Goal: Task Accomplishment & Management: Complete application form

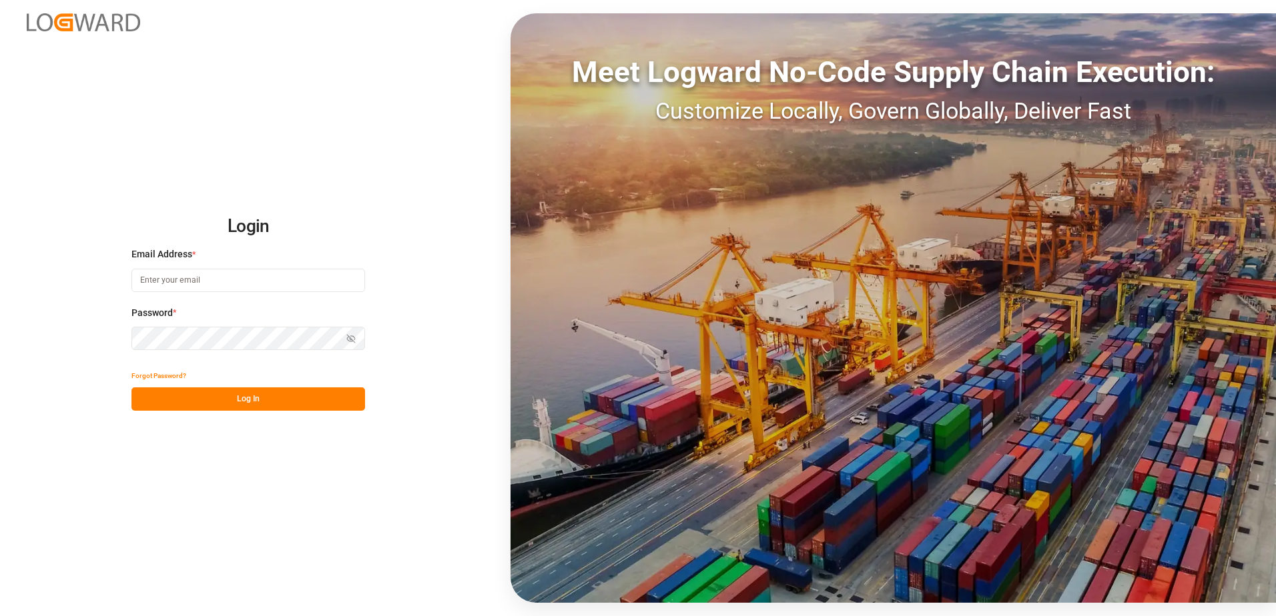
click at [195, 277] on input at bounding box center [247, 280] width 233 height 23
type input "[PERSON_NAME][EMAIL_ADDRESS][DOMAIN_NAME]"
click at [105, 339] on div "Login Email Address * [EMAIL_ADDRESS][DOMAIN_NAME] Password * Show password For…" at bounding box center [638, 308] width 1276 height 616
click at [150, 402] on button "Log In" at bounding box center [247, 399] width 233 height 23
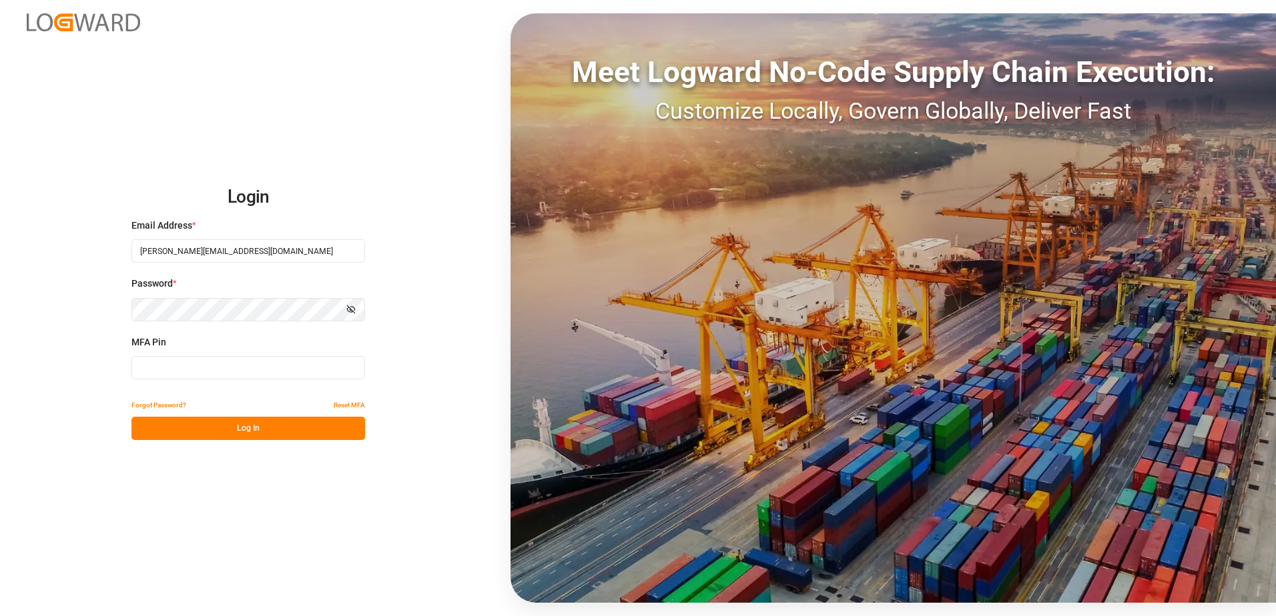
click at [156, 373] on input at bounding box center [247, 367] width 233 height 23
type input "634606"
click at [235, 429] on button "Log In" at bounding box center [247, 428] width 233 height 23
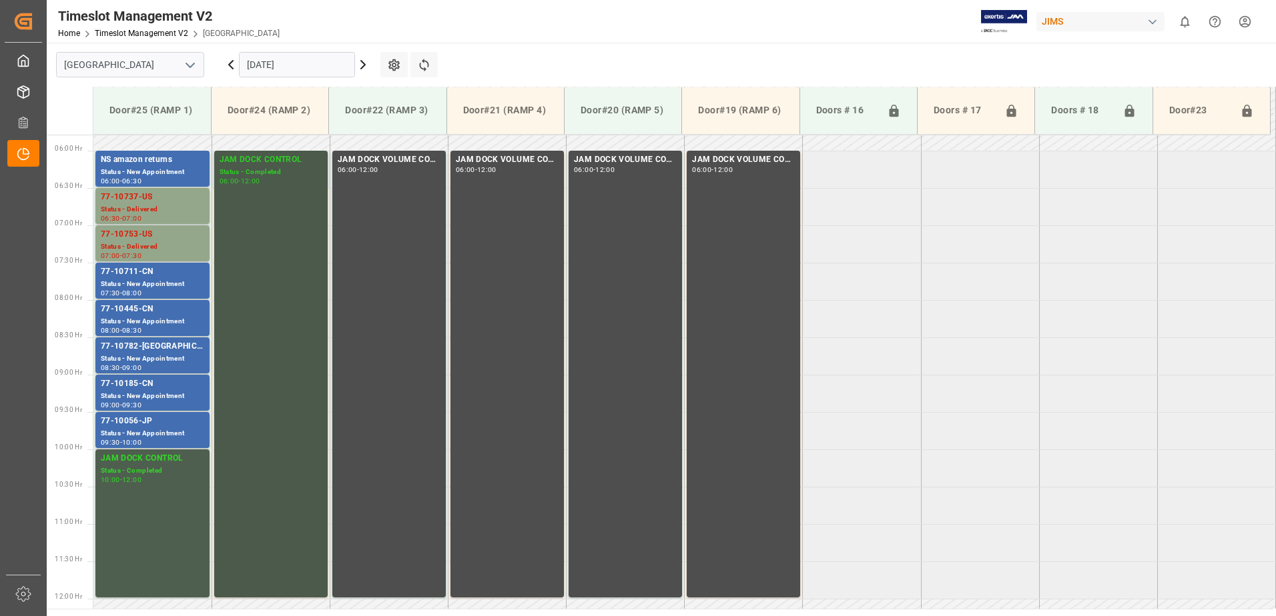
scroll to position [406, 0]
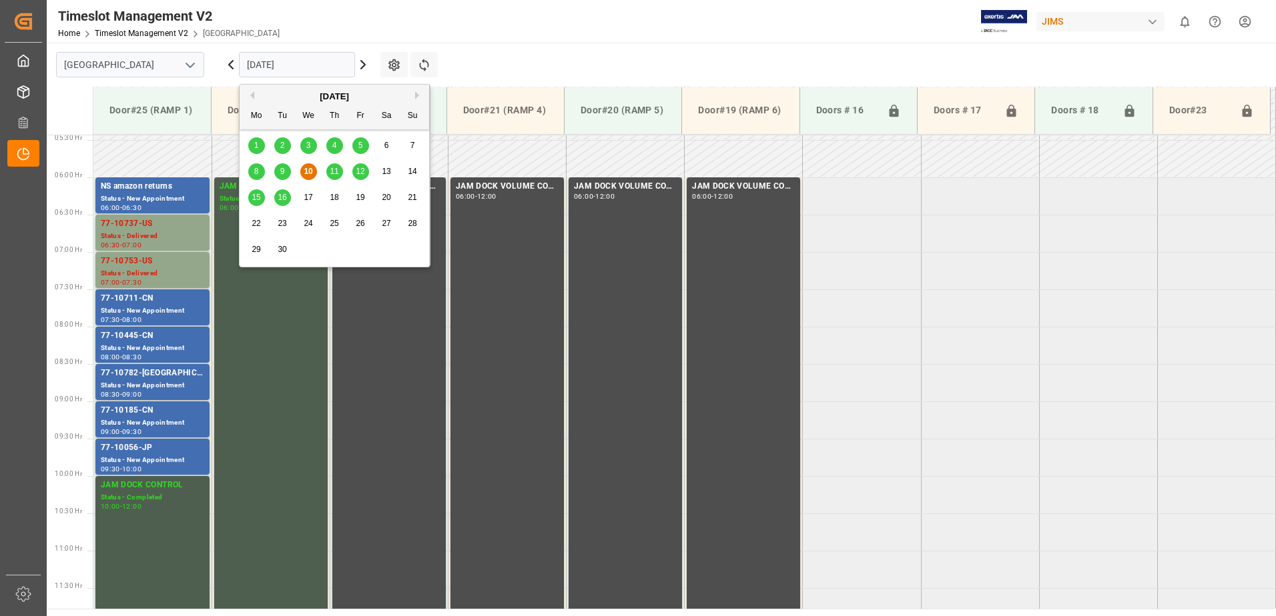
click at [320, 67] on input "[DATE]" at bounding box center [297, 64] width 116 height 25
click at [362, 171] on span "12" at bounding box center [360, 171] width 9 height 9
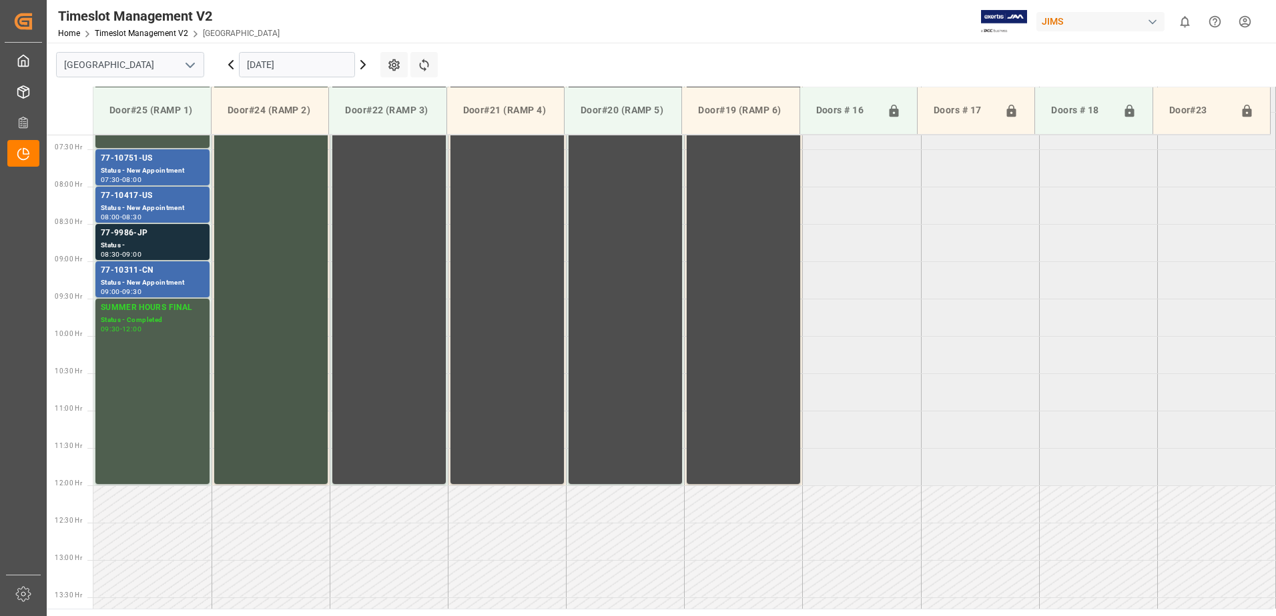
scroll to position [472, 0]
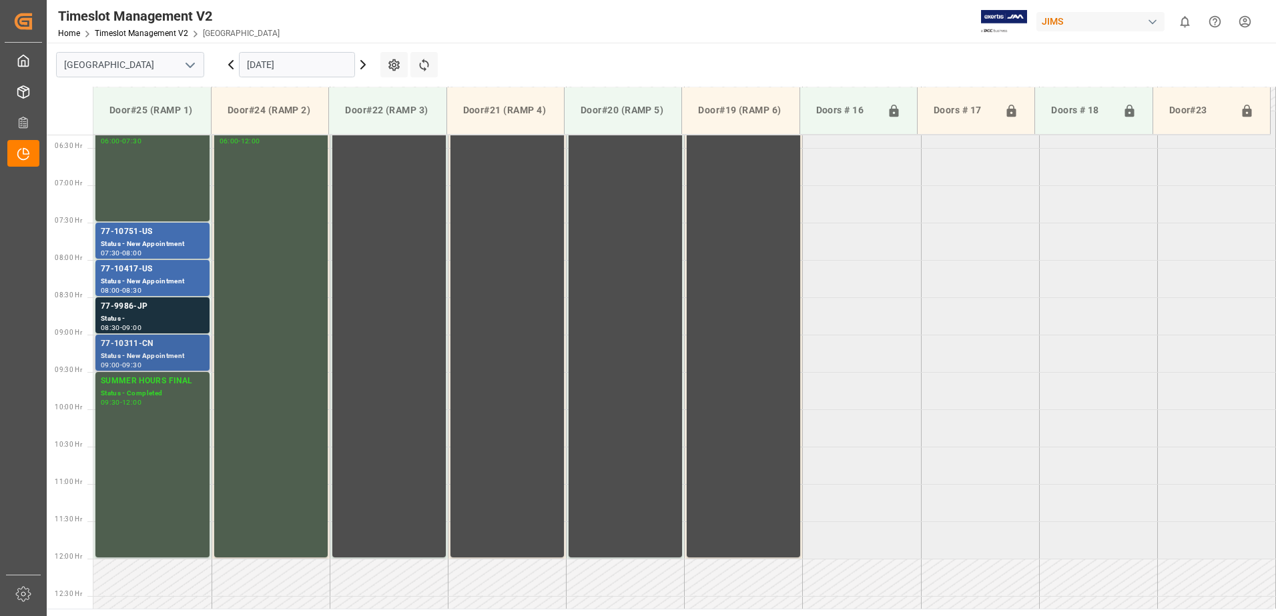
click at [149, 346] on div "77-10311-CN" at bounding box center [152, 344] width 103 height 13
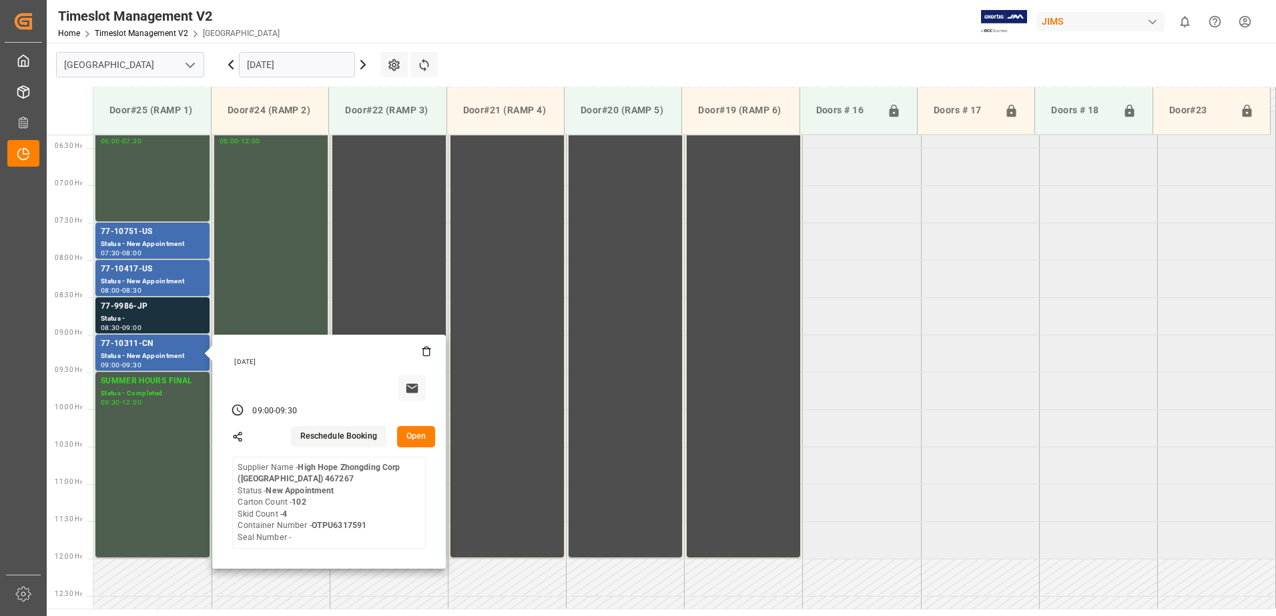
click at [424, 436] on button "Open" at bounding box center [416, 436] width 39 height 21
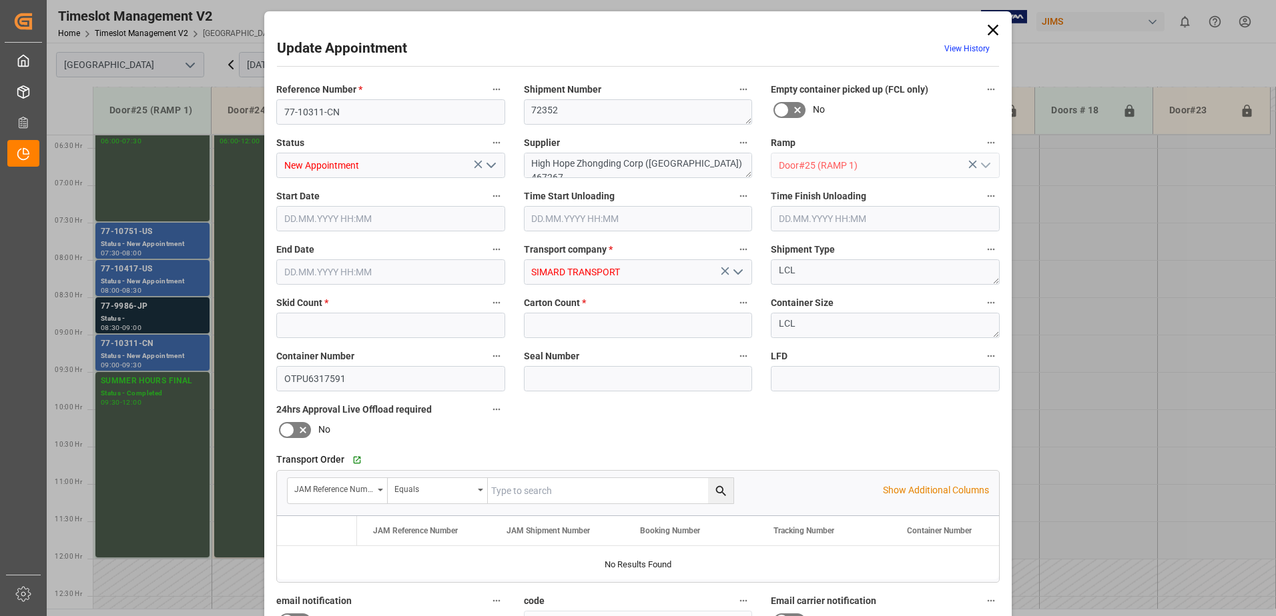
type input "4"
type input "102"
type input "[DATE] 09:00"
type input "[DATE] 09:30"
type input "[DATE] 13:15"
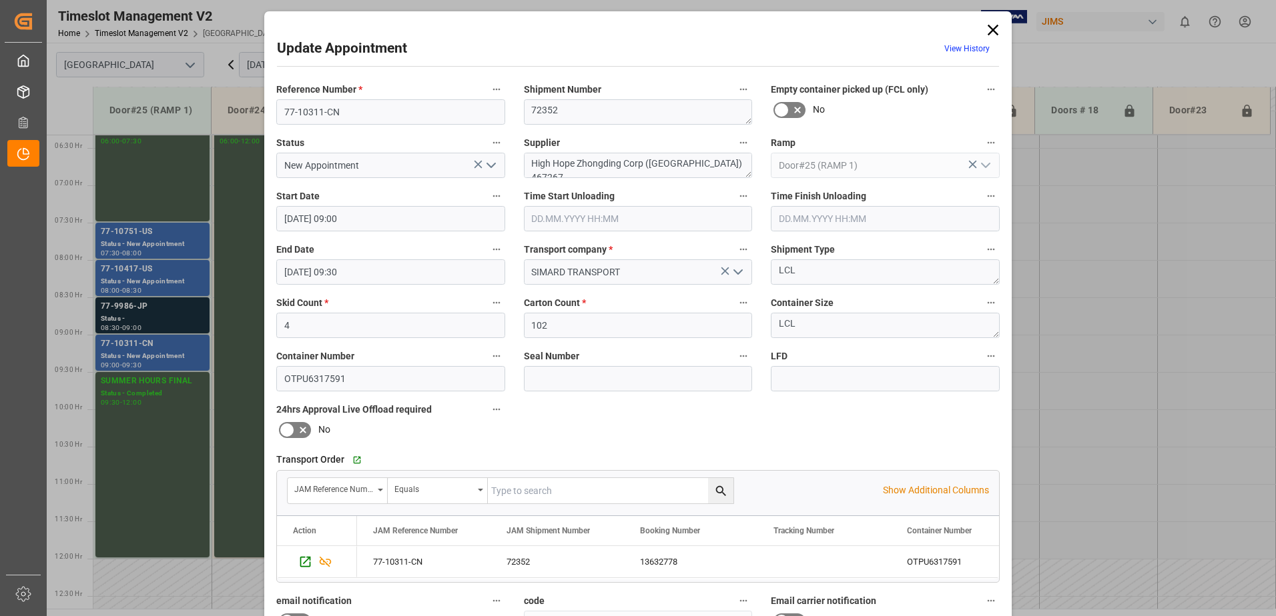
click at [987, 31] on icon at bounding box center [992, 30] width 19 height 19
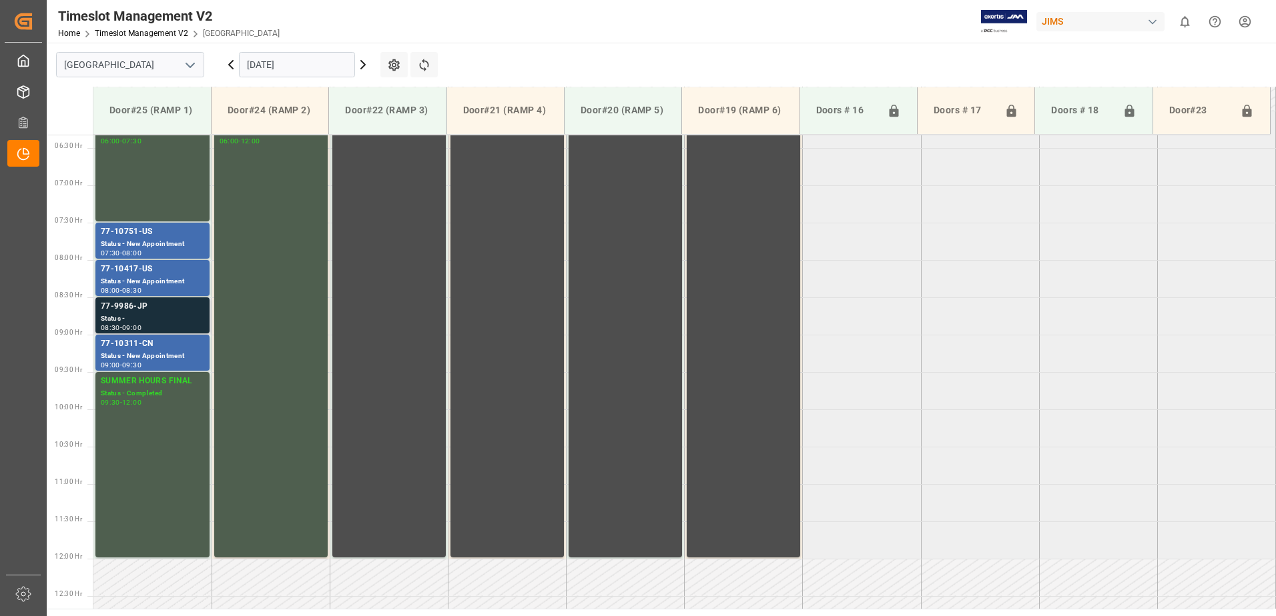
click at [159, 315] on div "Status -" at bounding box center [152, 319] width 103 height 11
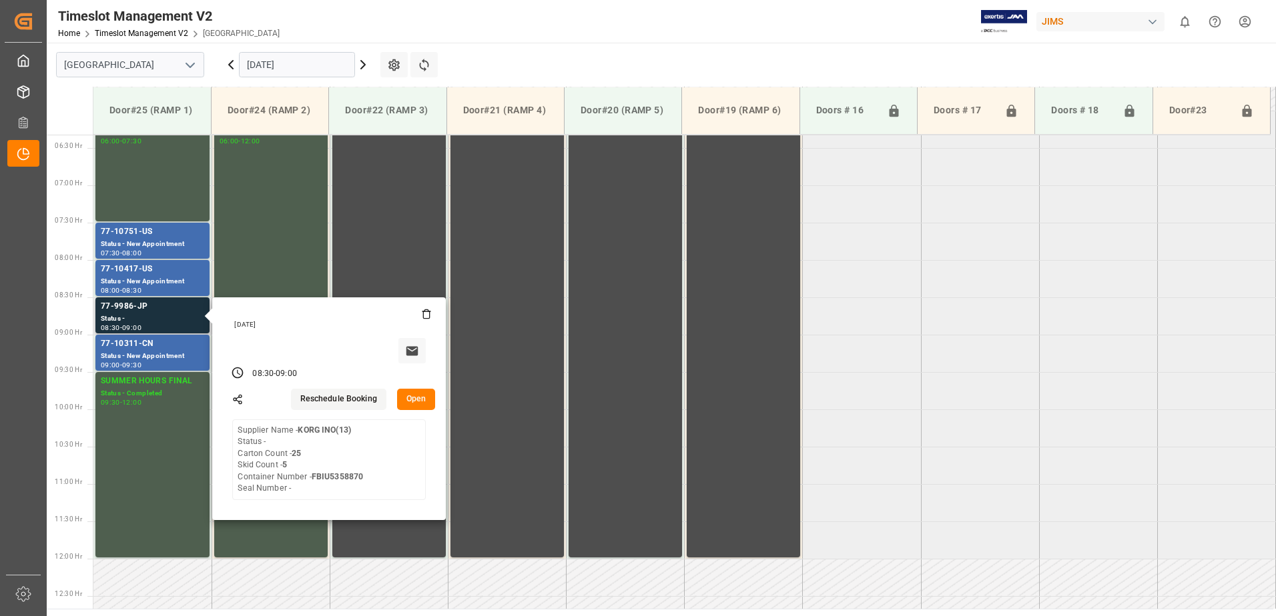
click at [422, 397] on button "Open" at bounding box center [416, 399] width 39 height 21
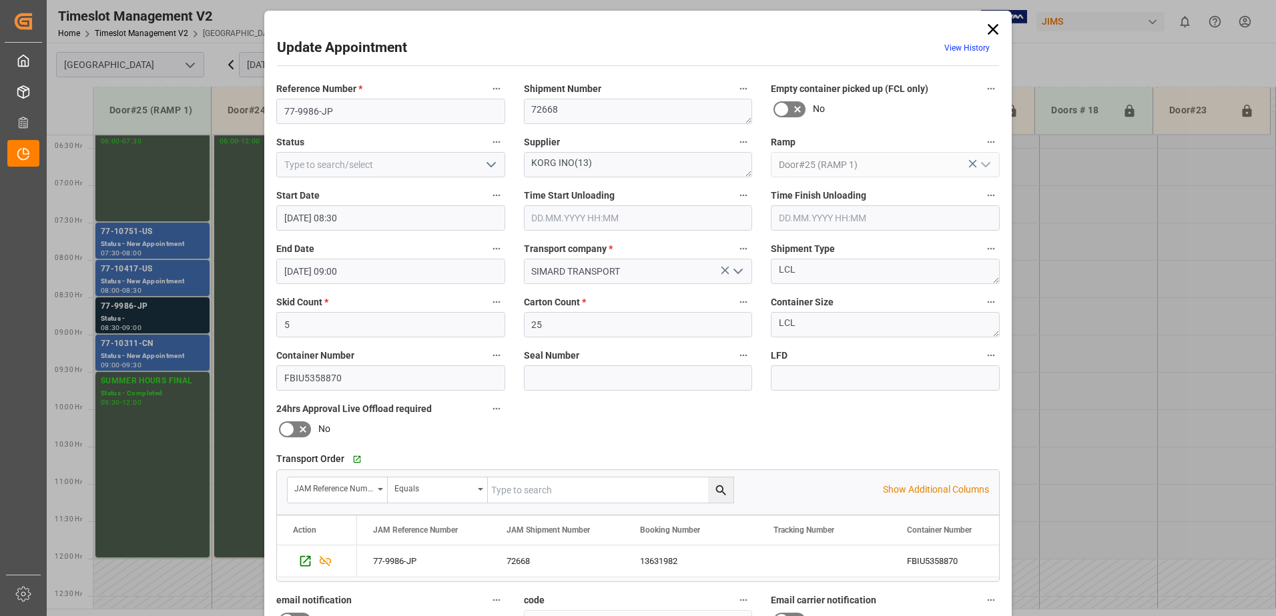
scroll to position [0, 0]
click at [488, 166] on polyline "open menu" at bounding box center [491, 165] width 8 height 4
click at [412, 286] on div "New Appointment" at bounding box center [390, 285] width 227 height 30
type input "New Appointment"
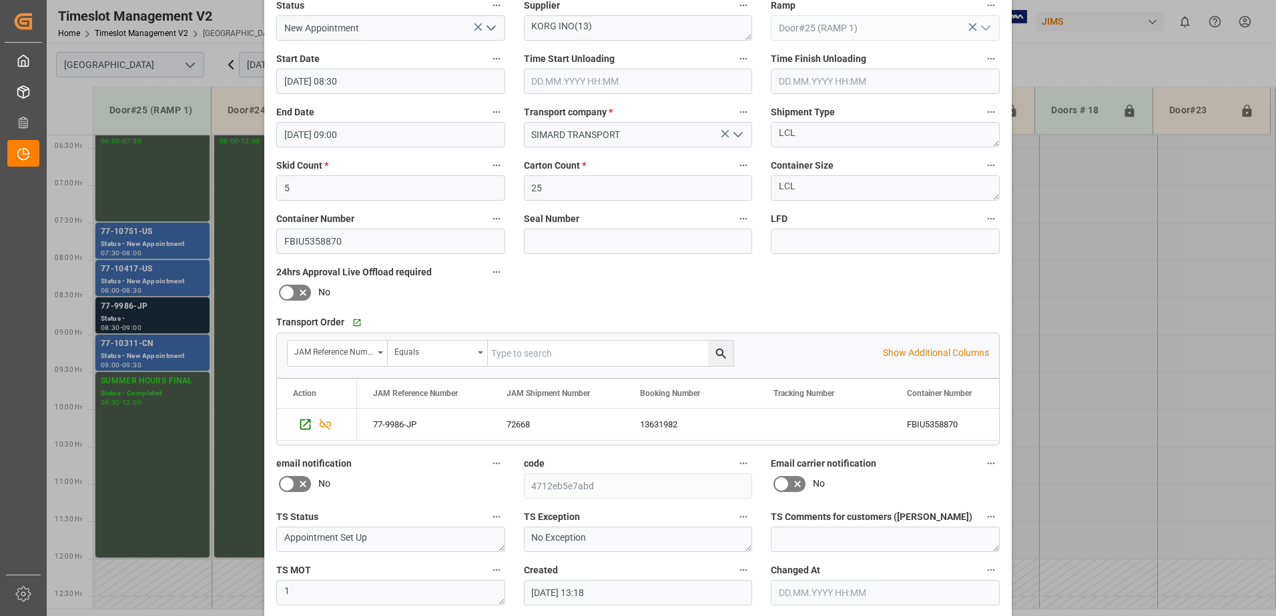
scroll to position [195, 0]
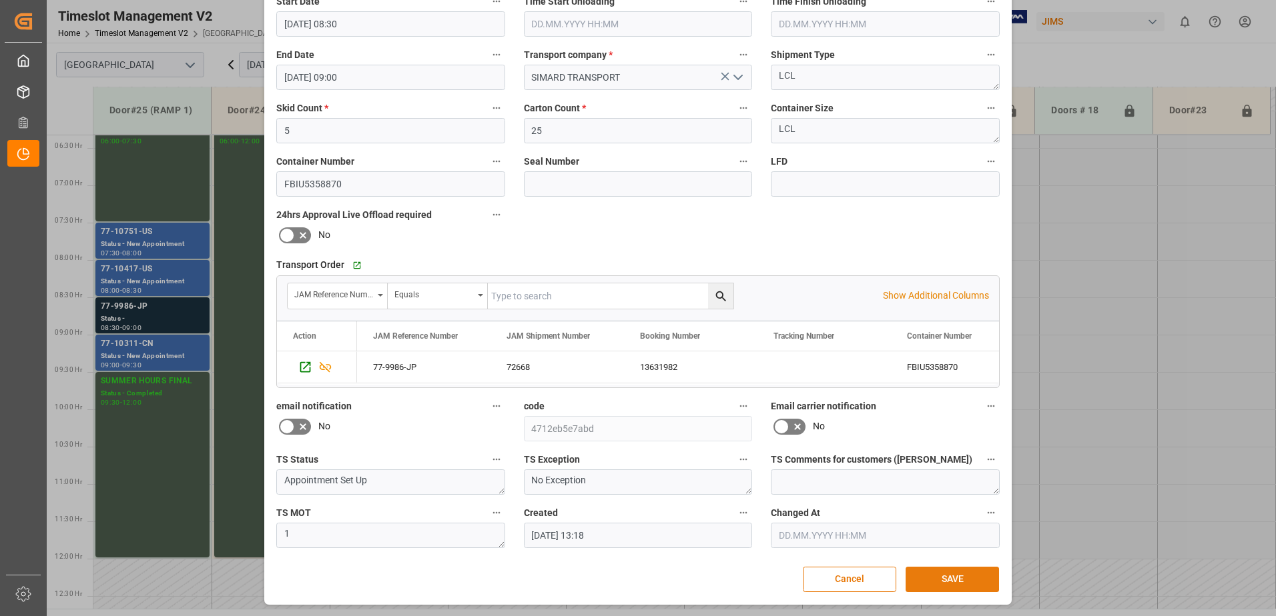
click at [962, 576] on button "SAVE" at bounding box center [951, 579] width 93 height 25
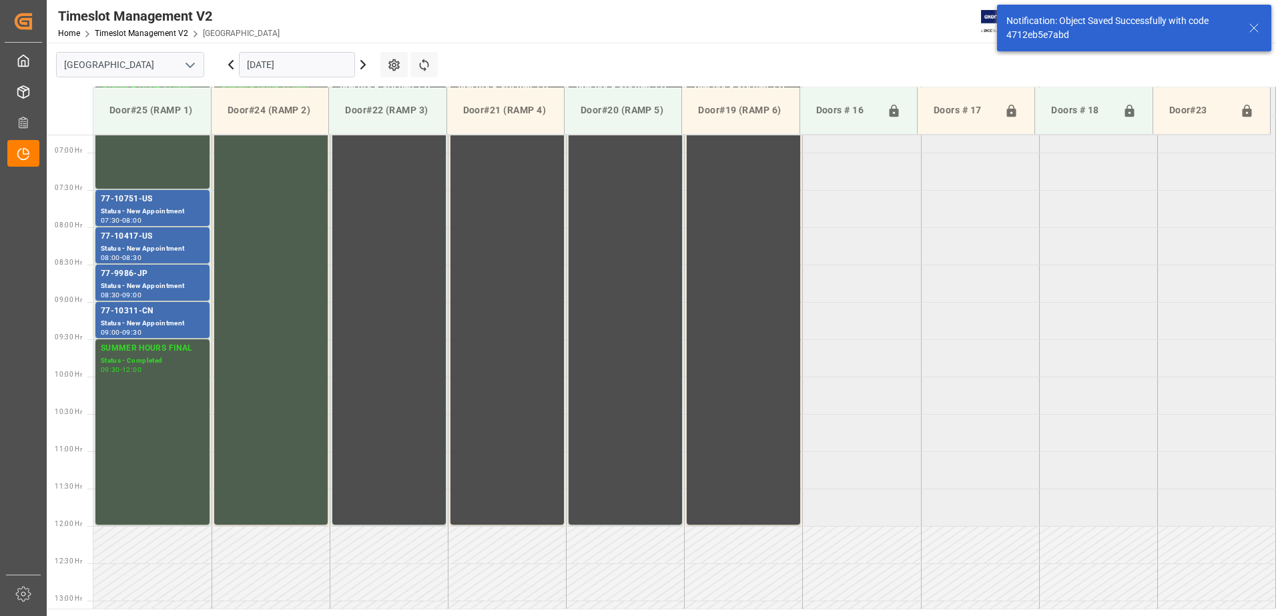
scroll to position [515, 0]
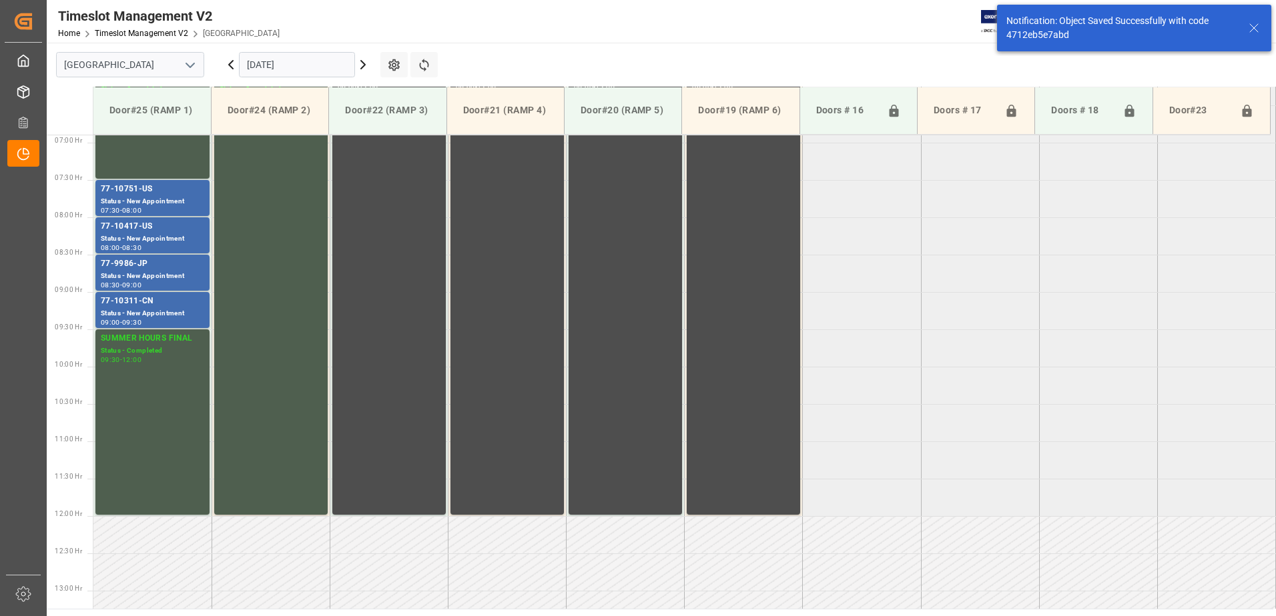
click at [232, 66] on icon at bounding box center [231, 65] width 16 height 16
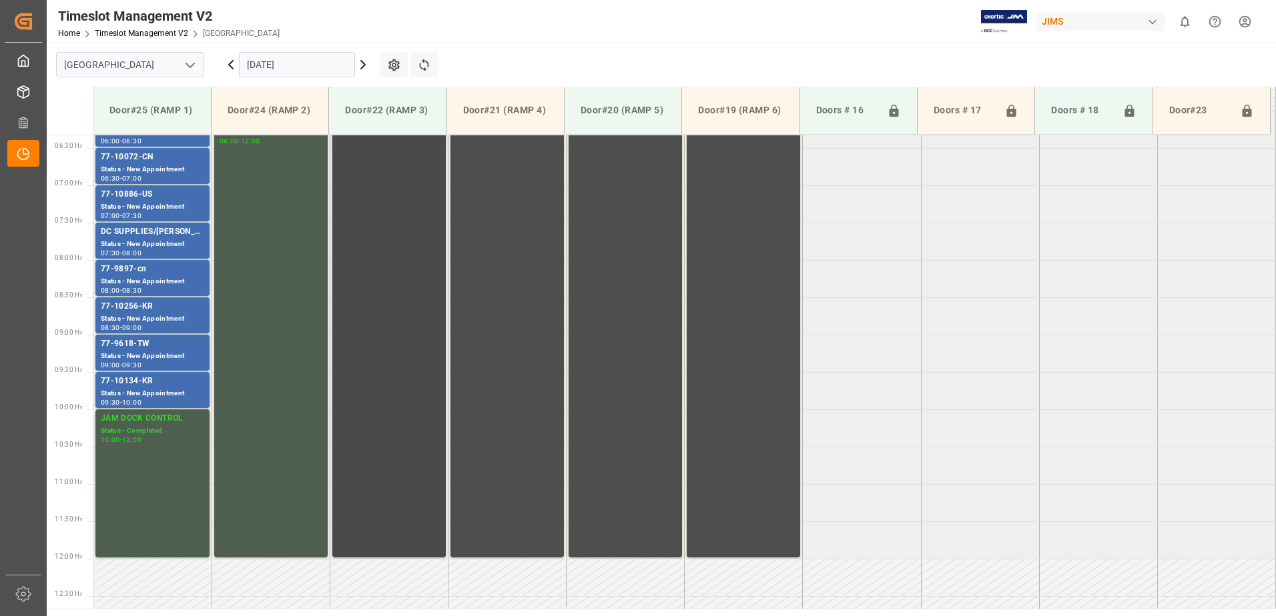
scroll to position [406, 0]
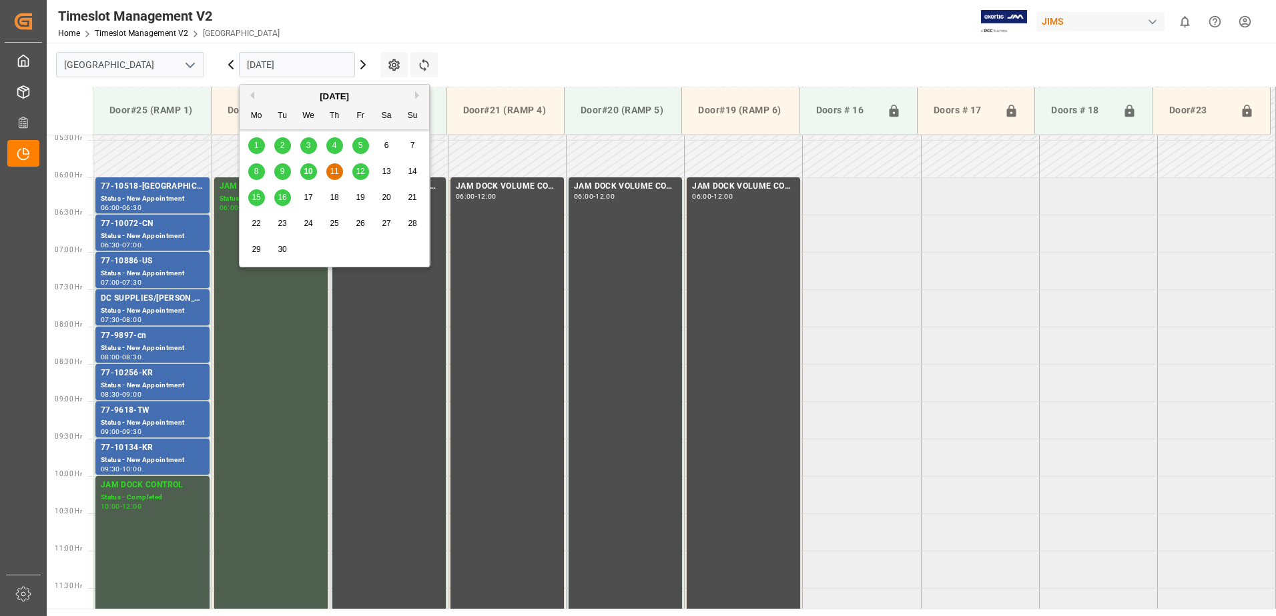
click at [325, 63] on input "[DATE]" at bounding box center [297, 64] width 116 height 25
click at [254, 197] on span "15" at bounding box center [256, 197] width 9 height 9
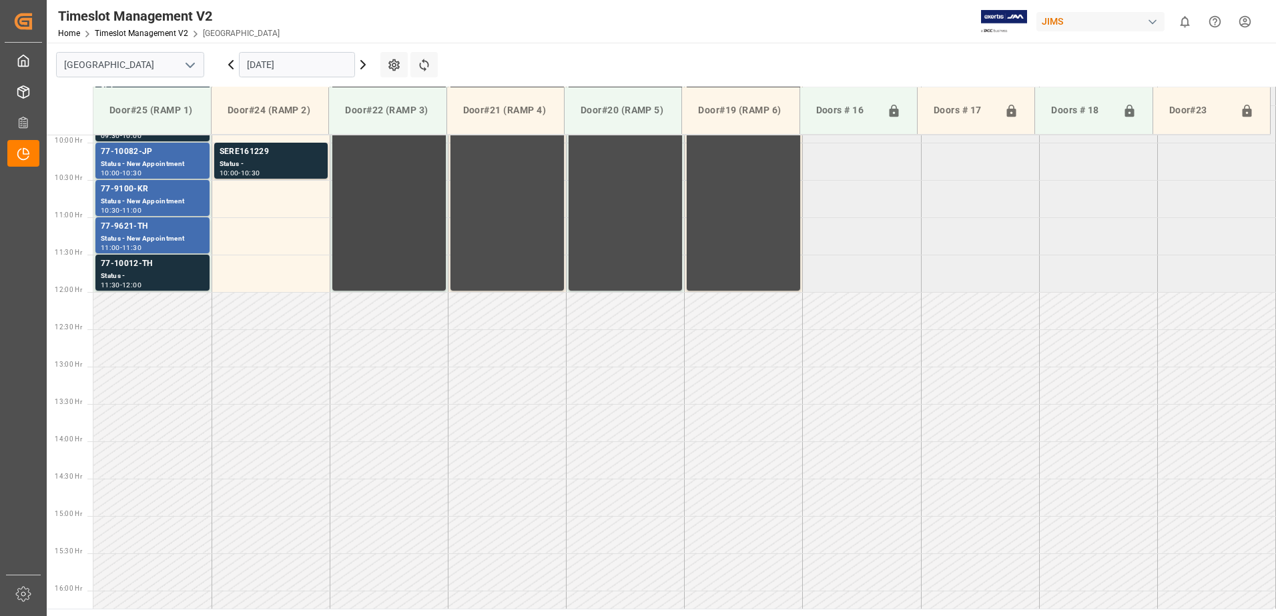
scroll to position [606, 0]
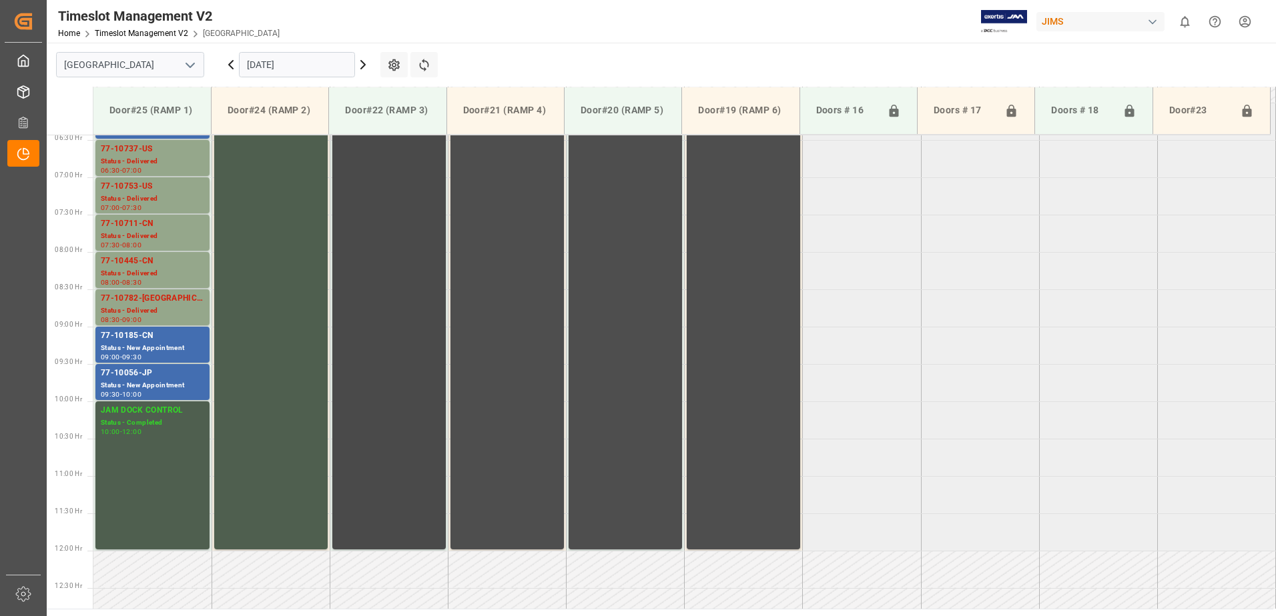
scroll to position [406, 0]
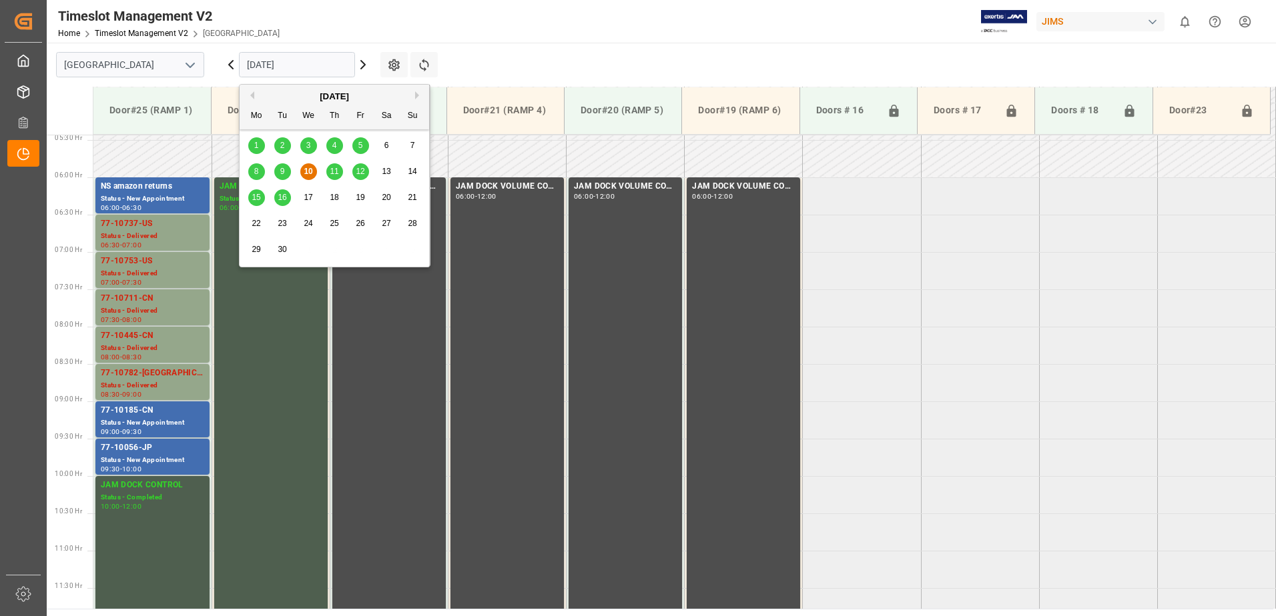
click at [324, 68] on input "[DATE]" at bounding box center [297, 64] width 116 height 25
click at [256, 198] on span "15" at bounding box center [256, 197] width 9 height 9
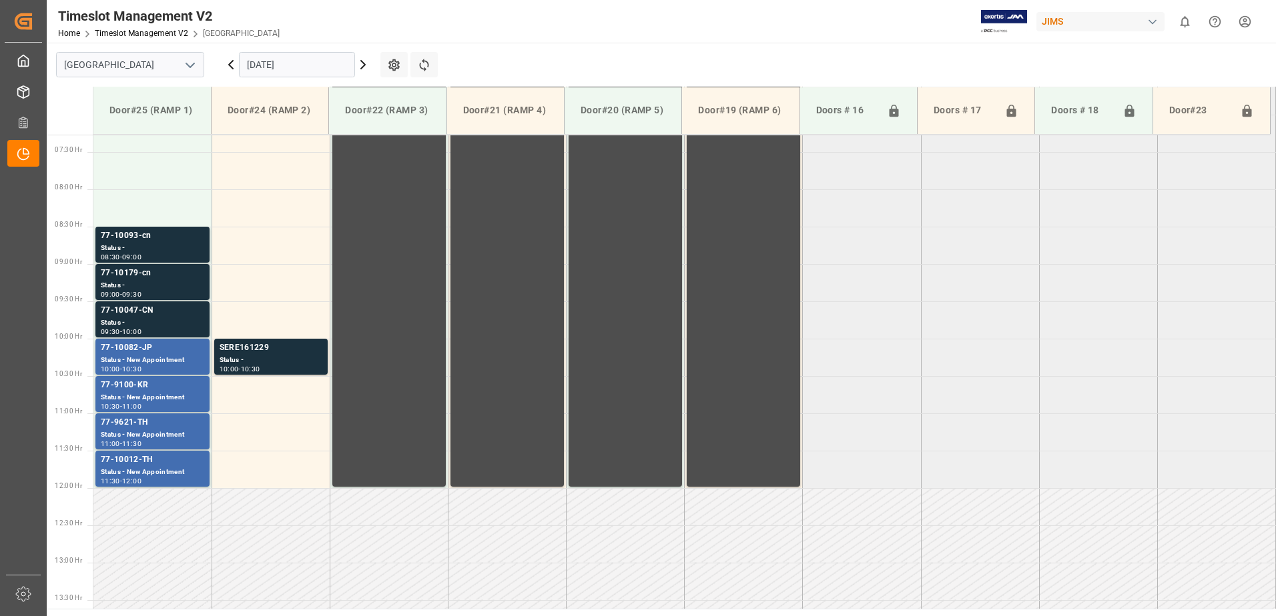
scroll to position [539, 0]
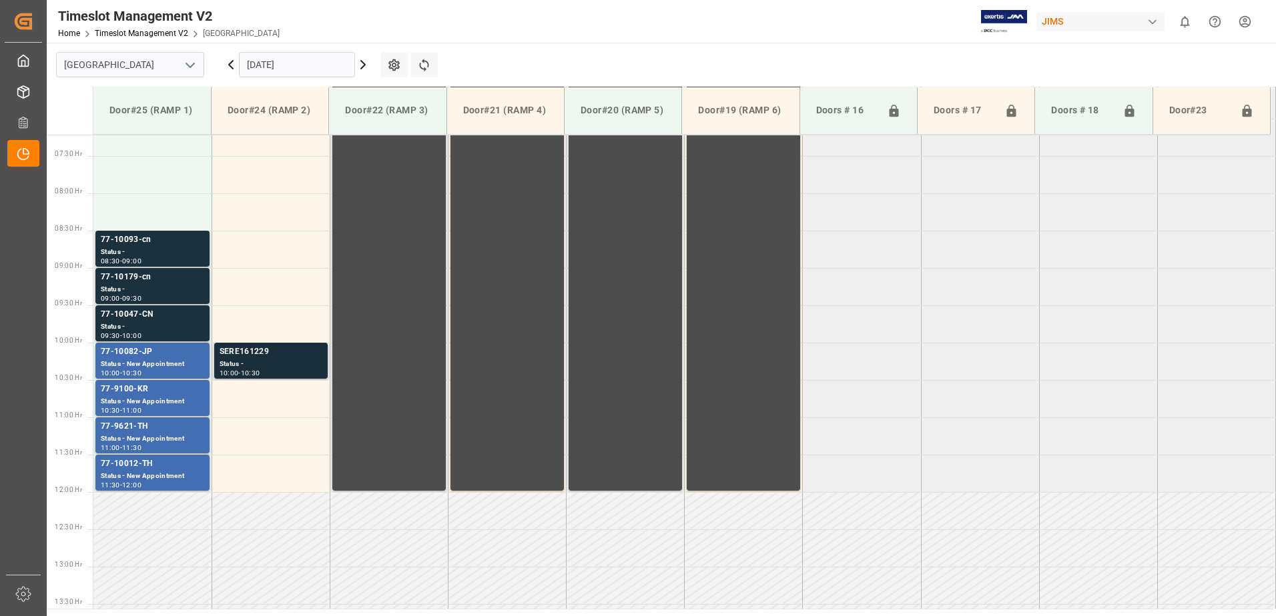
click at [258, 366] on div "Status -" at bounding box center [270, 364] width 103 height 11
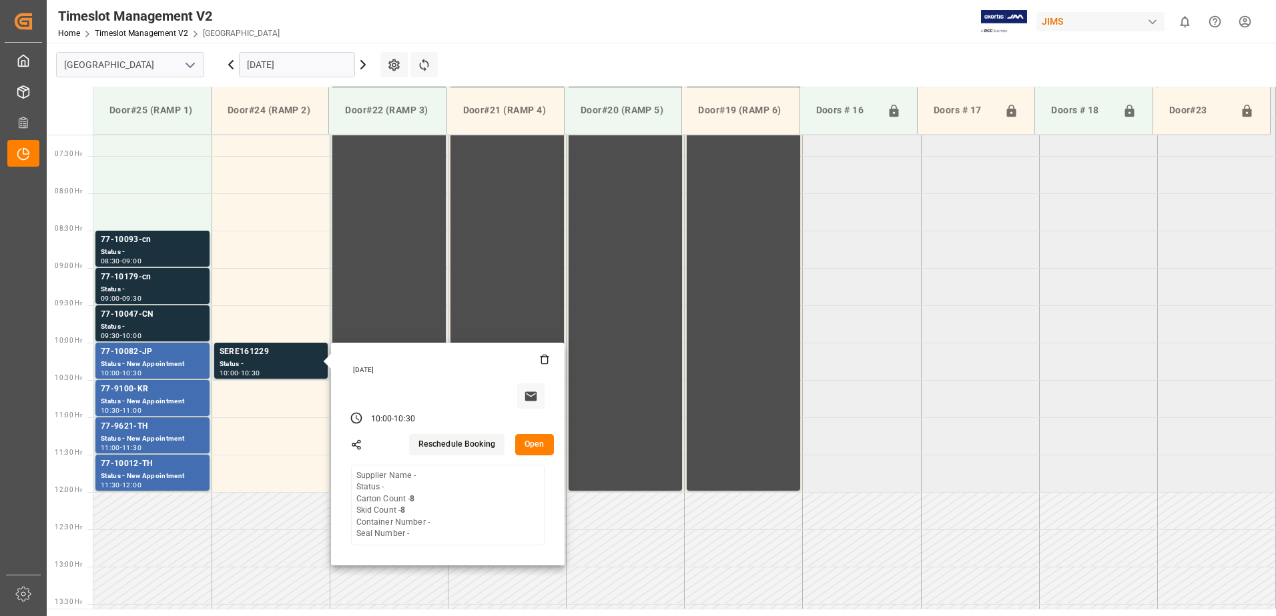
click at [532, 443] on button "Open" at bounding box center [534, 444] width 39 height 21
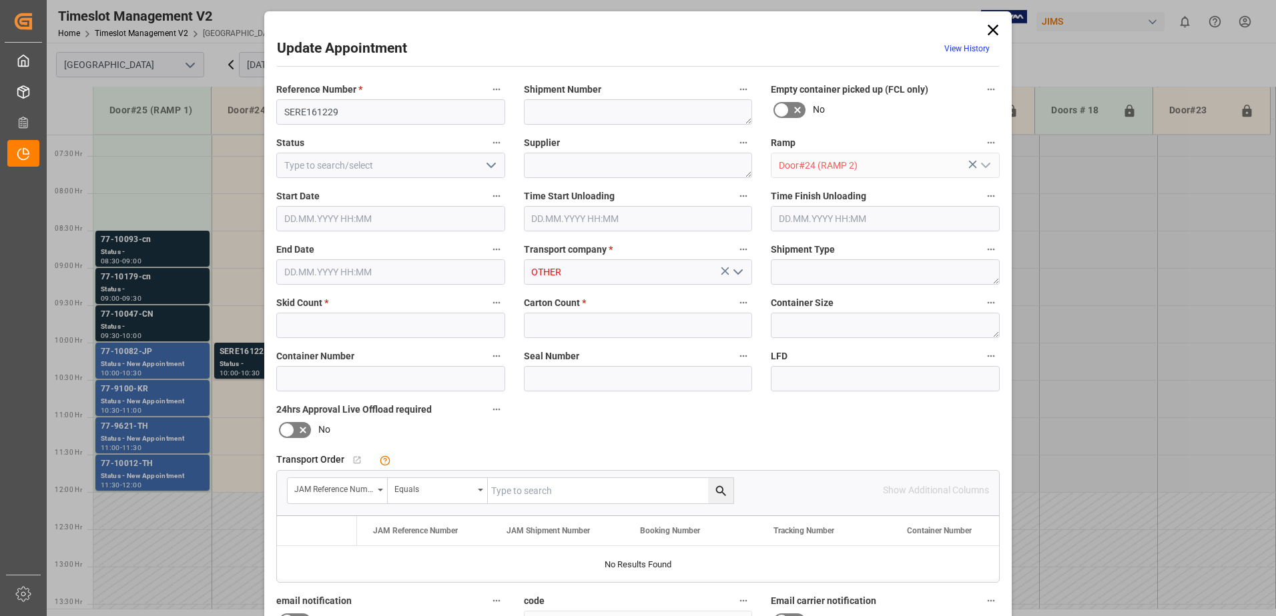
type input "8"
type input "15.09.2025 10:00"
type input "15.09.2025 10:30"
type input "10.09.2025 12:51"
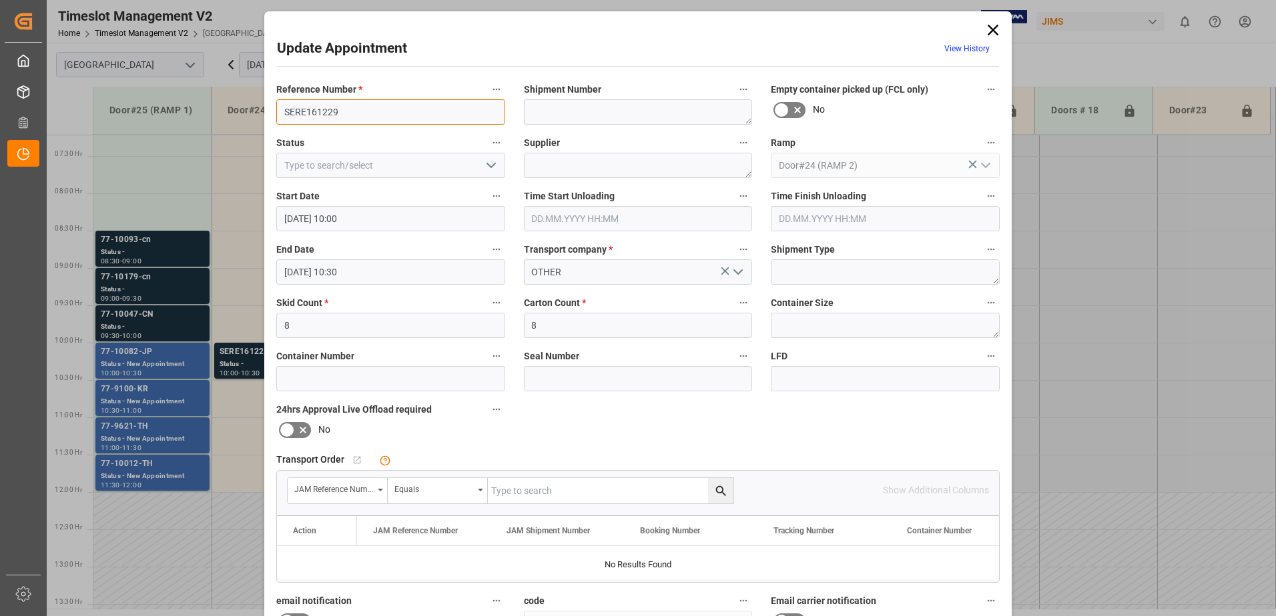
click at [366, 113] on input "SERE161229" at bounding box center [390, 111] width 229 height 25
type input "SERE161229 RMA ?"
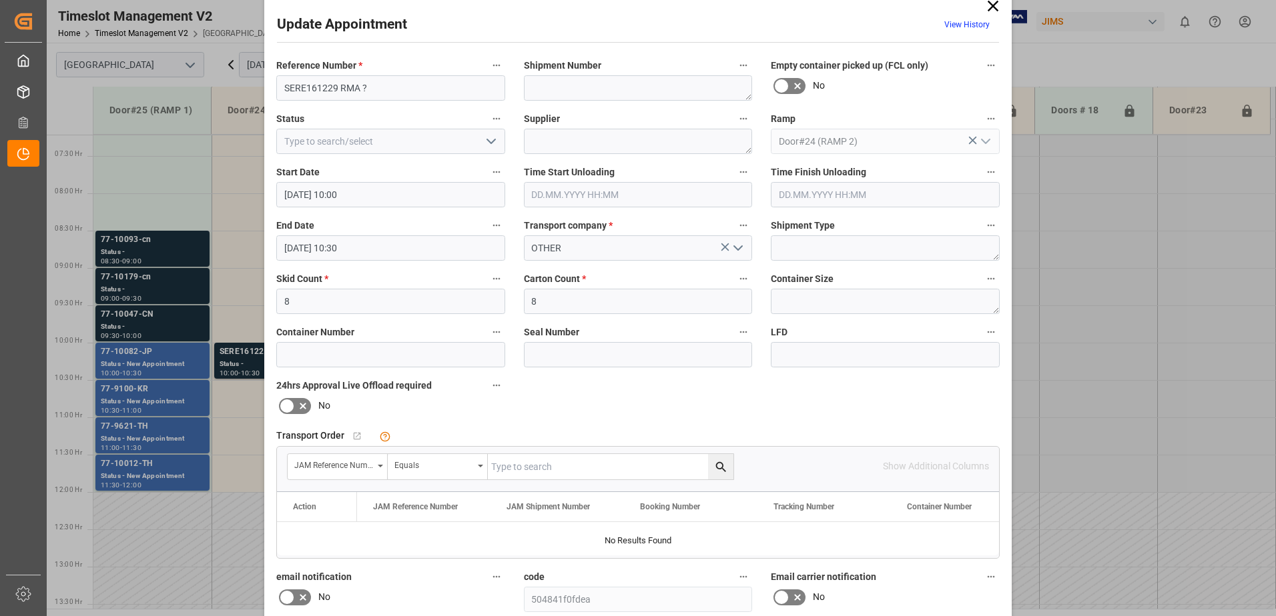
scroll to position [0, 0]
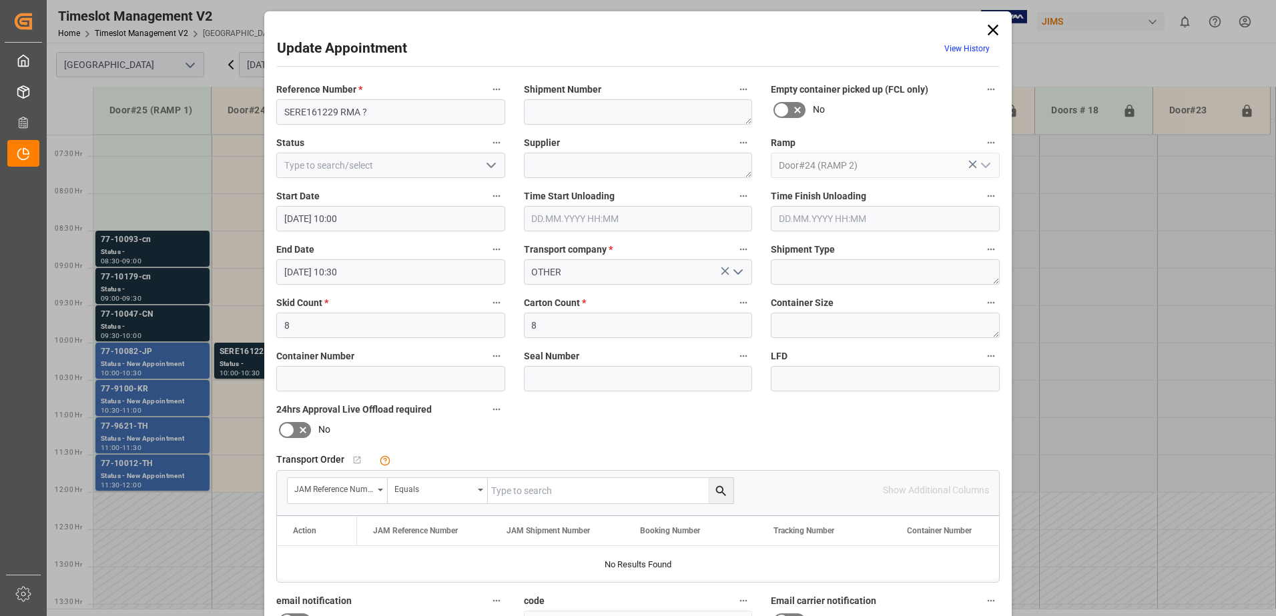
click at [990, 29] on icon at bounding box center [992, 30] width 11 height 11
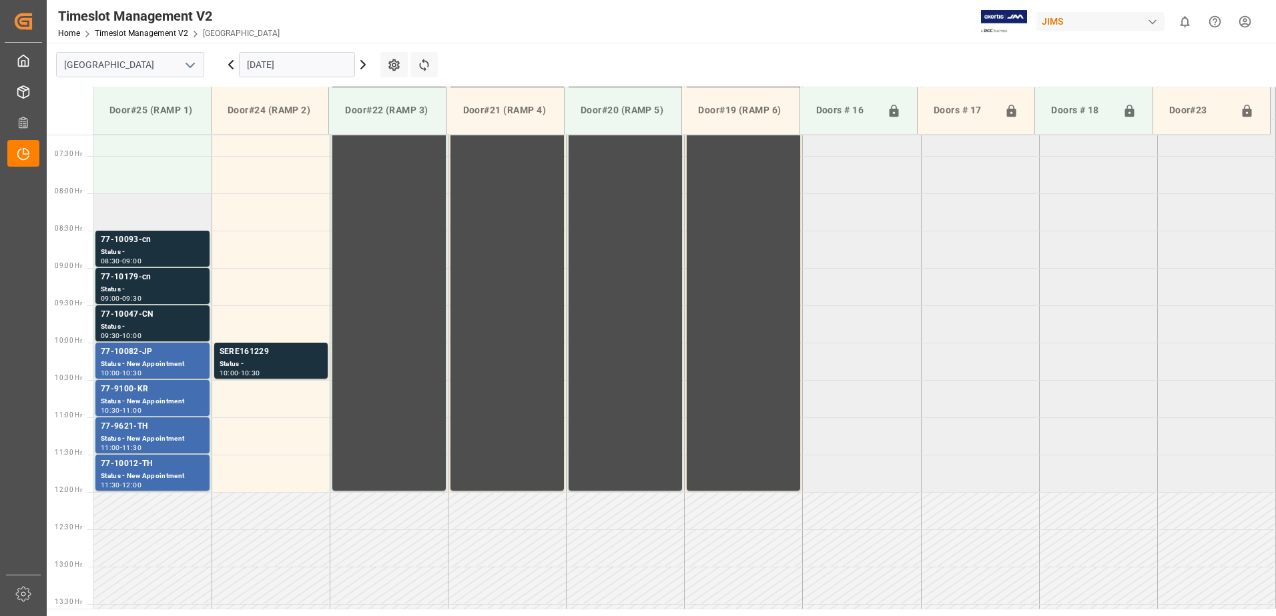
click at [153, 211] on td at bounding box center [152, 211] width 118 height 37
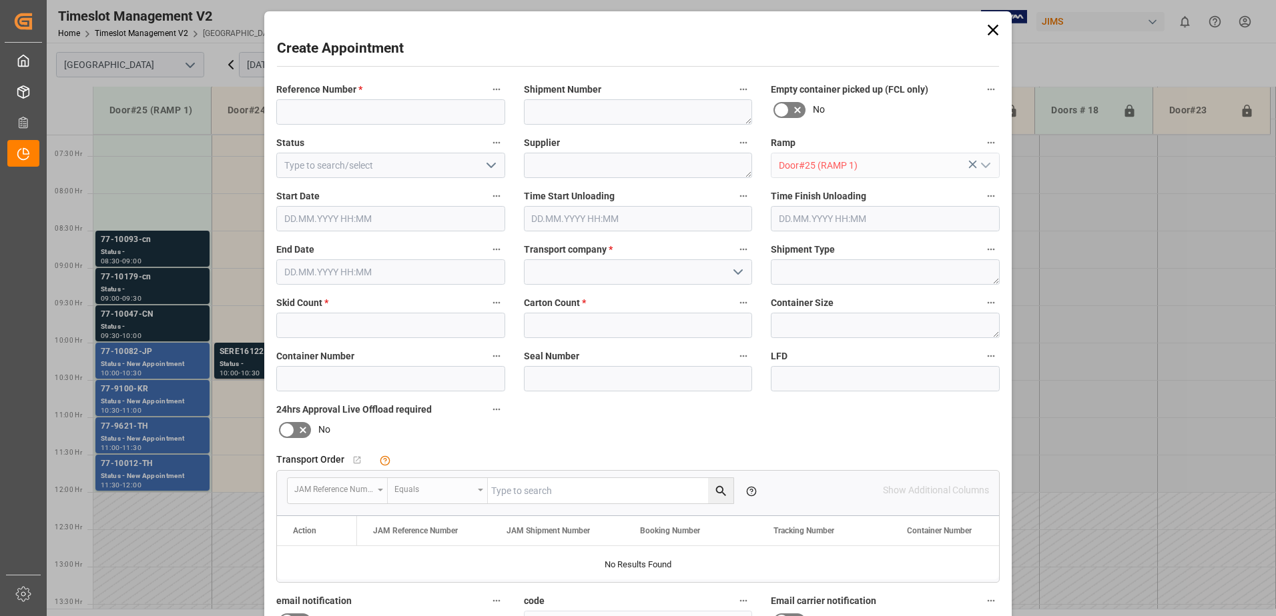
type input "15.09.2025 08:00"
type input "15.09.2025 08:30"
click at [331, 113] on input at bounding box center [390, 111] width 229 height 25
type input "SERE161229 RMA ?O"
click at [582, 264] on input at bounding box center [638, 272] width 229 height 25
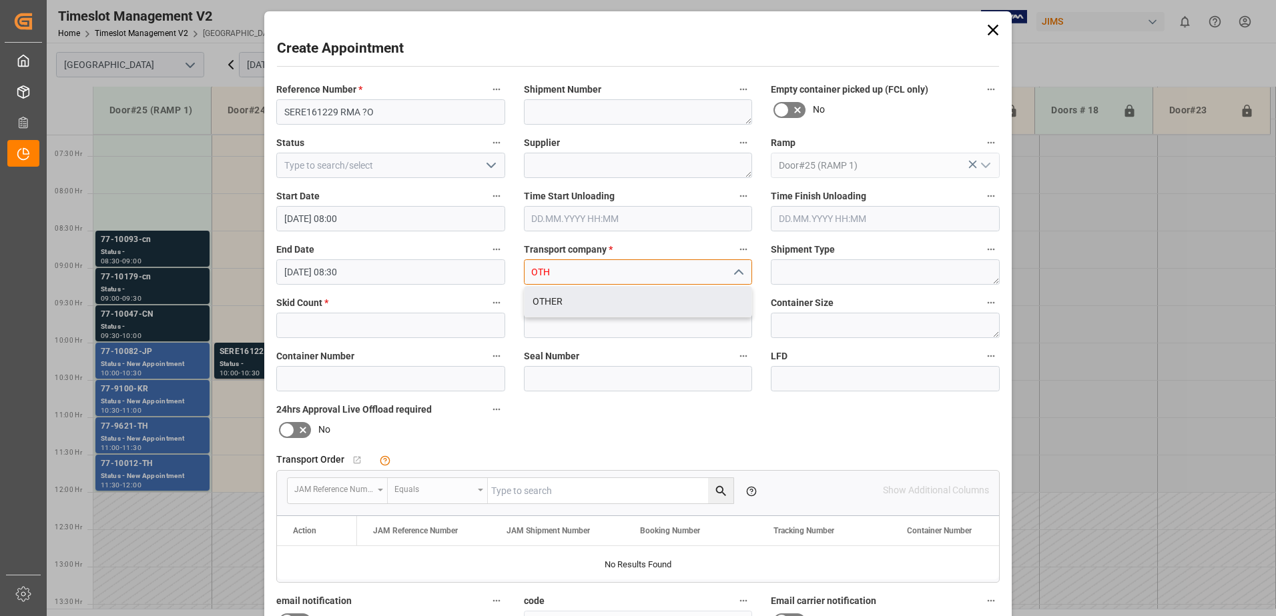
click at [562, 308] on div "OTHER" at bounding box center [637, 302] width 227 height 30
type input "OTHER"
click at [363, 324] on input "text" at bounding box center [390, 325] width 229 height 25
type input "8"
click at [562, 323] on input "text" at bounding box center [638, 325] width 229 height 25
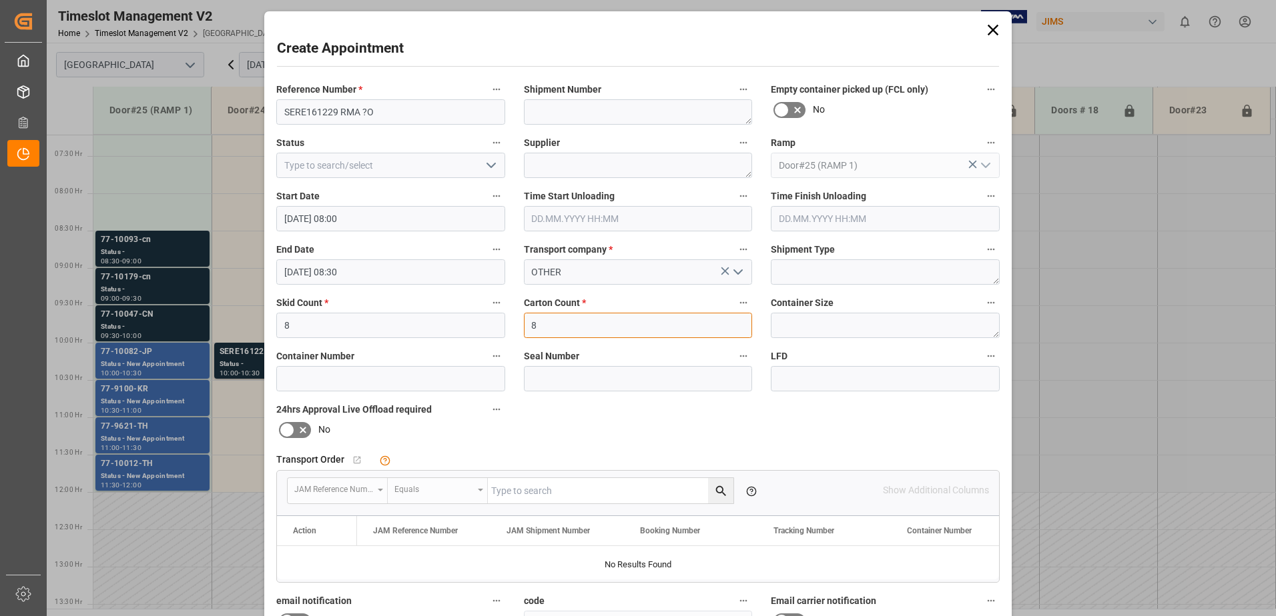
type input "8"
click at [490, 167] on icon "open menu" at bounding box center [491, 165] width 16 height 16
click at [429, 289] on div "New Appointment" at bounding box center [390, 285] width 227 height 30
type input "New Appointment"
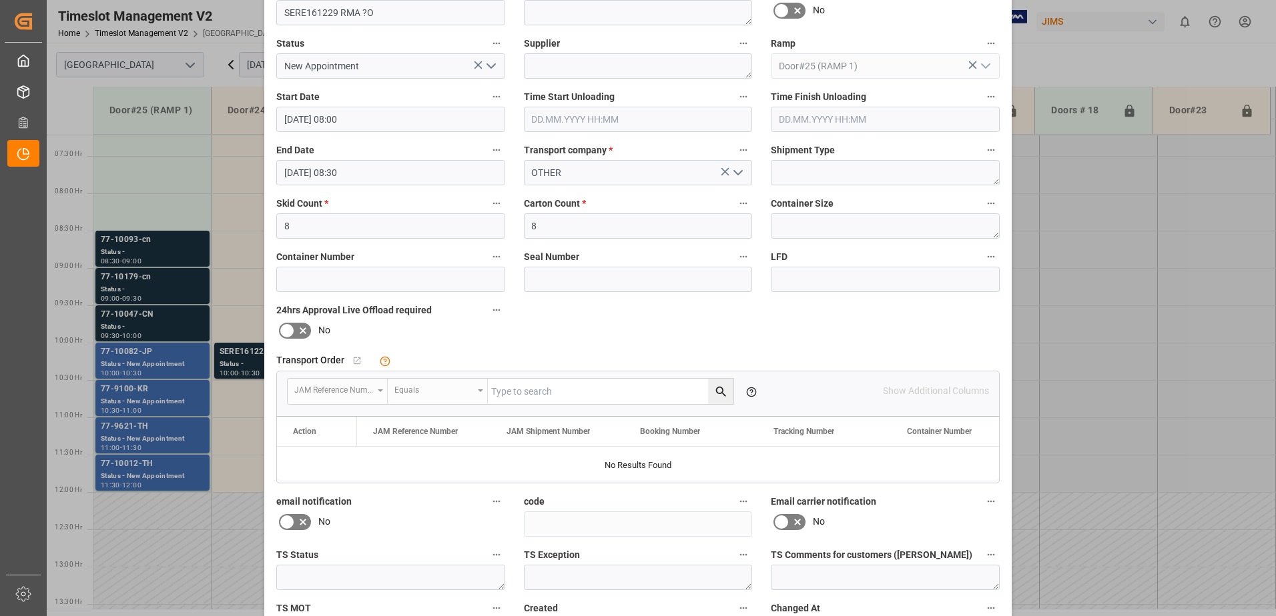
scroll to position [195, 0]
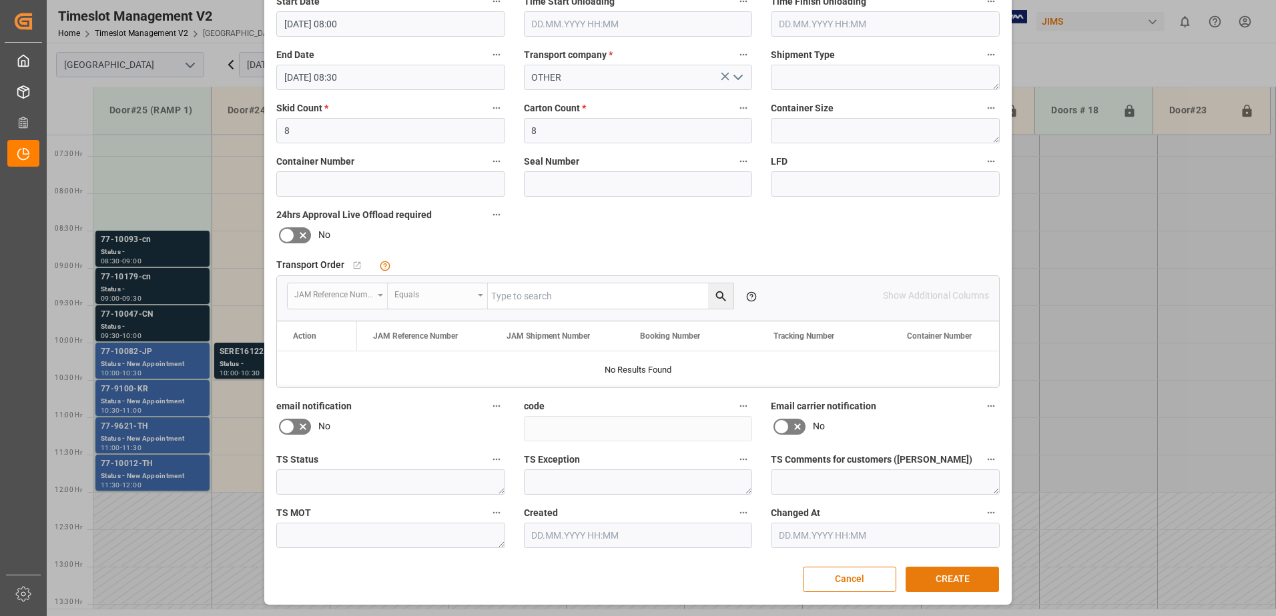
click at [959, 582] on button "CREATE" at bounding box center [951, 579] width 93 height 25
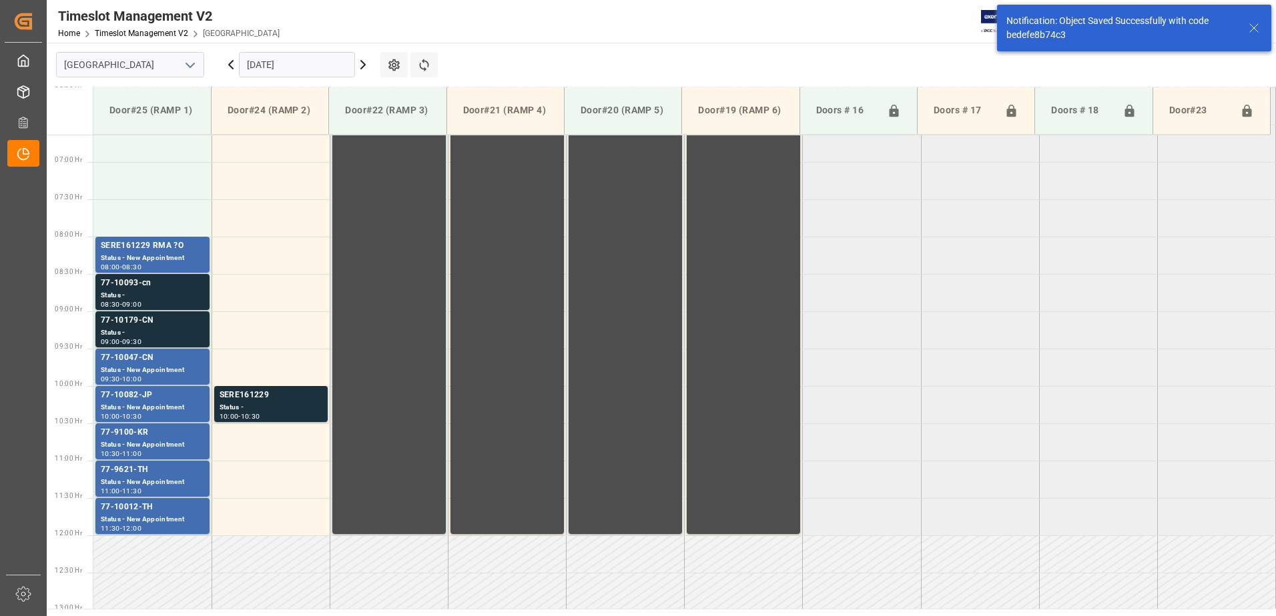
scroll to position [515, 0]
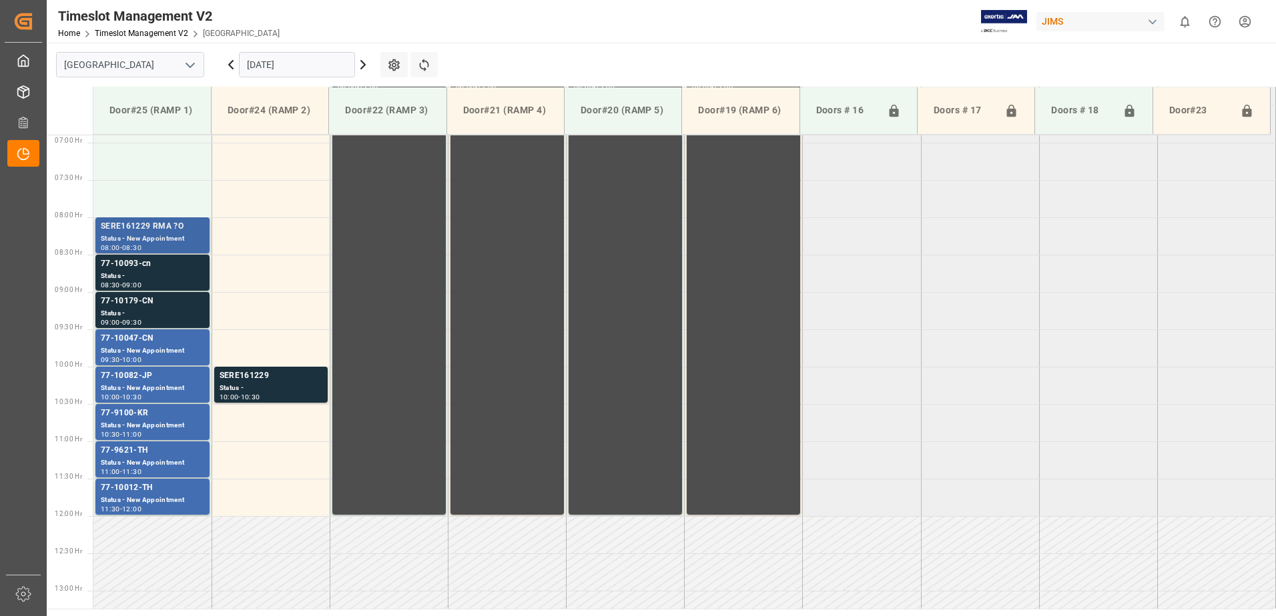
click at [159, 232] on div "SERE161229 RMA ?O" at bounding box center [152, 226] width 103 height 13
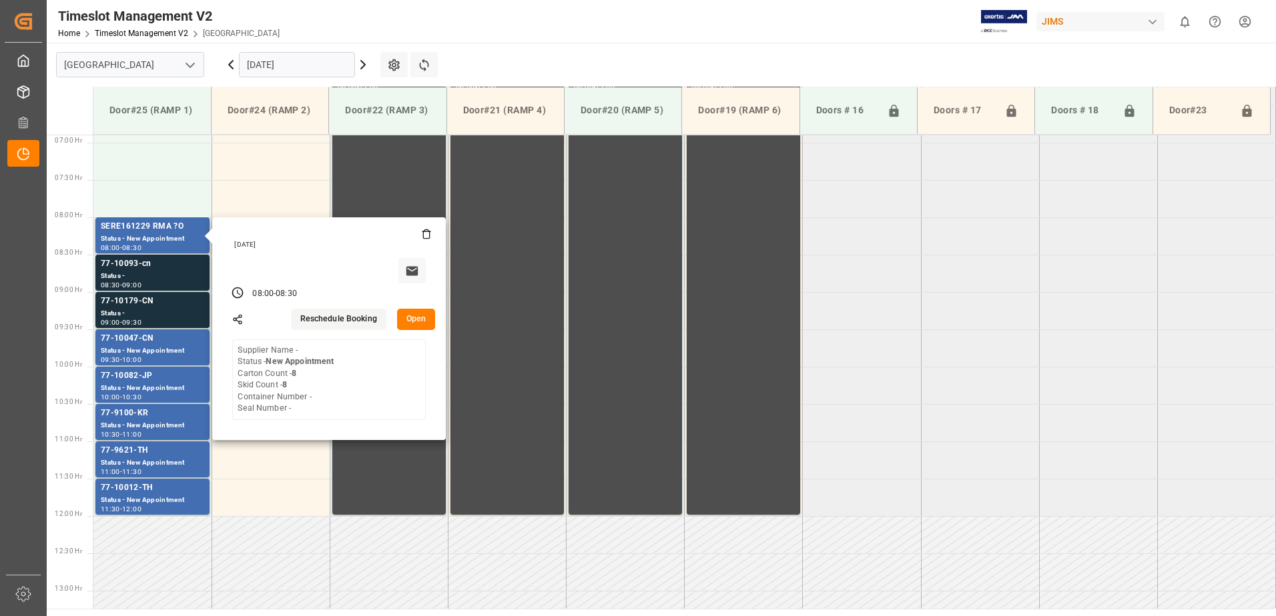
click at [426, 316] on button "Open" at bounding box center [416, 319] width 39 height 21
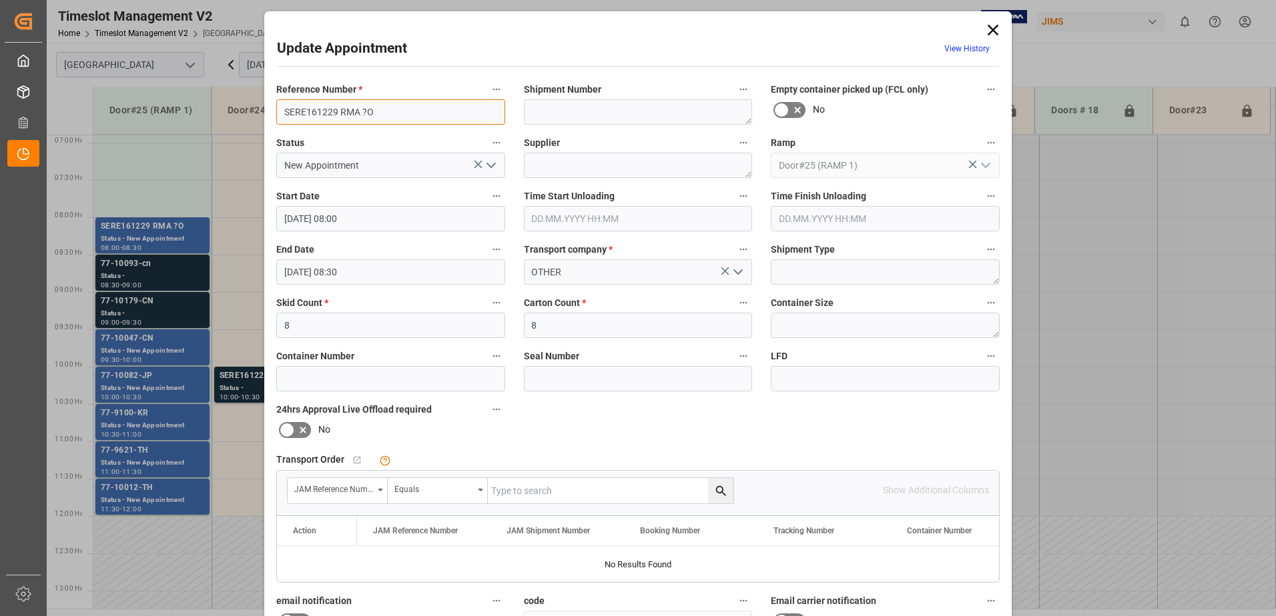
click at [385, 117] on input "SERE161229 RMA ?O" at bounding box center [390, 111] width 229 height 25
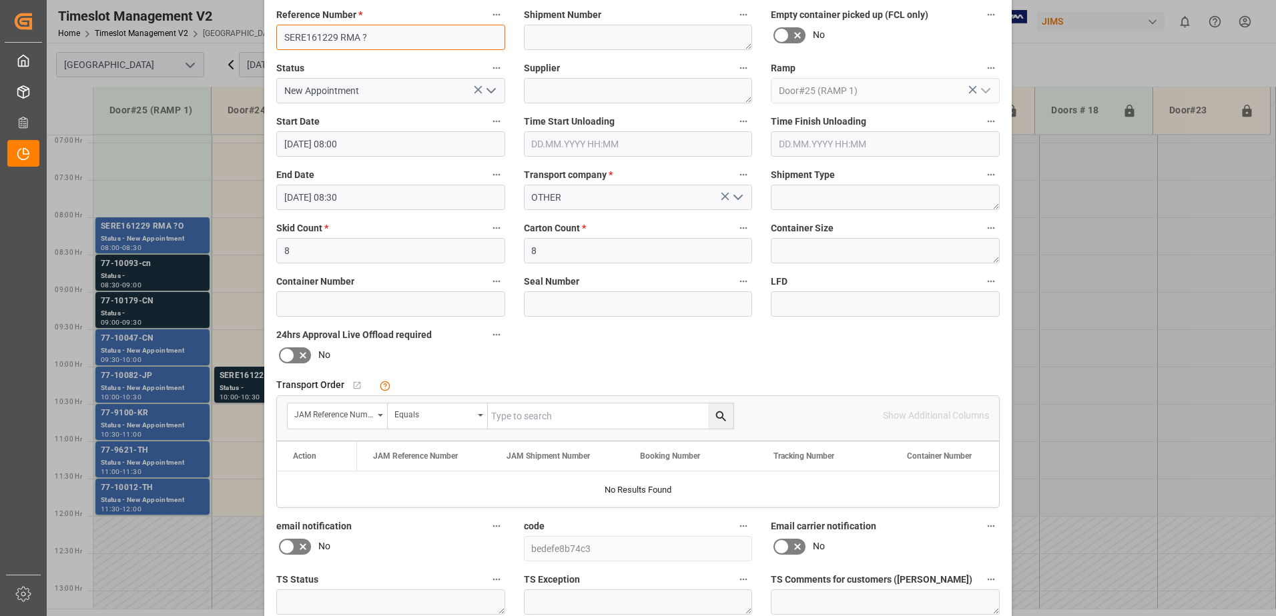
scroll to position [195, 0]
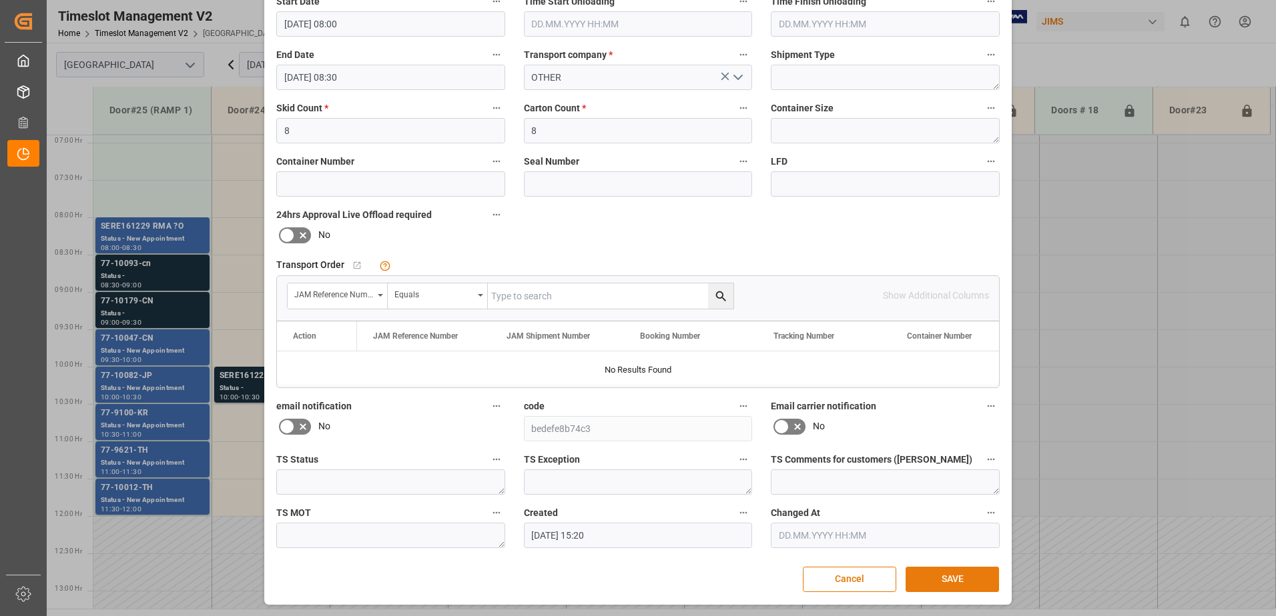
type input "SERE161229 RMA ?"
click at [955, 580] on button "SAVE" at bounding box center [951, 579] width 93 height 25
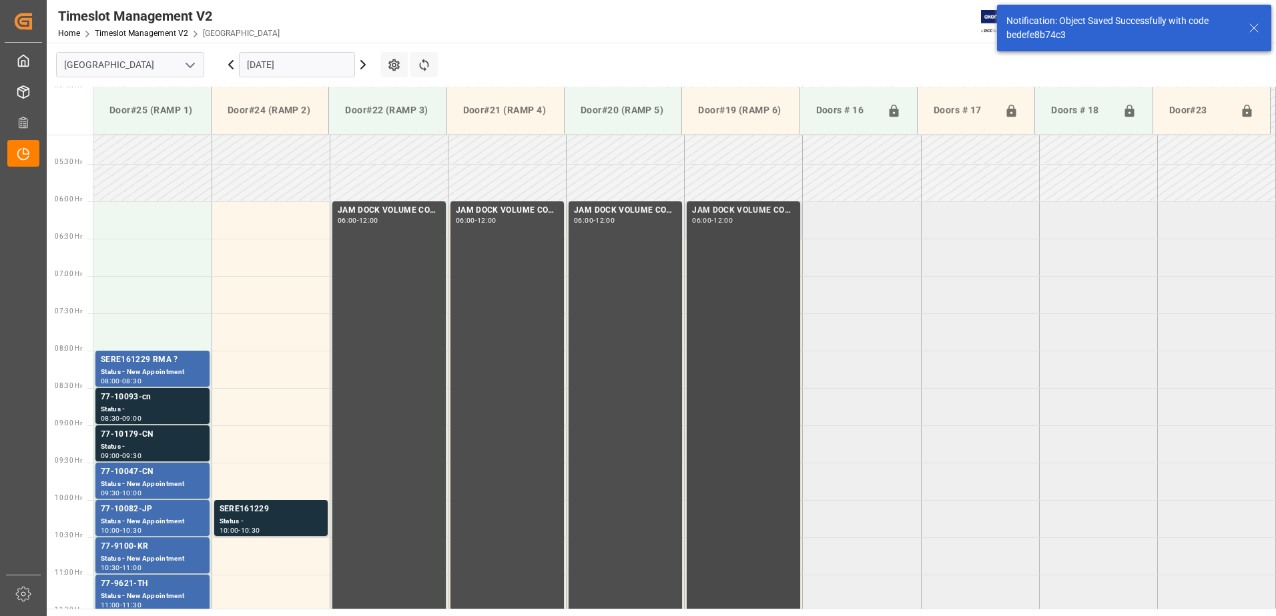
scroll to position [515, 0]
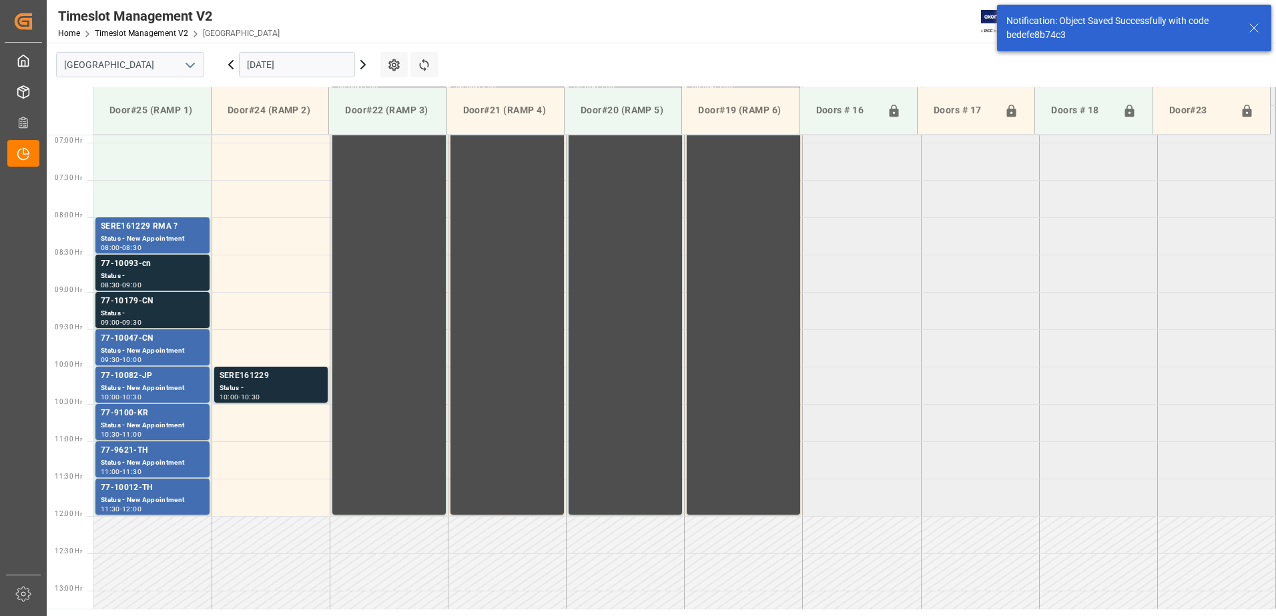
click at [272, 379] on div "SERE161229" at bounding box center [270, 376] width 103 height 13
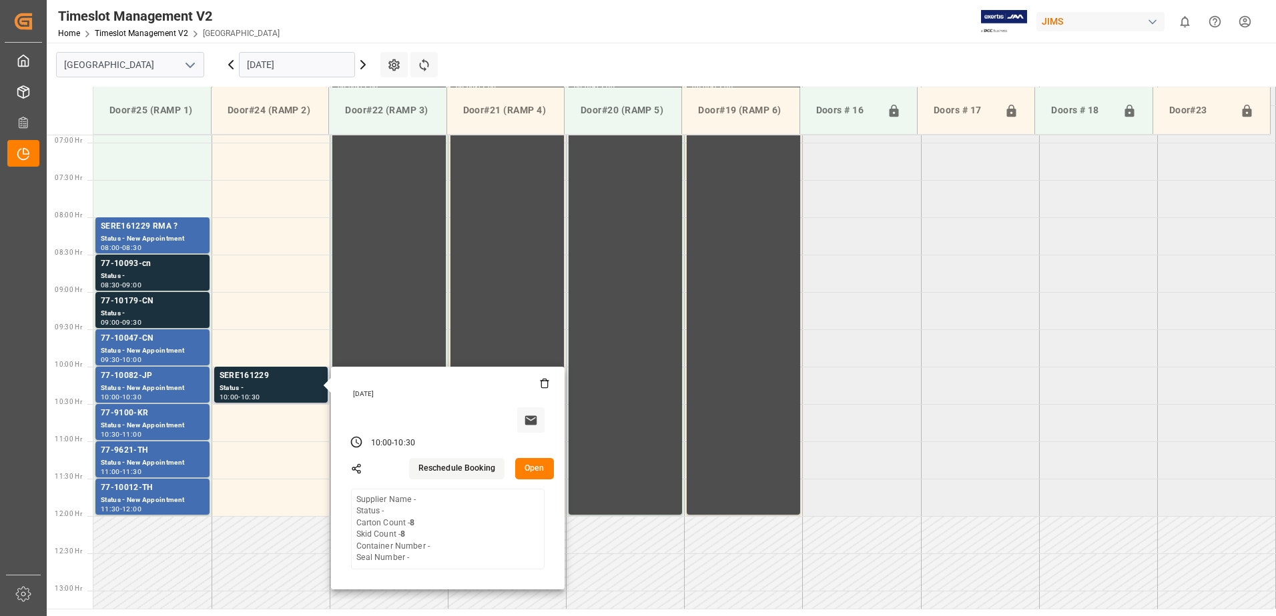
click at [542, 382] on icon at bounding box center [544, 383] width 11 height 11
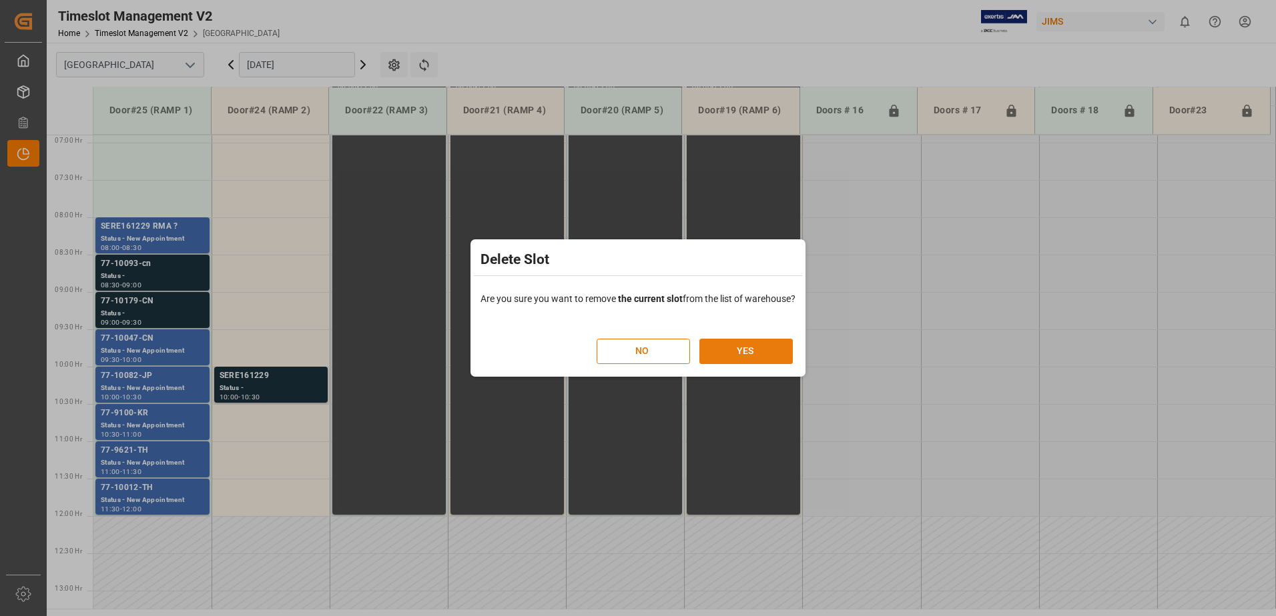
click at [755, 350] on button "YES" at bounding box center [745, 351] width 93 height 25
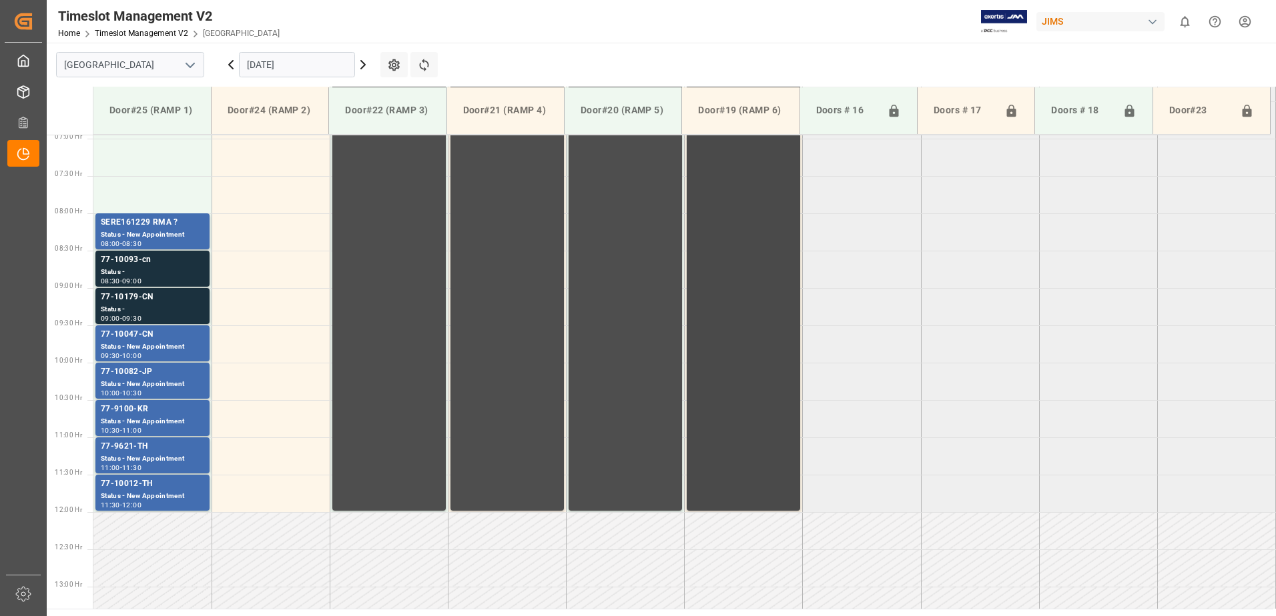
scroll to position [531, 0]
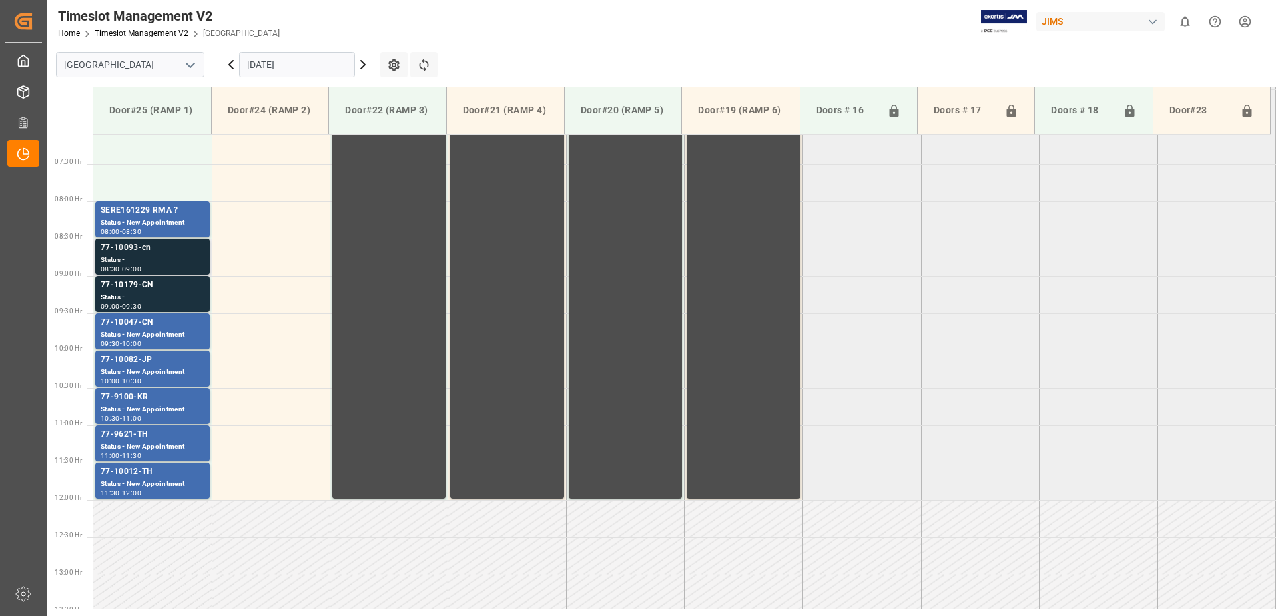
click at [145, 253] on div "77-10093-cn" at bounding box center [152, 247] width 103 height 13
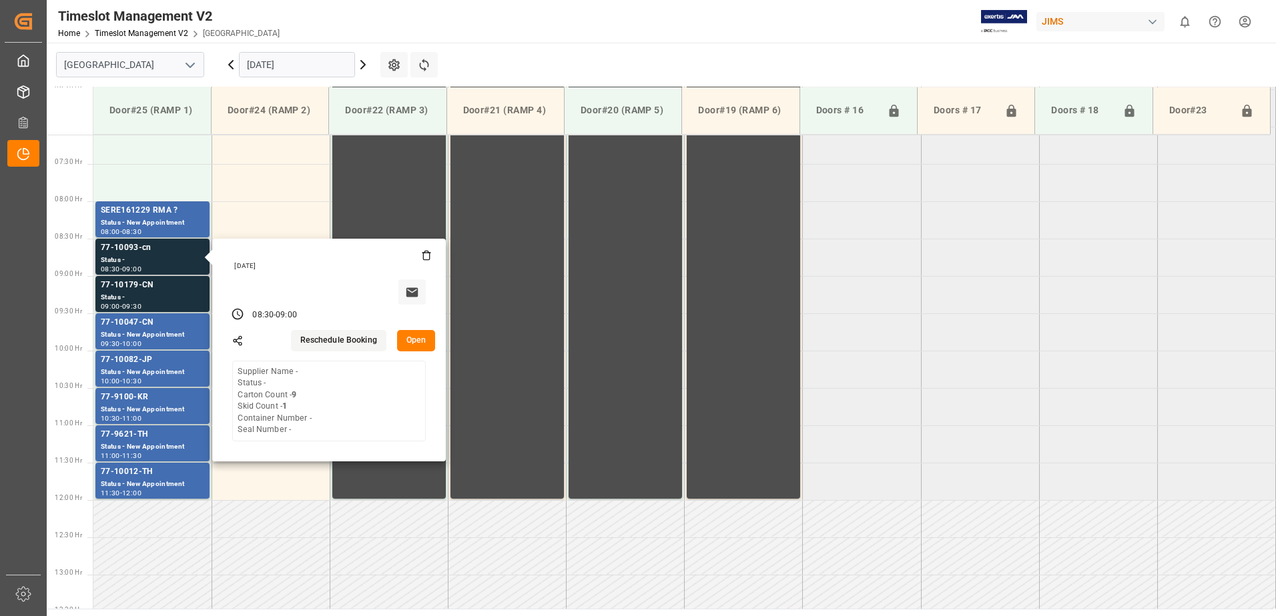
click at [418, 340] on button "Open" at bounding box center [416, 340] width 39 height 21
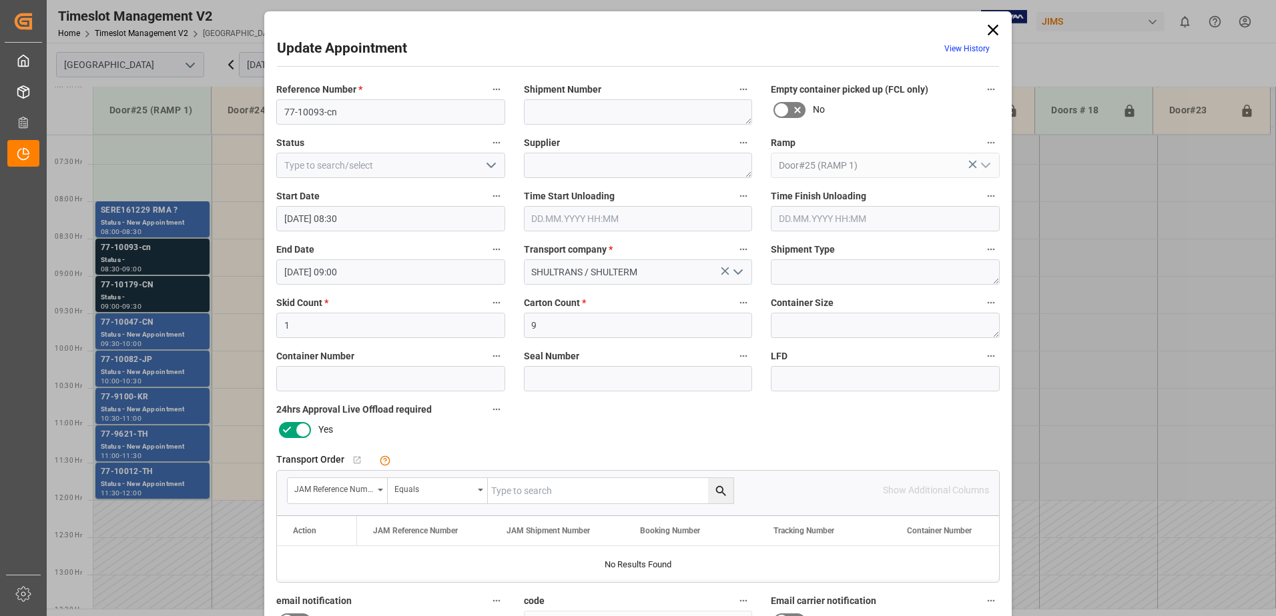
click at [585, 491] on input "text" at bounding box center [610, 490] width 245 height 25
type input "77-10093-CN"
click at [716, 489] on icon "search button" at bounding box center [721, 491] width 14 height 14
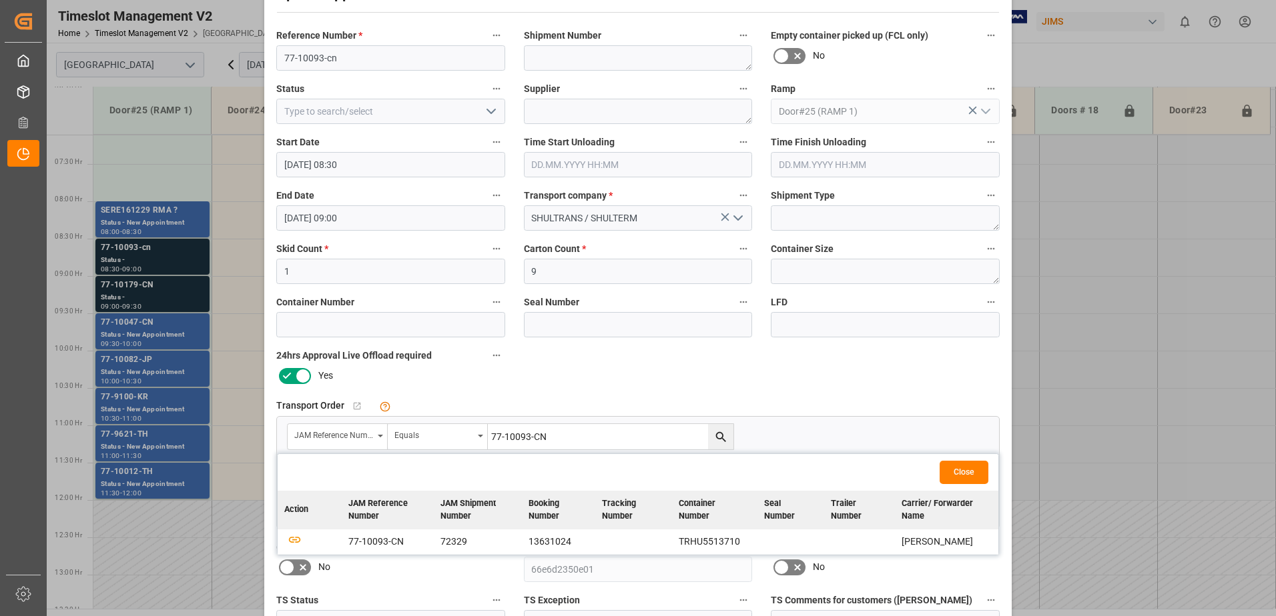
scroll to position [195, 0]
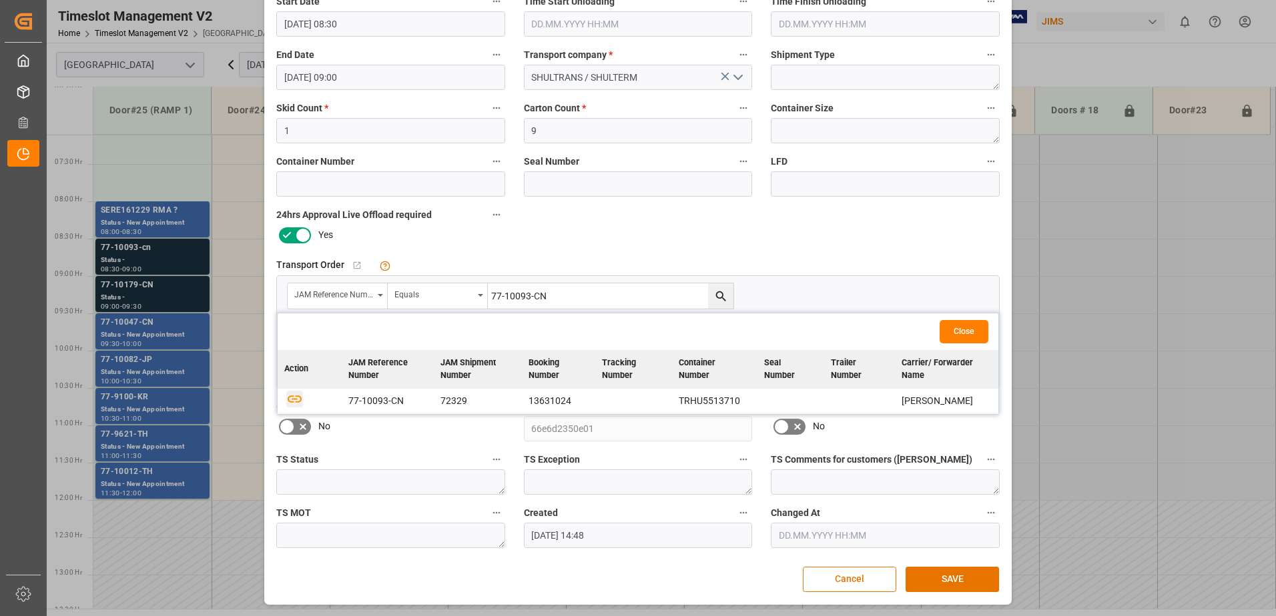
click at [289, 400] on icon "button" at bounding box center [294, 398] width 17 height 17
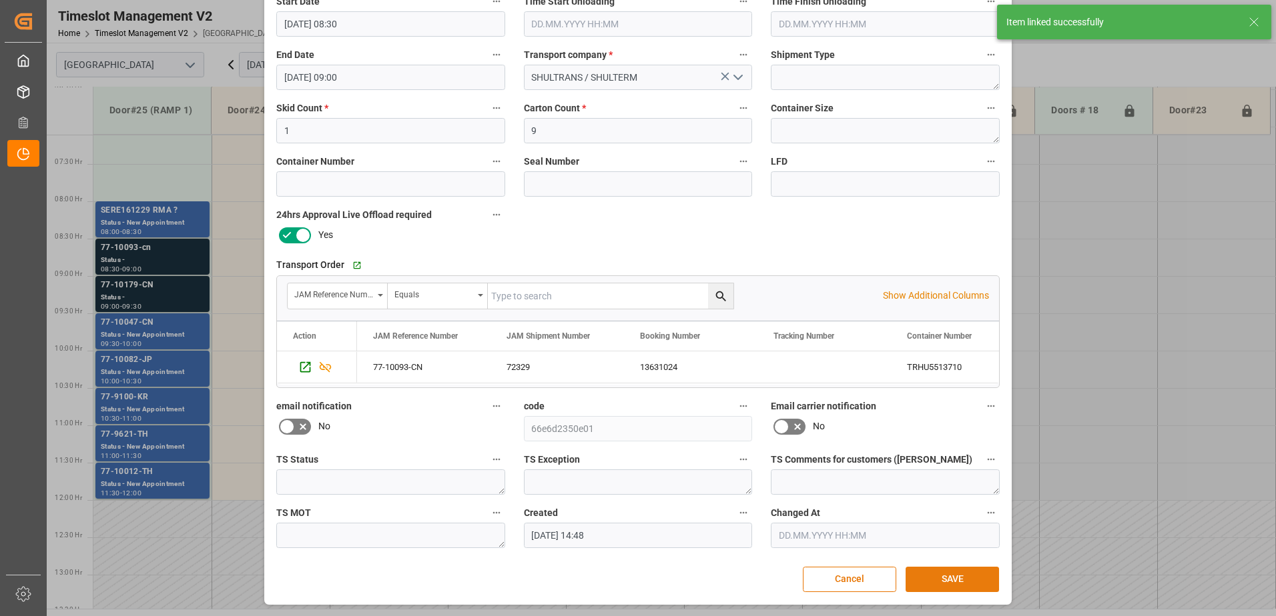
click at [951, 579] on button "SAVE" at bounding box center [951, 579] width 93 height 25
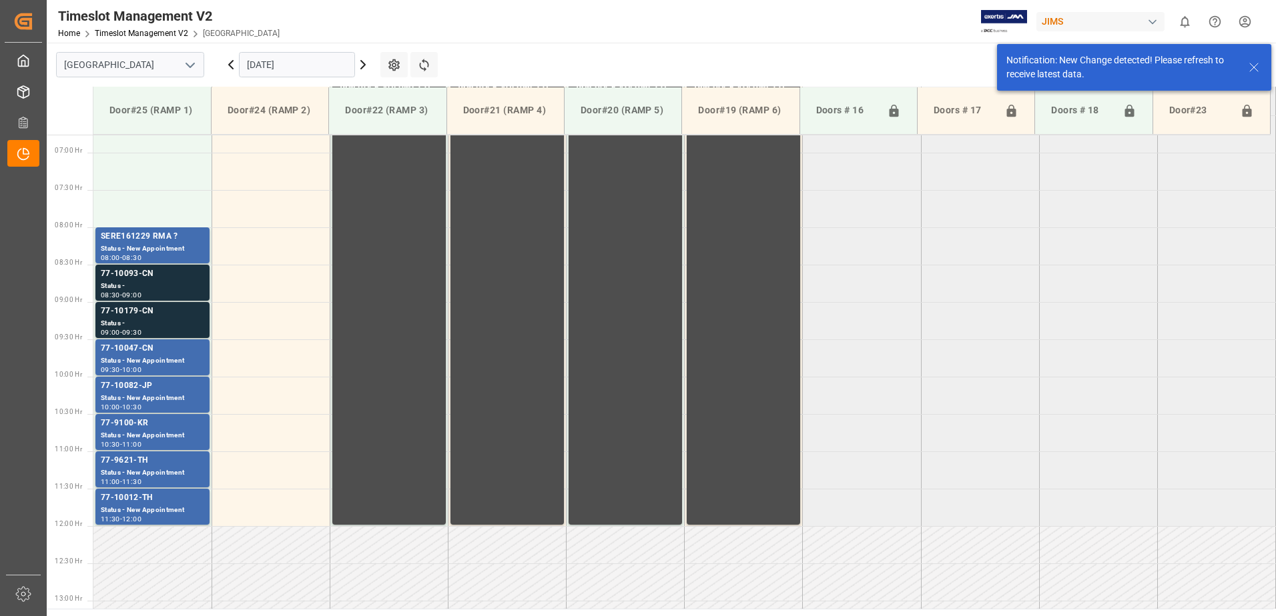
scroll to position [515, 0]
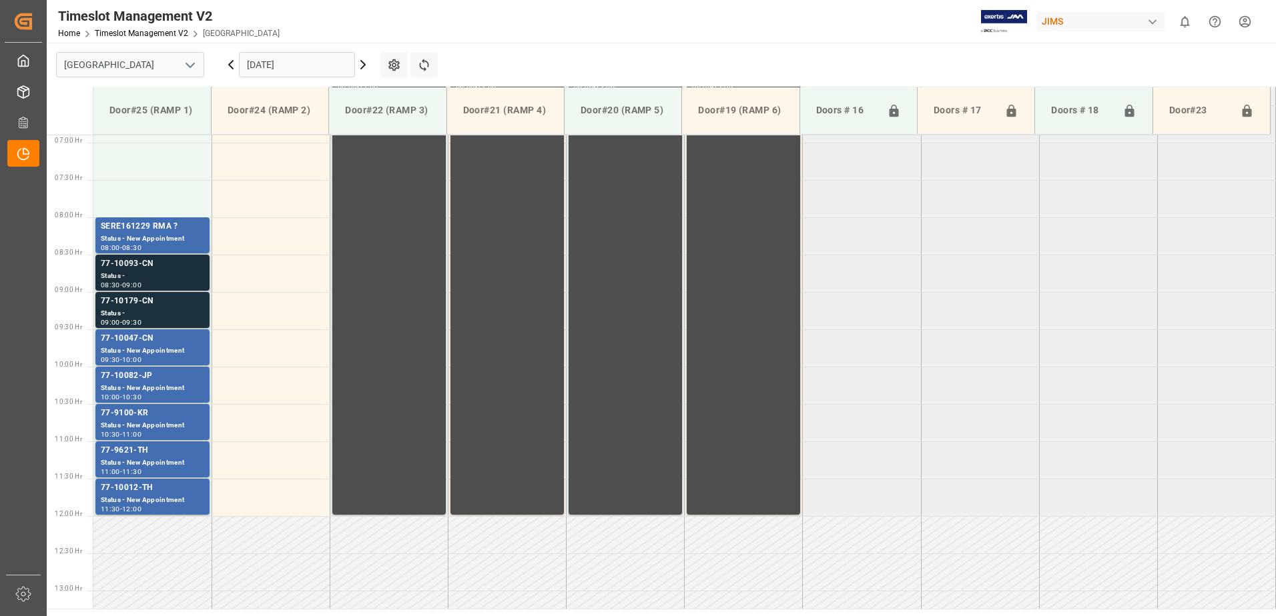
click at [157, 272] on div "Status -" at bounding box center [152, 276] width 103 height 11
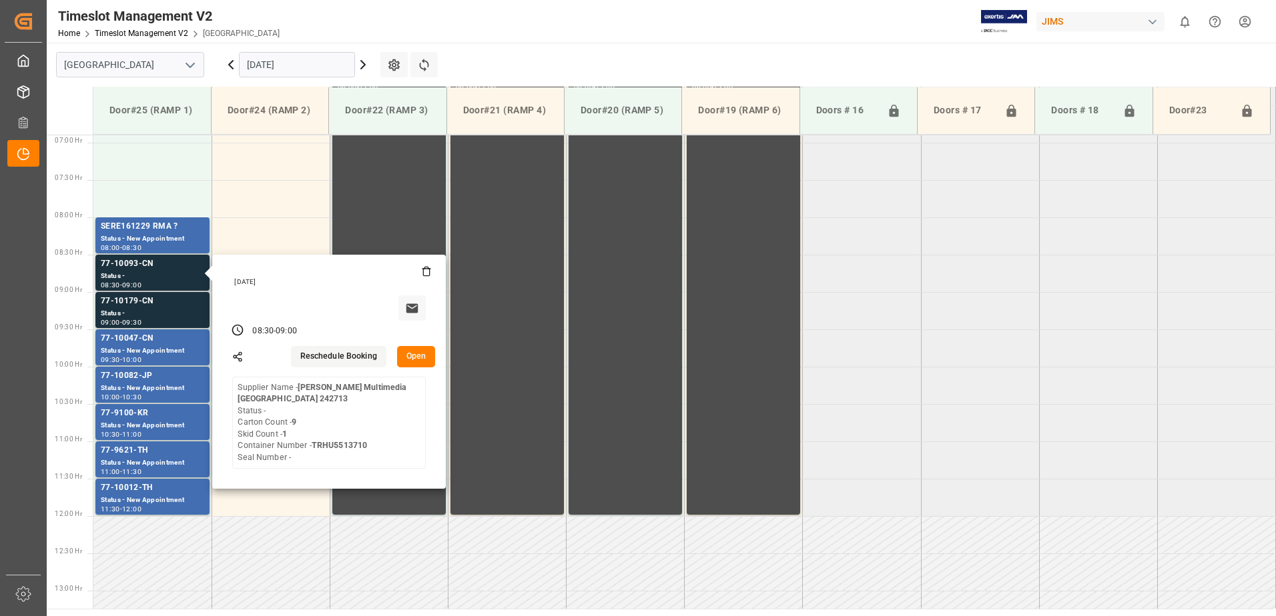
click at [421, 357] on button "Open" at bounding box center [416, 356] width 39 height 21
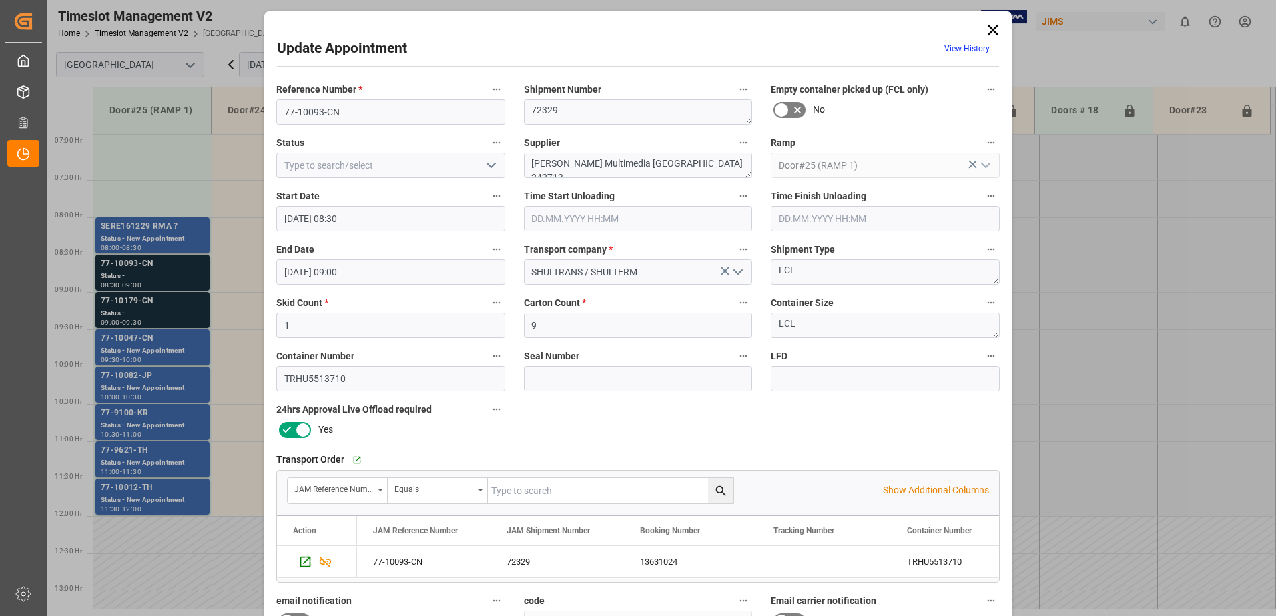
click at [494, 165] on icon "open menu" at bounding box center [491, 165] width 16 height 16
click at [424, 282] on div "New Appointment" at bounding box center [390, 285] width 227 height 30
type input "New Appointment"
drag, startPoint x: 707, startPoint y: 163, endPoint x: 615, endPoint y: 162, distance: 92.1
click at [615, 162] on textarea "Harman Multimedia China 242713" at bounding box center [638, 165] width 229 height 25
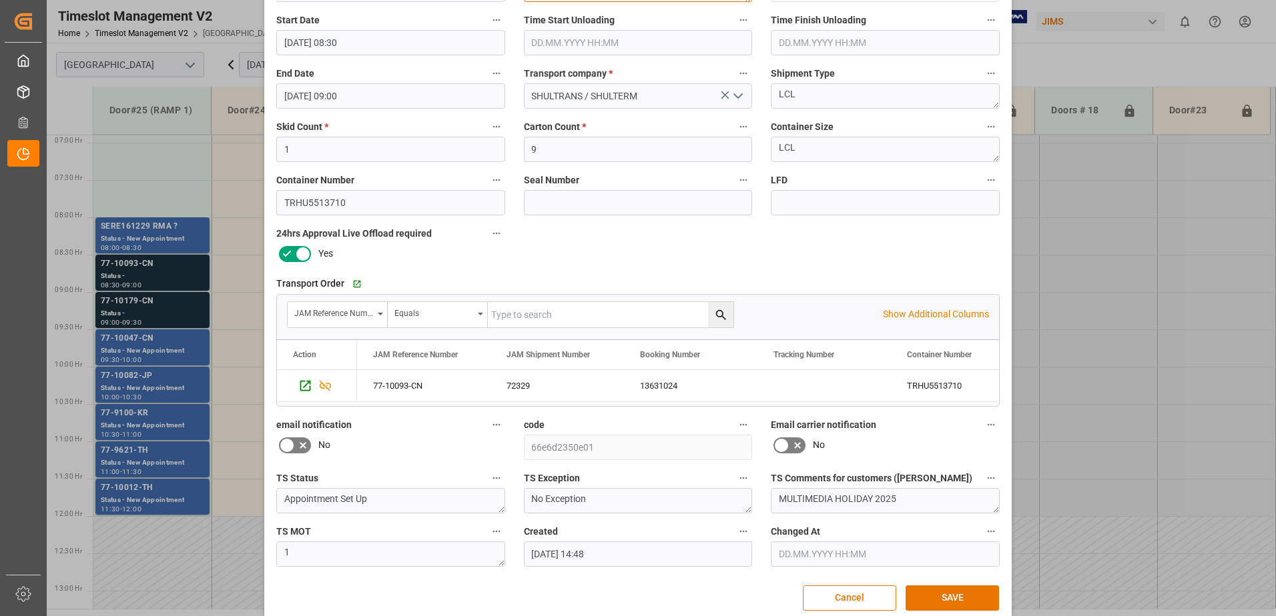
scroll to position [195, 0]
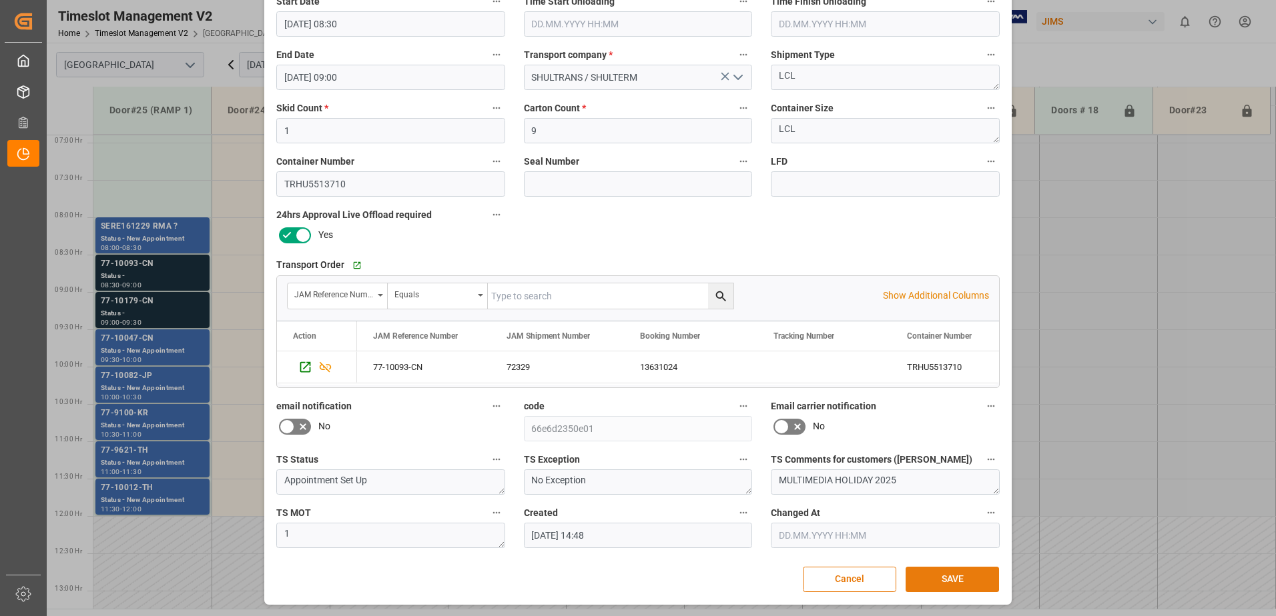
type textarea "Harman Multimedia INON(1)"
click at [946, 578] on button "SAVE" at bounding box center [951, 579] width 93 height 25
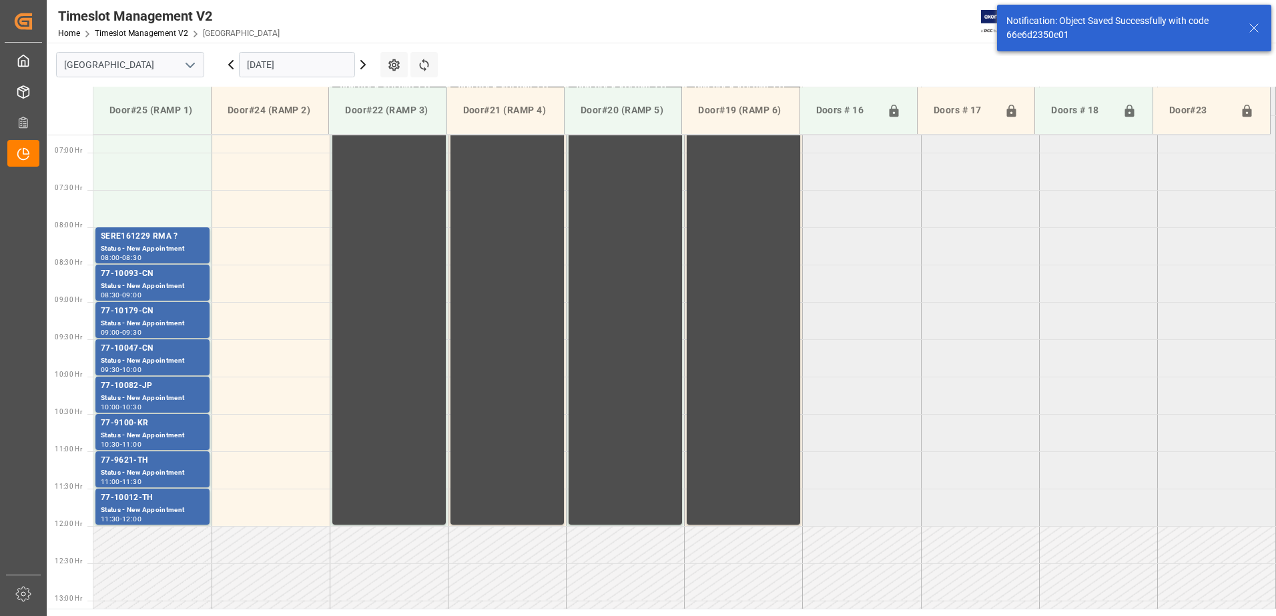
scroll to position [515, 0]
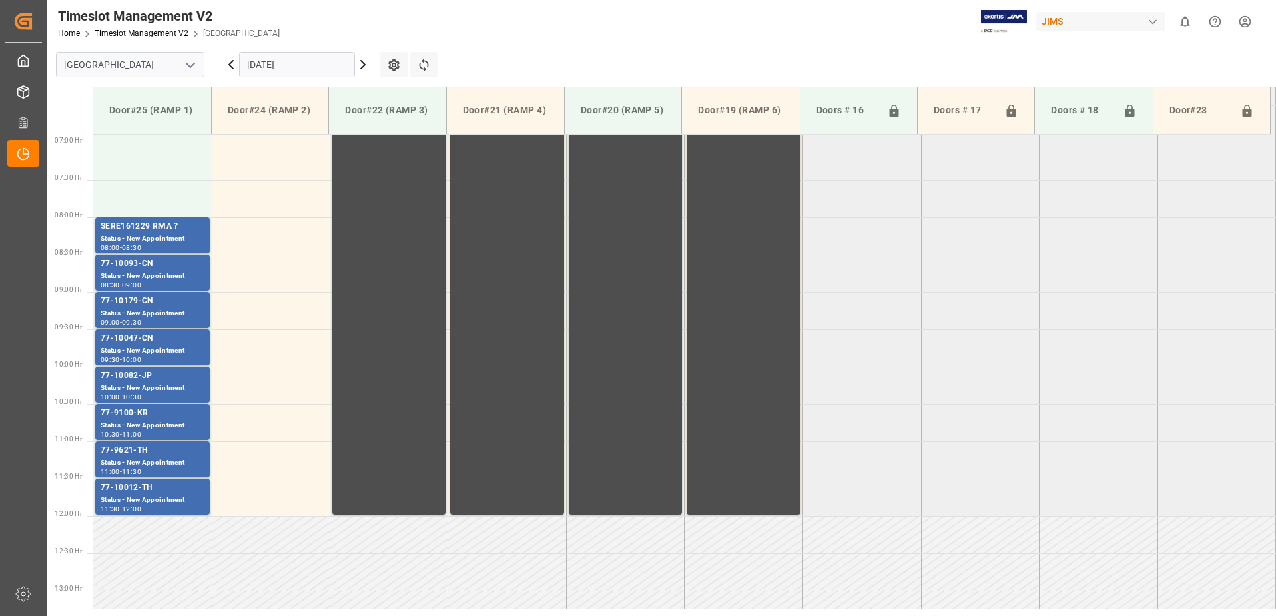
click at [315, 63] on input "[DATE]" at bounding box center [297, 64] width 116 height 25
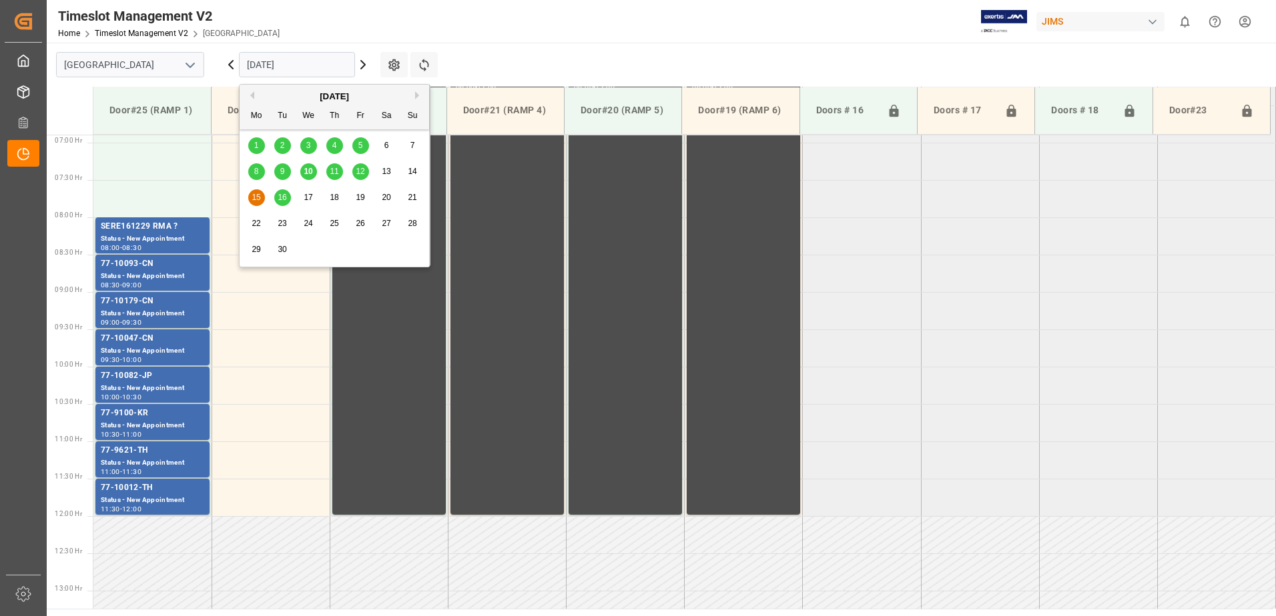
click at [337, 171] on span "11" at bounding box center [334, 171] width 9 height 9
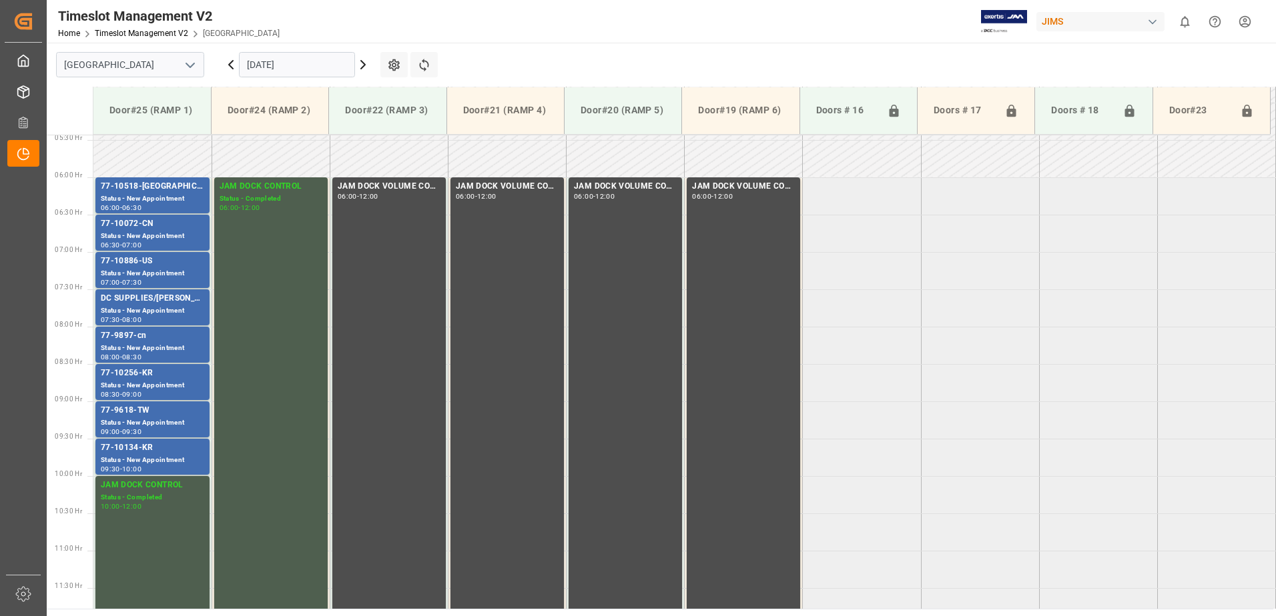
scroll to position [339, 0]
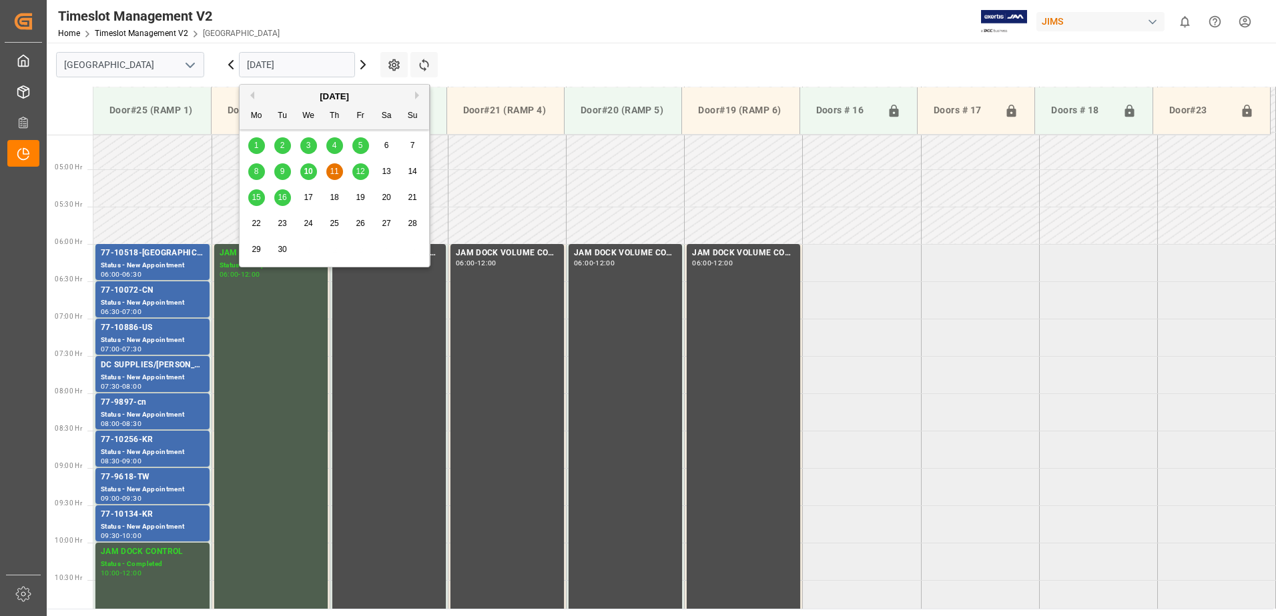
click at [309, 65] on input "[DATE]" at bounding box center [297, 64] width 116 height 25
click at [361, 170] on span "12" at bounding box center [360, 171] width 9 height 9
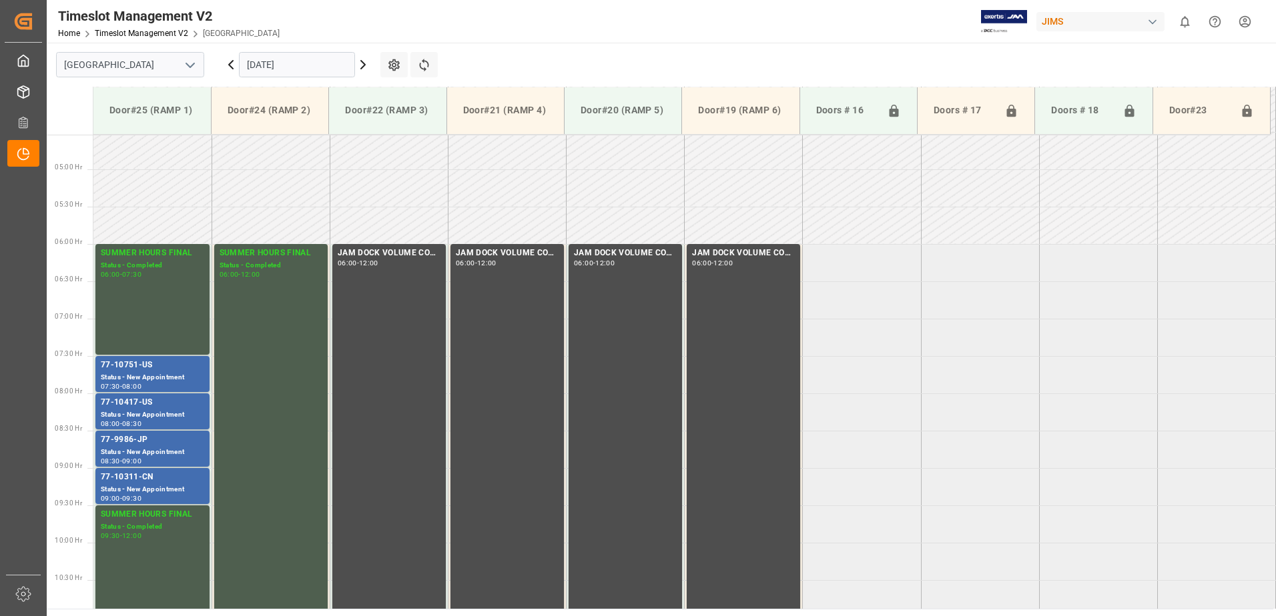
click at [315, 65] on input "[DATE]" at bounding box center [297, 64] width 116 height 25
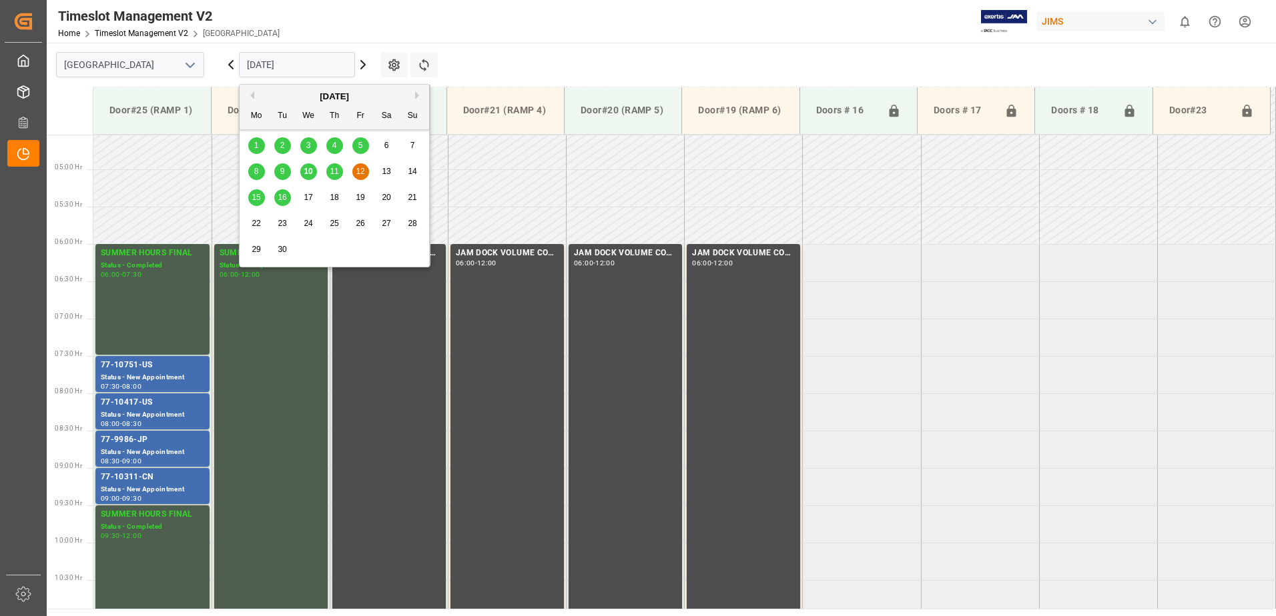
click at [336, 175] on span "11" at bounding box center [334, 171] width 9 height 9
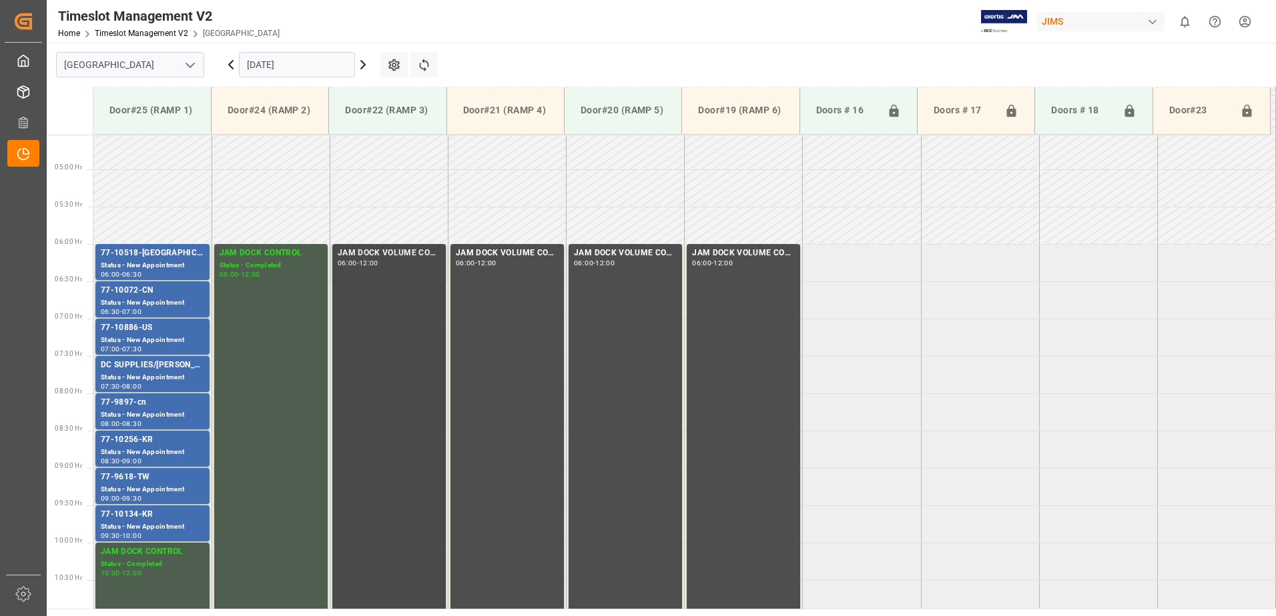
scroll to position [406, 0]
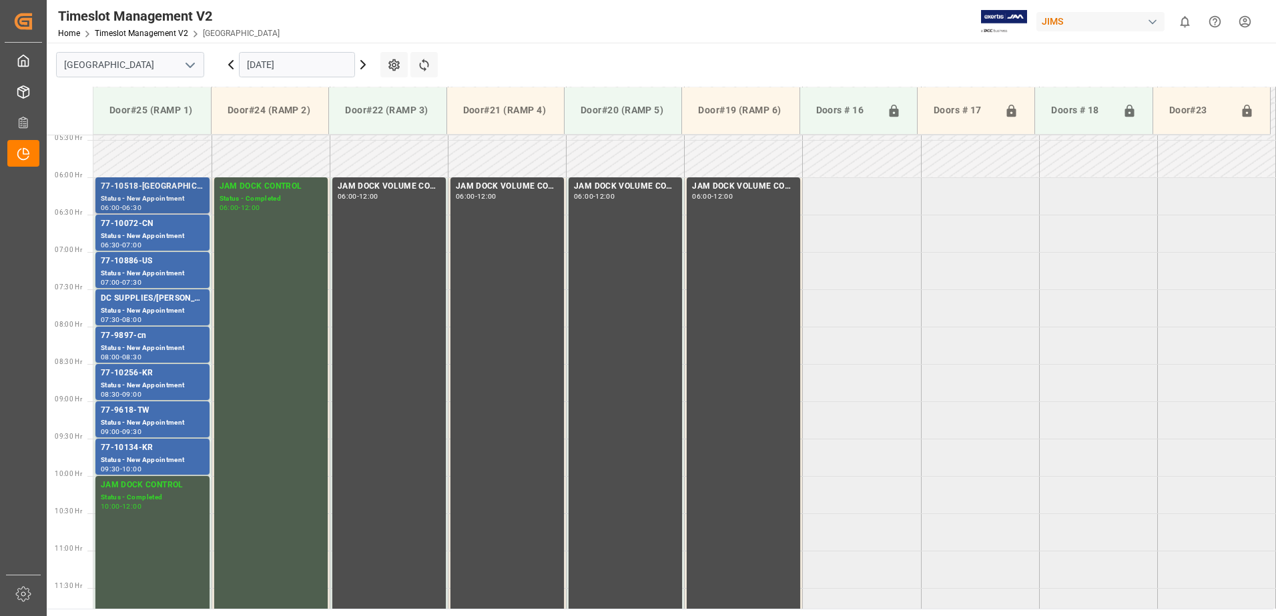
click at [139, 191] on div "77-10518-[GEOGRAPHIC_DATA]" at bounding box center [152, 186] width 103 height 13
click at [143, 226] on div "77-10072-CN" at bounding box center [152, 223] width 103 height 13
click at [149, 258] on div "77-10886-US" at bounding box center [152, 261] width 103 height 13
click at [151, 302] on div "DC SUPPLIES/[PERSON_NAME]" at bounding box center [152, 298] width 103 height 13
click at [153, 338] on div "77-9897-cn" at bounding box center [152, 336] width 103 height 13
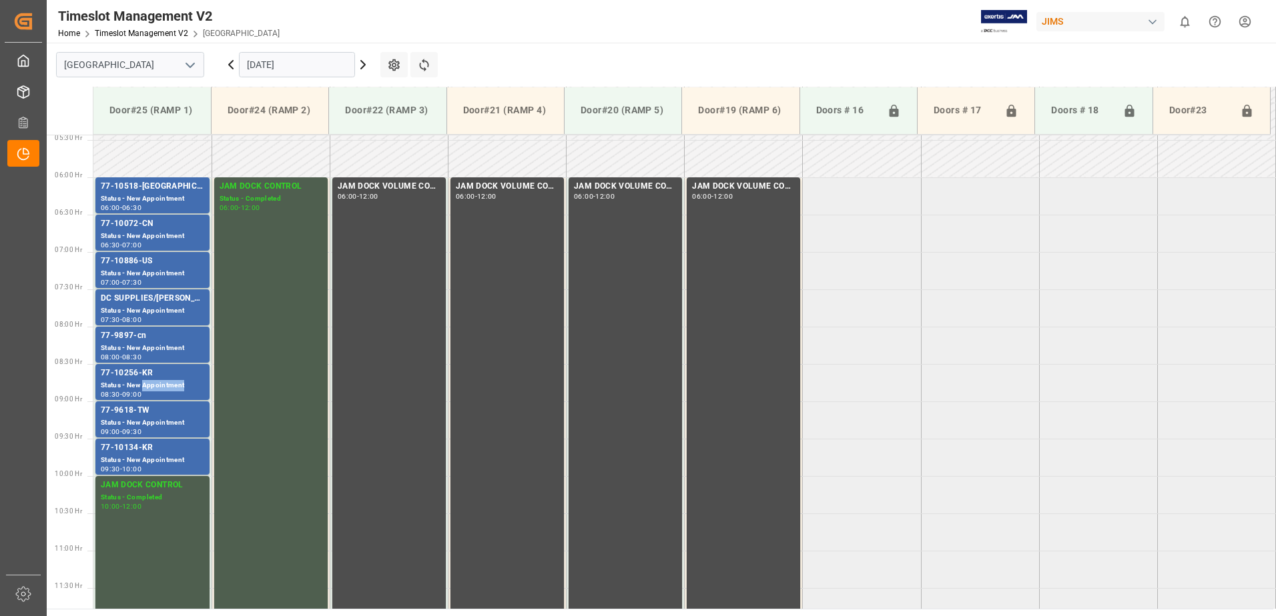
click at [159, 384] on div "Status - New Appointment" at bounding box center [152, 385] width 103 height 11
click at [160, 416] on div "77-9618-TW" at bounding box center [152, 410] width 103 height 13
click at [157, 451] on div "77-10134-KR" at bounding box center [152, 448] width 103 height 13
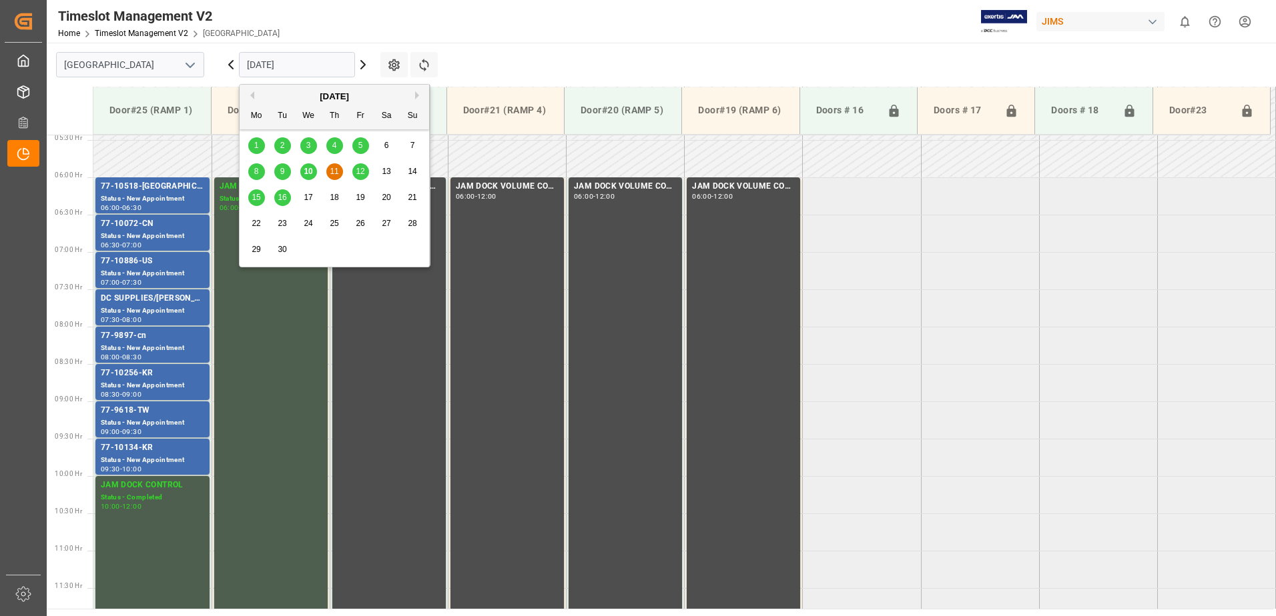
click at [308, 61] on input "[DATE]" at bounding box center [297, 64] width 116 height 25
click at [361, 170] on span "12" at bounding box center [360, 171] width 9 height 9
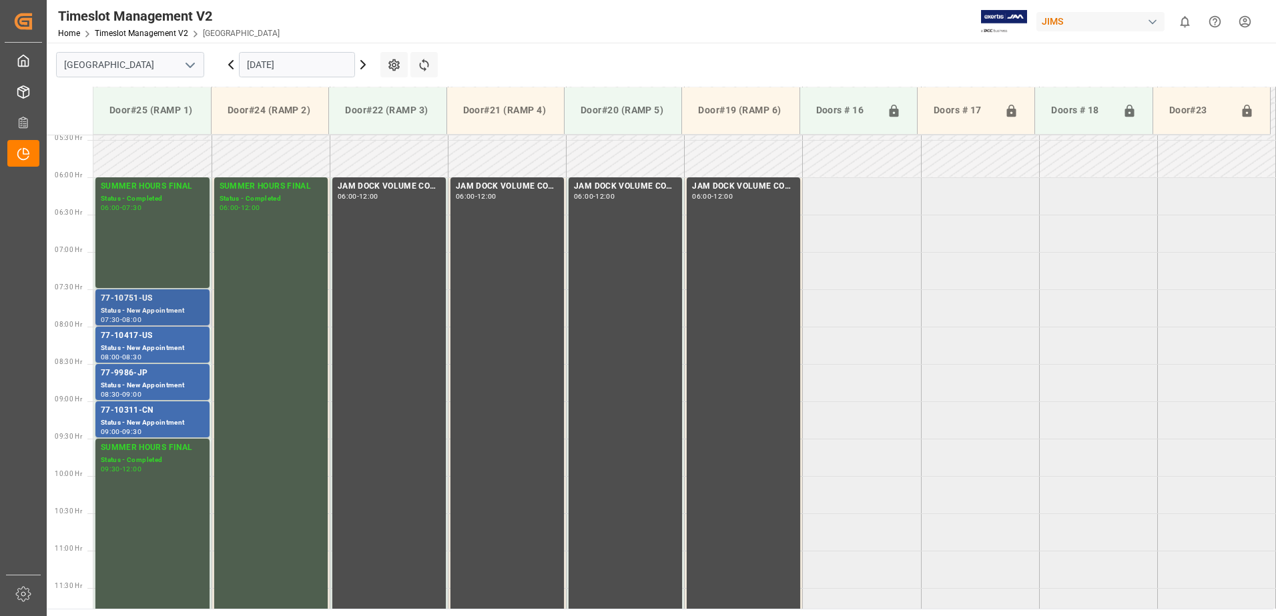
click at [175, 296] on div "77-10751-US" at bounding box center [152, 298] width 103 height 13
click at [154, 338] on div "77-10417-US" at bounding box center [152, 336] width 103 height 13
click at [153, 376] on div "77-9986-JP" at bounding box center [152, 373] width 103 height 13
click at [169, 416] on div "77-10311-CN" at bounding box center [152, 410] width 103 height 13
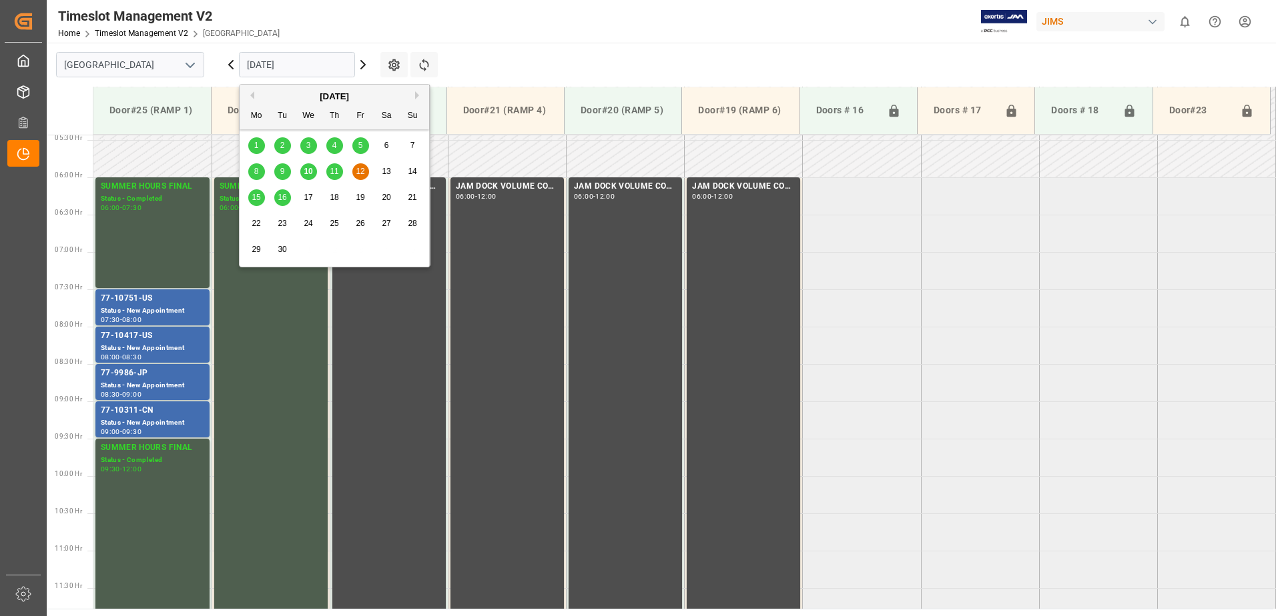
click at [320, 67] on input "[DATE]" at bounding box center [297, 64] width 116 height 25
click at [260, 197] on span "15" at bounding box center [256, 197] width 9 height 9
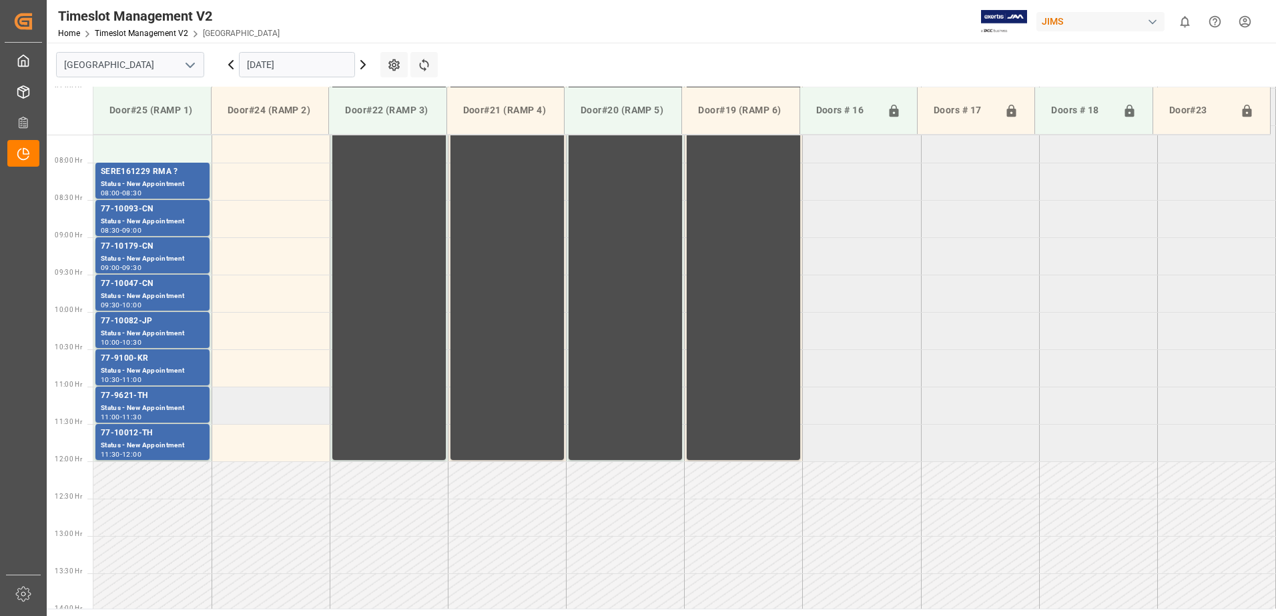
scroll to position [539, 0]
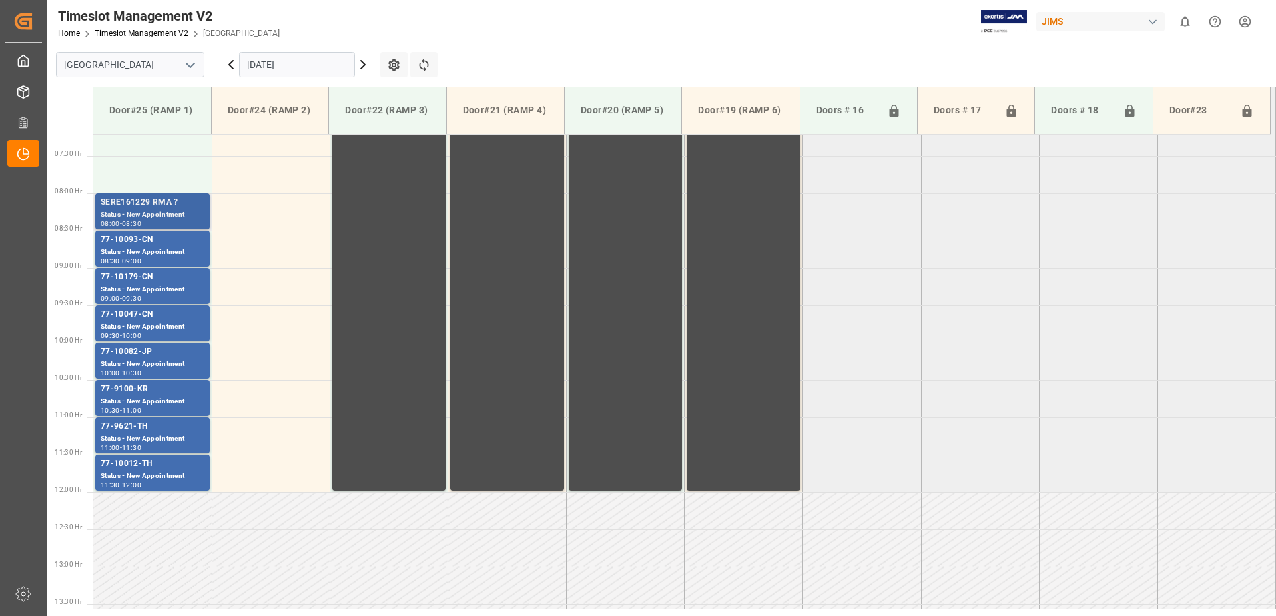
click at [155, 212] on div "Status - New Appointment" at bounding box center [152, 214] width 103 height 11
click at [152, 241] on div "77-10093-CN" at bounding box center [152, 239] width 103 height 13
click at [154, 282] on div "77-10179-CN" at bounding box center [152, 277] width 103 height 13
click at [160, 314] on div "77-10047-CN" at bounding box center [152, 314] width 103 height 13
click at [160, 360] on div "Status - New Appointment" at bounding box center [152, 364] width 103 height 11
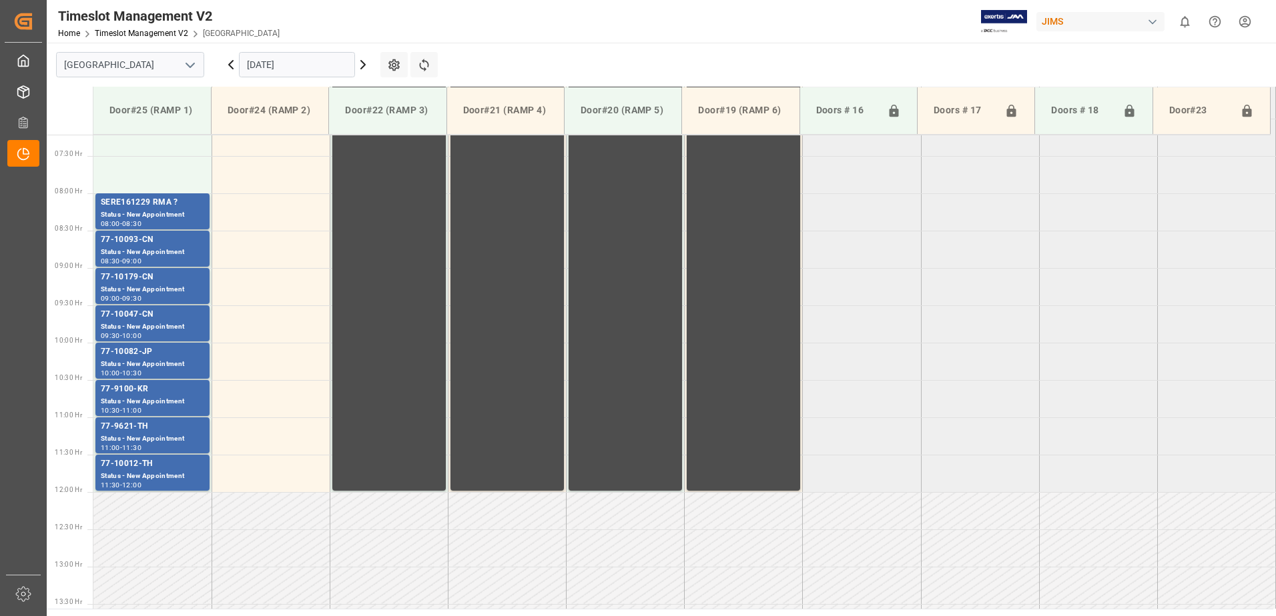
click at [159, 392] on div "77-9100-KR" at bounding box center [152, 389] width 103 height 13
click at [159, 429] on div "77-9621-TH" at bounding box center [152, 426] width 103 height 13
click at [165, 464] on div "77-10012-TH" at bounding box center [152, 464] width 103 height 13
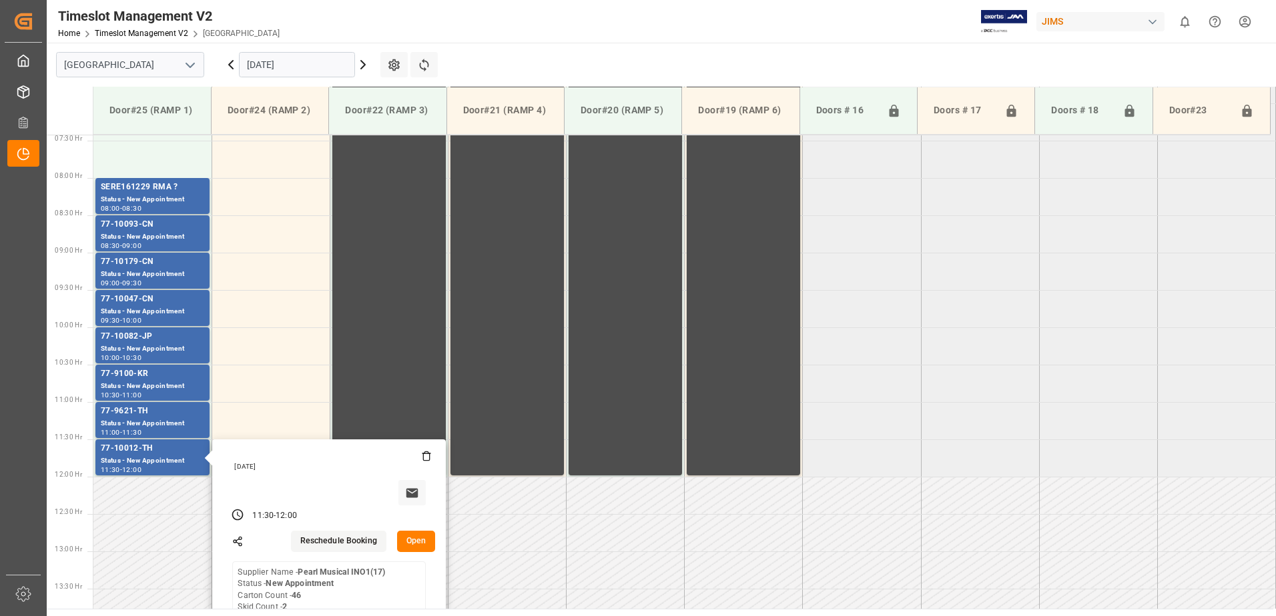
scroll to position [472, 0]
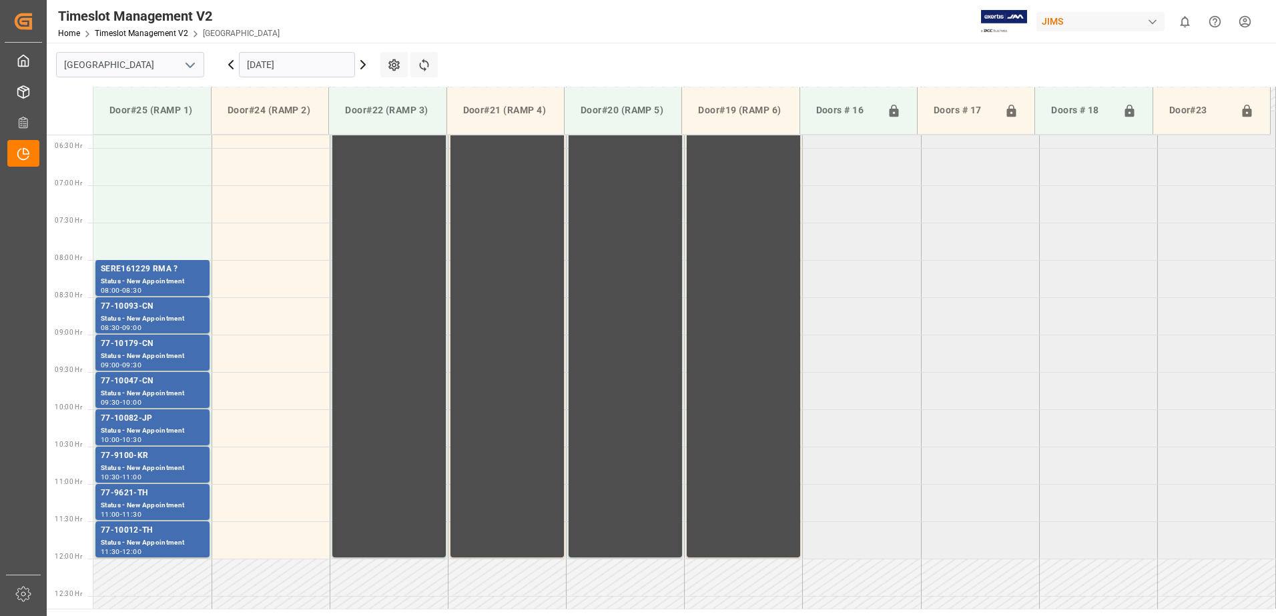
click at [877, 474] on tabel "JAM DOCK VOLUME CONTROL 06:00 - 12:00 JAM DOCK VOLUME CONTROL 06:00 - 12:00 JAM…" at bounding box center [684, 559] width 1182 height 1794
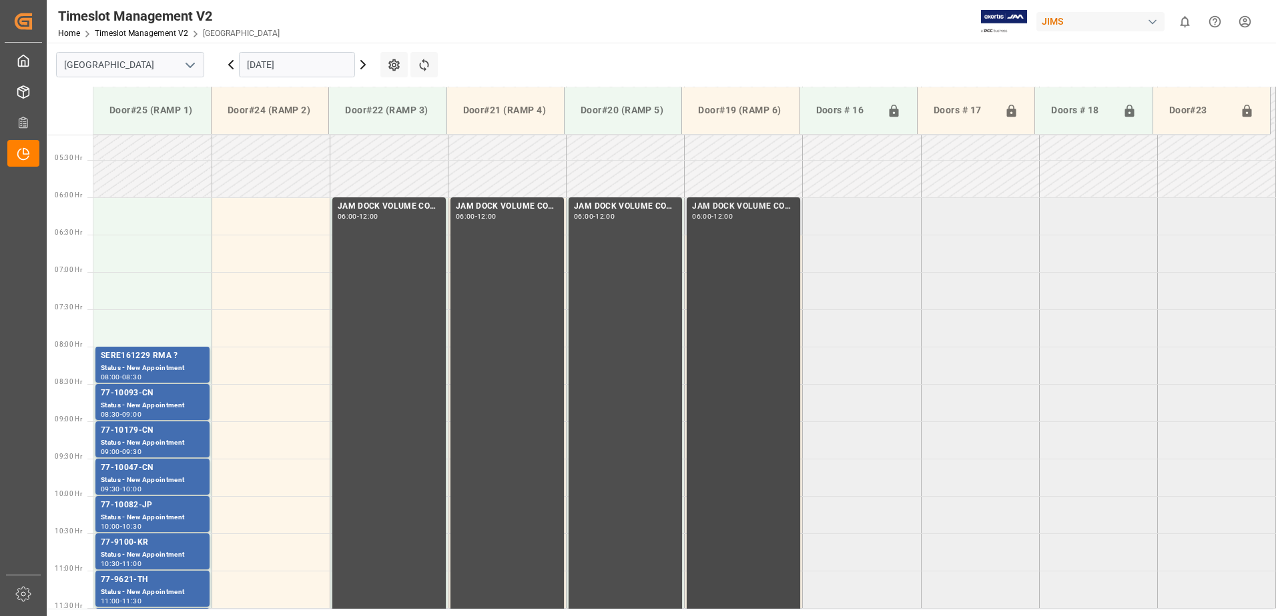
scroll to position [406, 0]
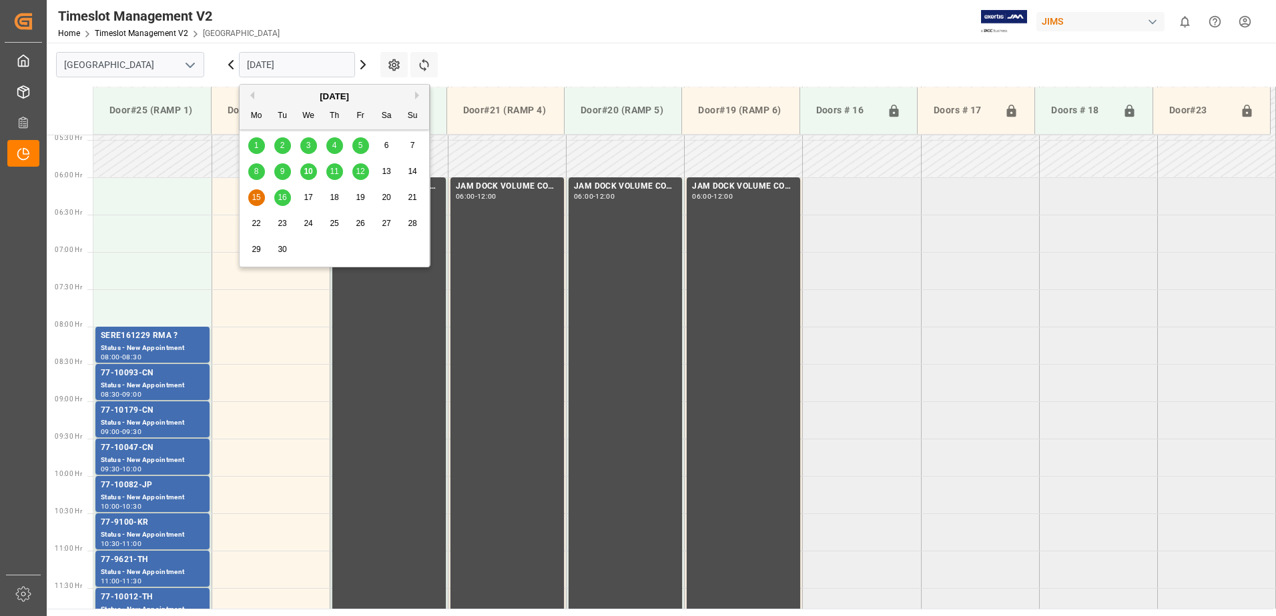
click at [314, 65] on input "[DATE]" at bounding box center [297, 64] width 116 height 25
click at [282, 197] on span "16" at bounding box center [282, 197] width 9 height 9
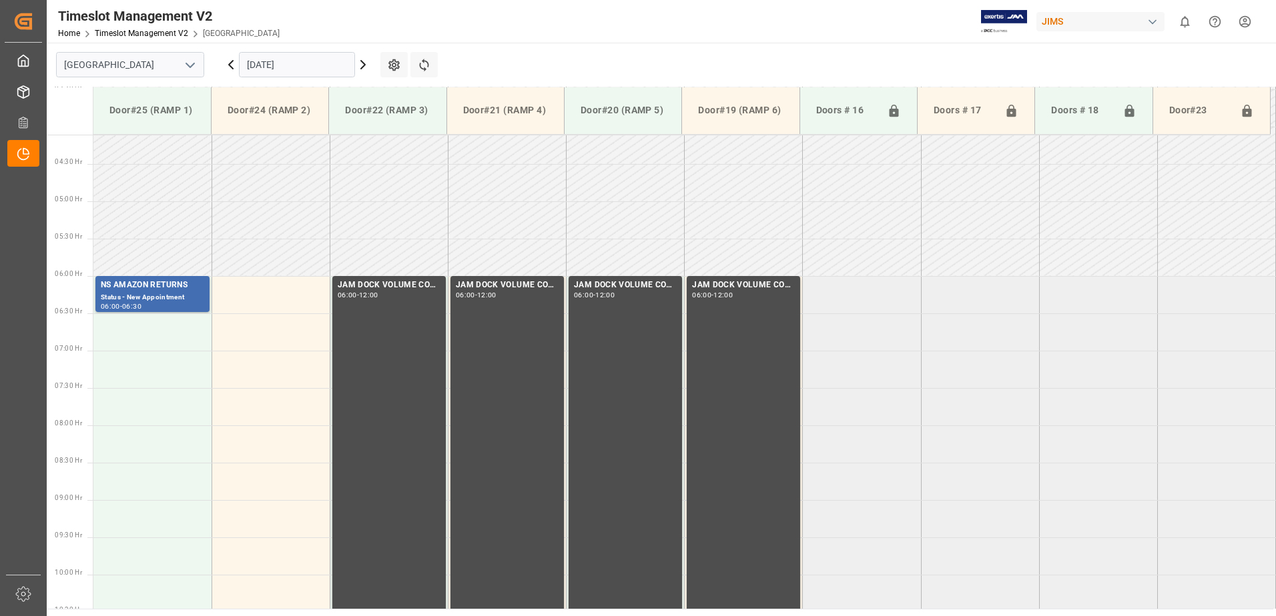
scroll to position [272, 0]
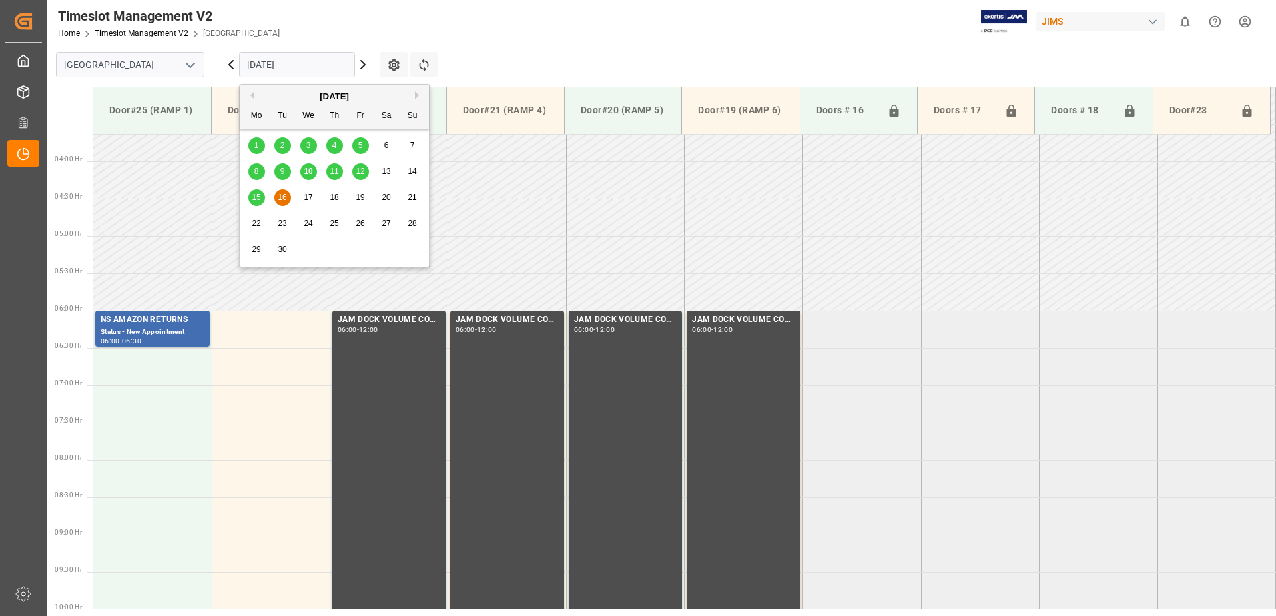
click at [302, 63] on input "16.09.2025" at bounding box center [297, 64] width 116 height 25
click at [336, 173] on span "11" at bounding box center [334, 171] width 9 height 9
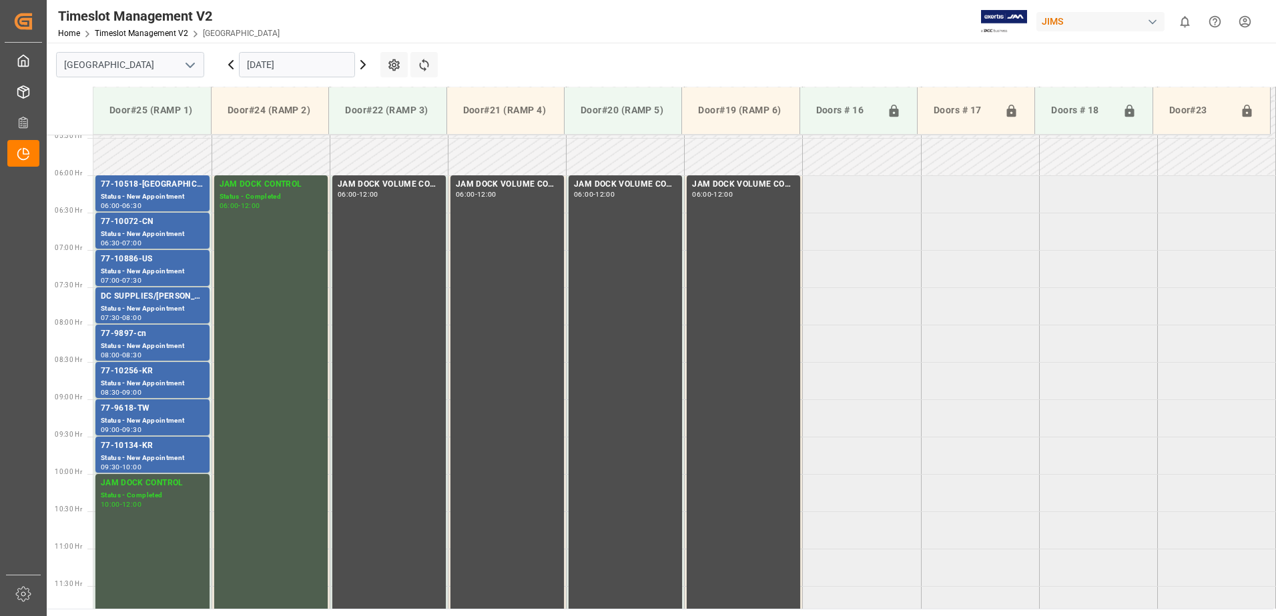
scroll to position [406, 0]
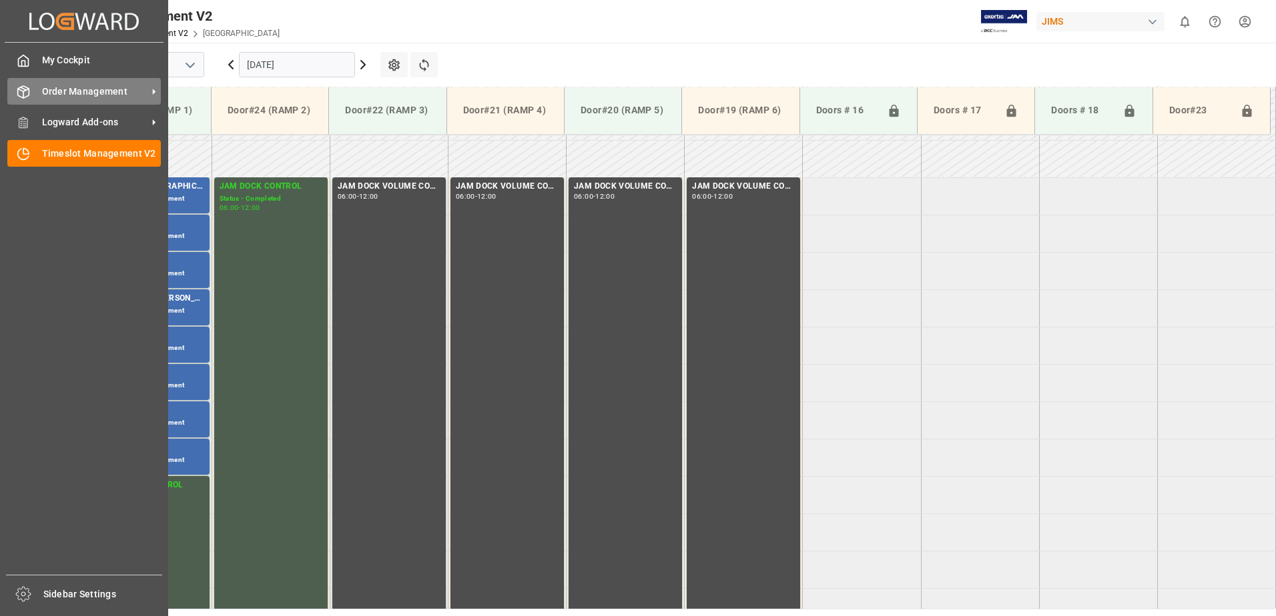
click at [70, 93] on span "Order Management" at bounding box center [94, 92] width 105 height 14
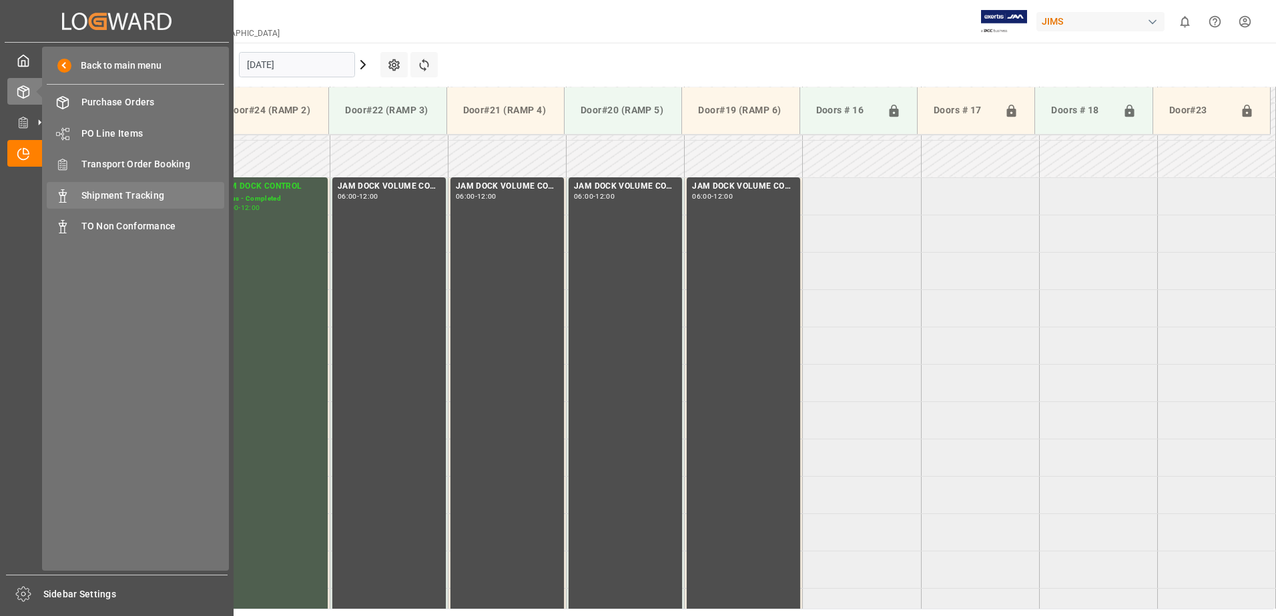
click at [110, 195] on span "Shipment Tracking" at bounding box center [152, 196] width 143 height 14
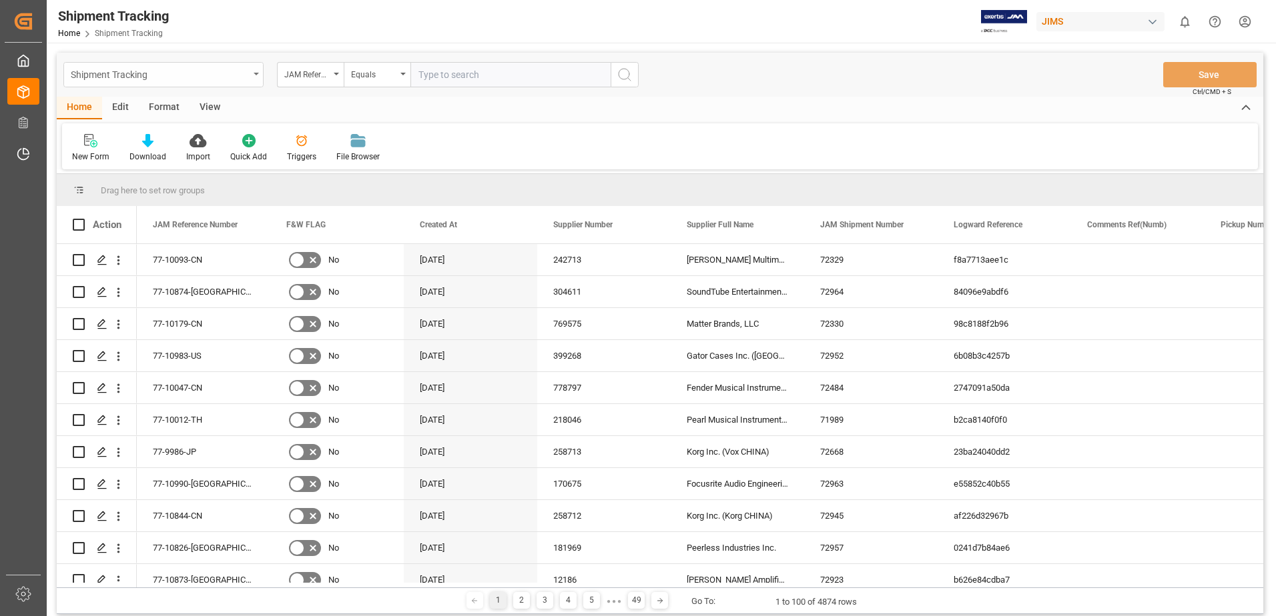
click at [256, 73] on icon "open menu" at bounding box center [256, 74] width 5 height 3
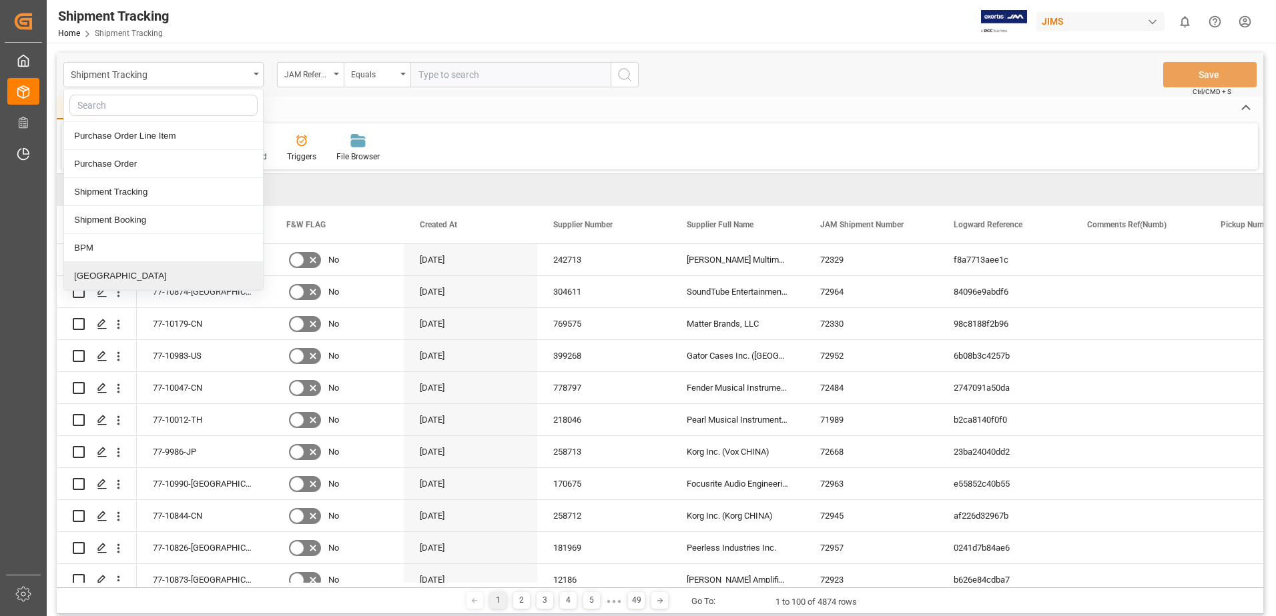
click at [97, 276] on div "[GEOGRAPHIC_DATA]" at bounding box center [163, 276] width 199 height 28
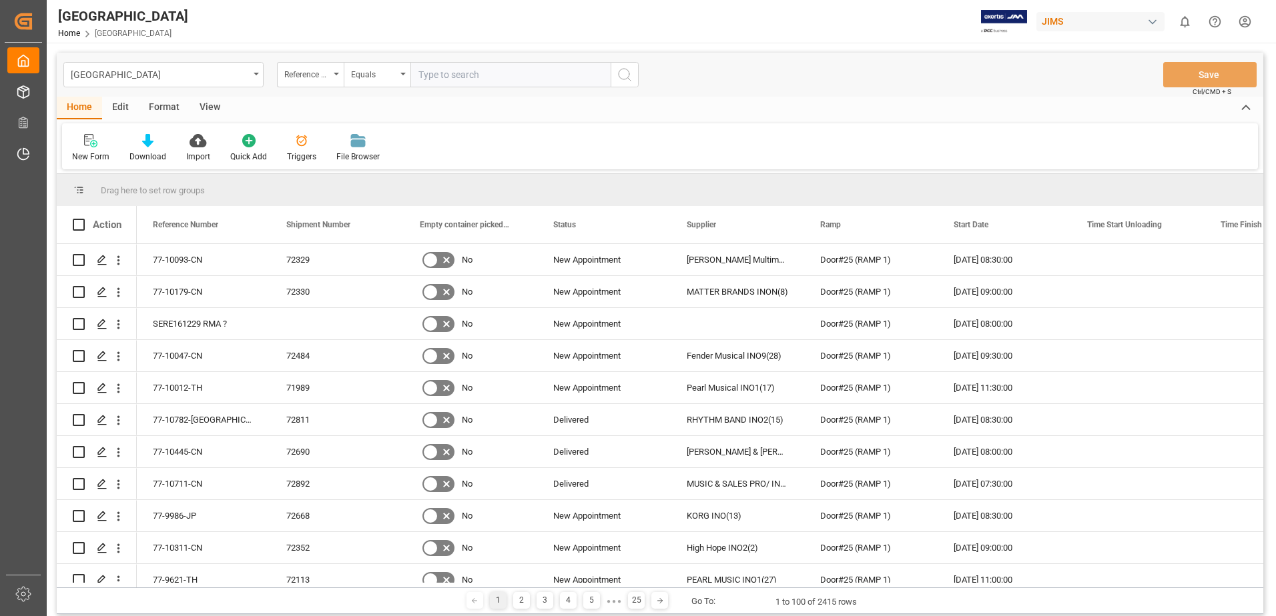
click at [215, 109] on div "View" at bounding box center [209, 108] width 41 height 23
click at [86, 151] on div "Default" at bounding box center [85, 157] width 26 height 12
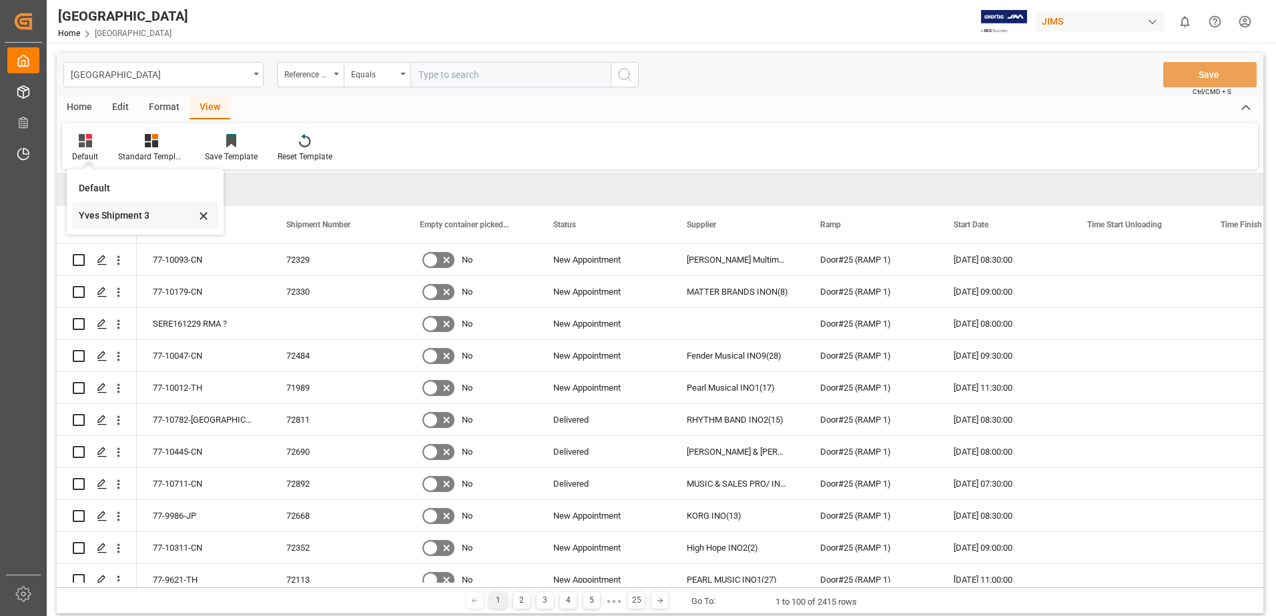
click at [109, 213] on div "Yves Shipment 3" at bounding box center [137, 216] width 117 height 14
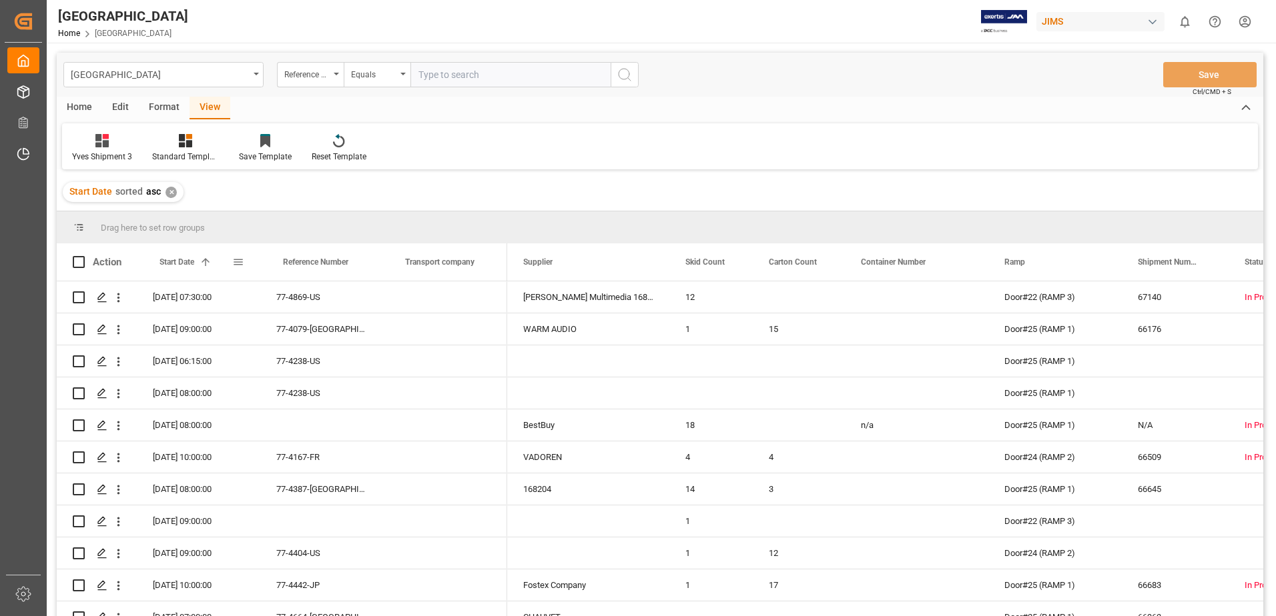
click at [241, 263] on span at bounding box center [238, 262] width 12 height 12
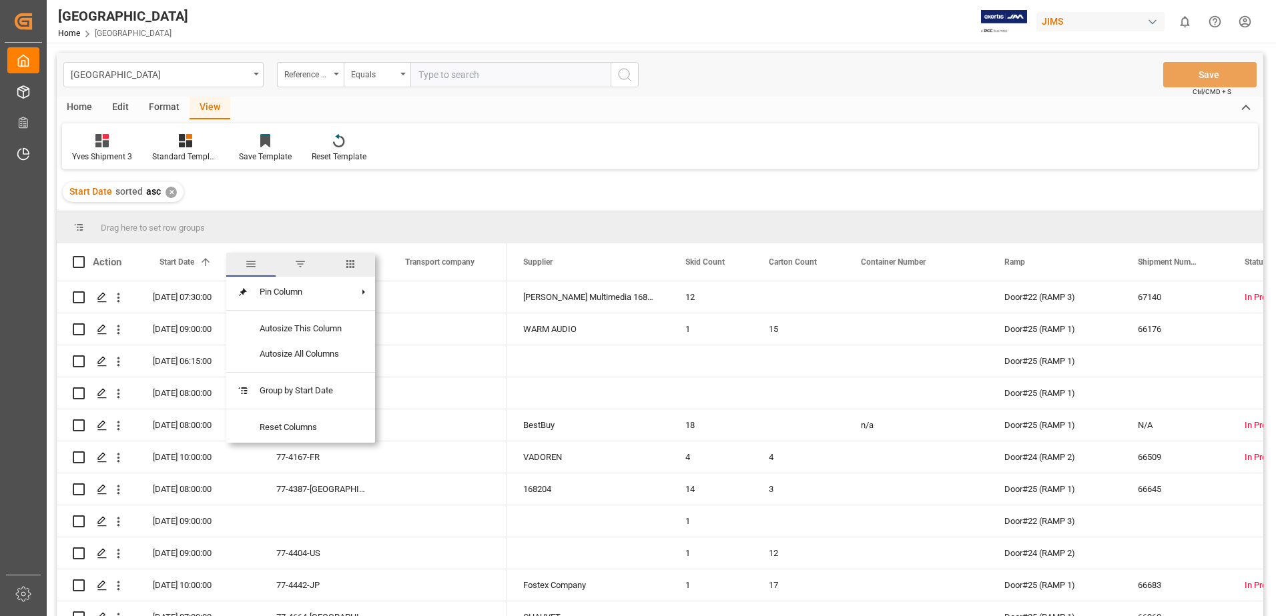
click at [301, 264] on span "filter" at bounding box center [300, 264] width 12 height 12
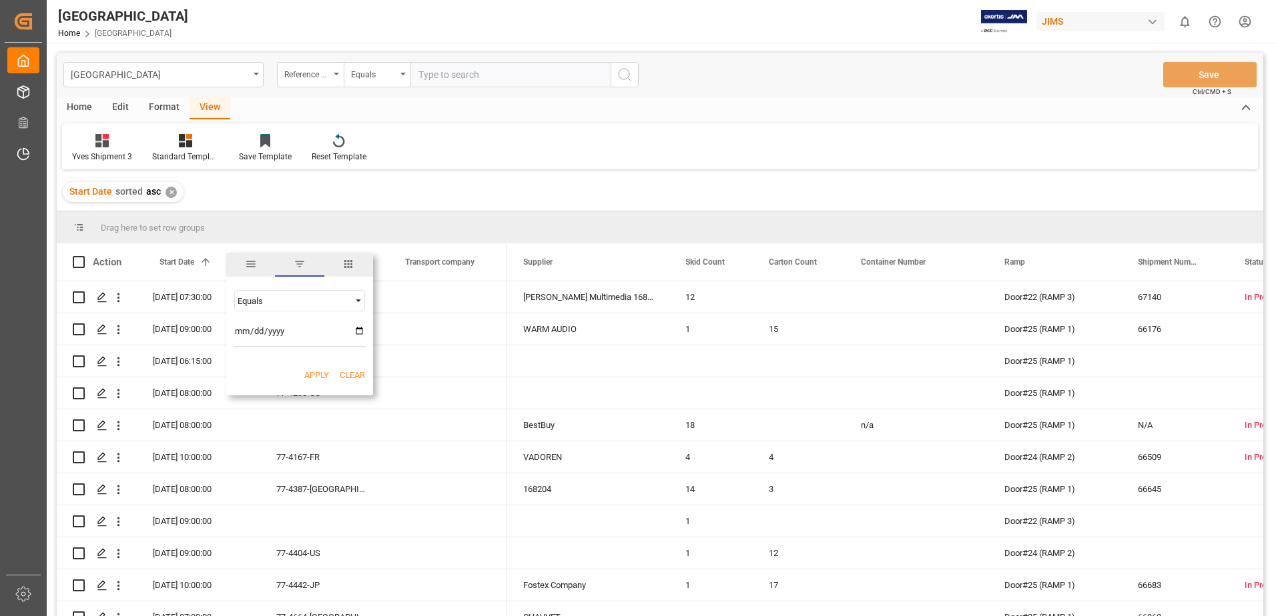
click at [360, 331] on input "date" at bounding box center [299, 334] width 131 height 27
click at [358, 331] on input "2025-09-10" at bounding box center [299, 334] width 131 height 27
type input "2025-09-11"
click at [314, 377] on button "Apply" at bounding box center [316, 375] width 25 height 13
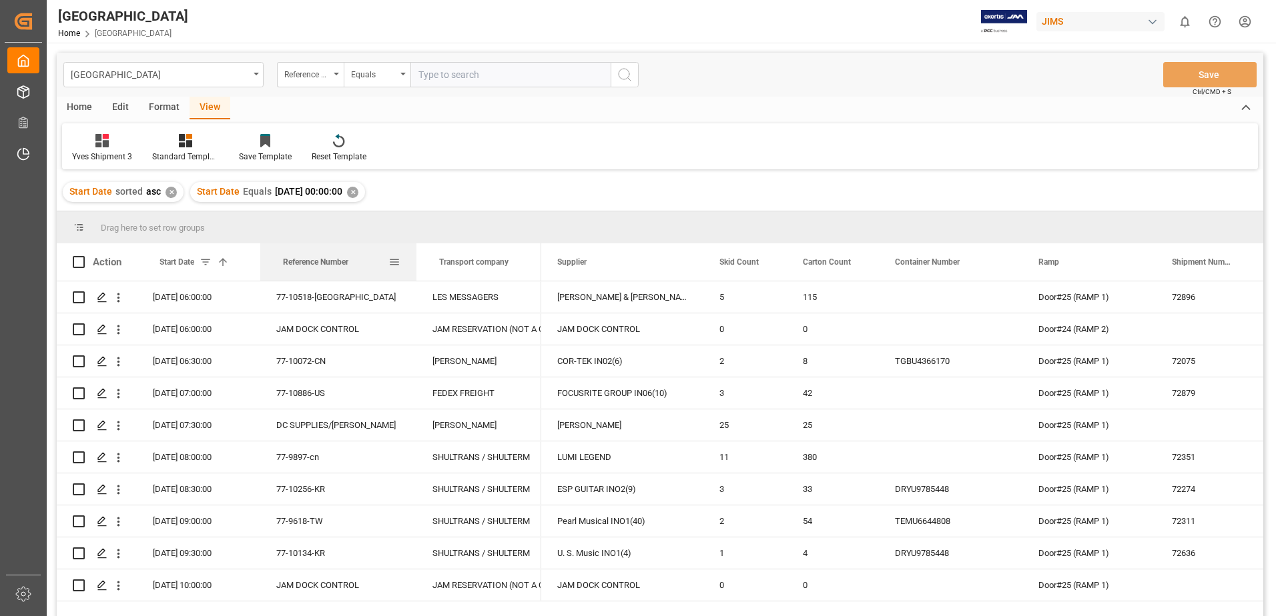
drag, startPoint x: 380, startPoint y: 260, endPoint x: 414, endPoint y: 259, distance: 34.0
click at [414, 259] on div at bounding box center [416, 261] width 5 height 37
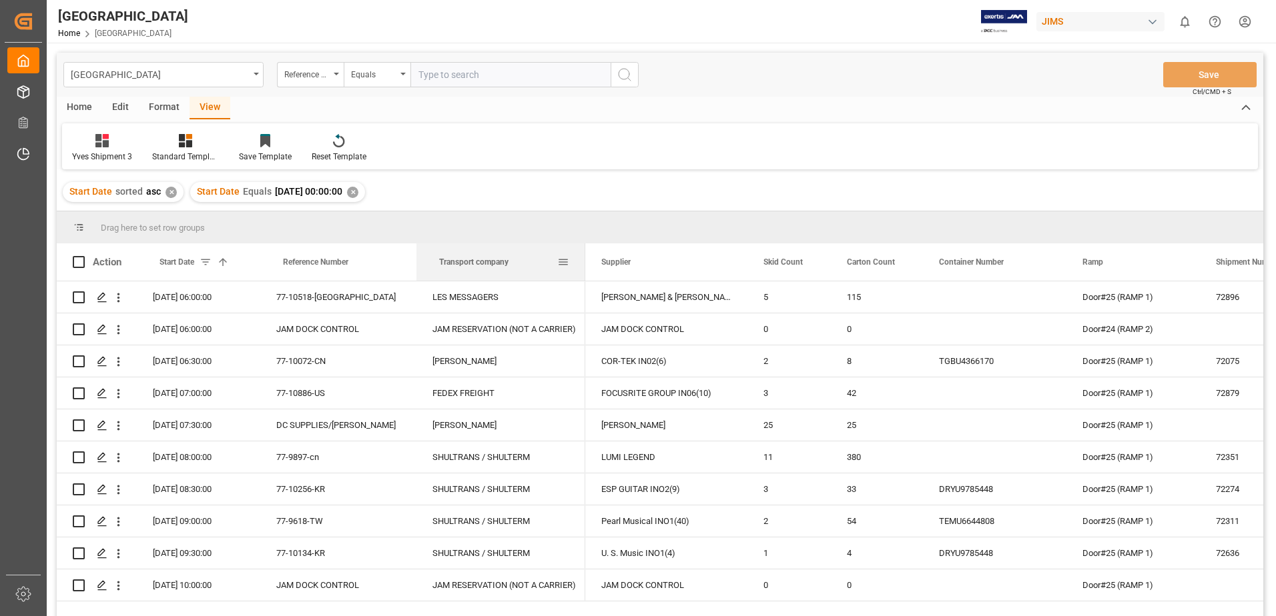
drag, startPoint x: 540, startPoint y: 260, endPoint x: 584, endPoint y: 262, distance: 44.0
click at [584, 262] on div at bounding box center [584, 261] width 5 height 37
click at [747, 266] on div "Skid Count" at bounding box center [788, 261] width 83 height 37
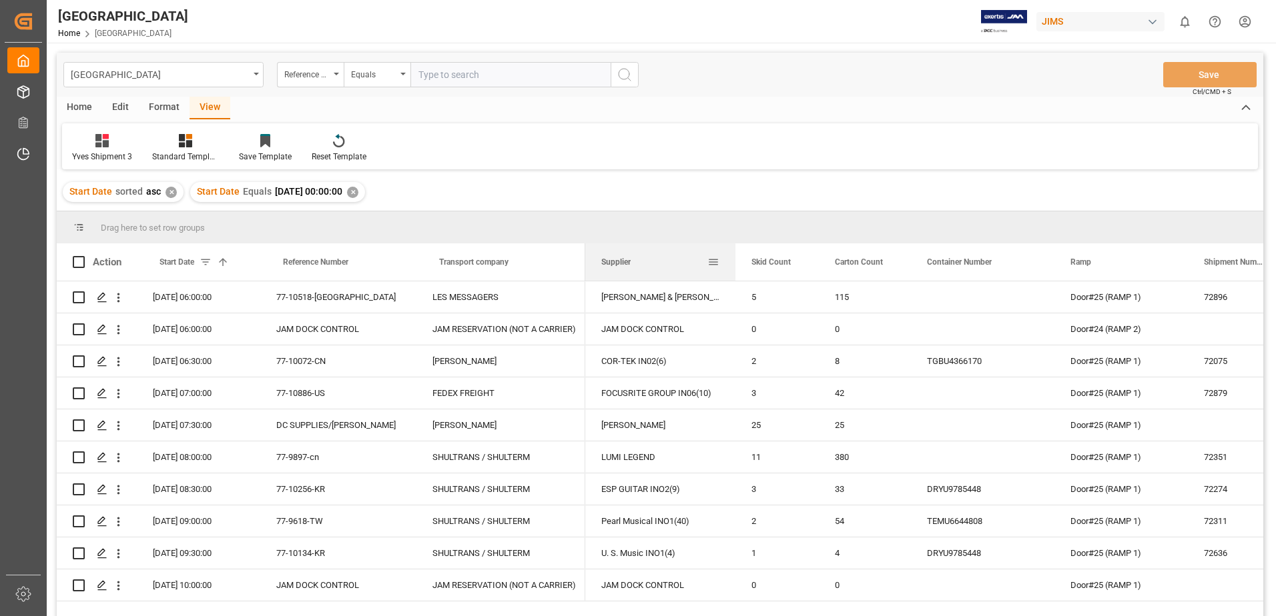
drag, startPoint x: 746, startPoint y: 264, endPoint x: 734, endPoint y: 262, distance: 12.2
click at [734, 262] on div at bounding box center [734, 261] width 5 height 37
click at [77, 261] on span at bounding box center [79, 262] width 12 height 12
click at [83, 256] on input "checkbox" at bounding box center [83, 256] width 0 height 0
checkbox input "true"
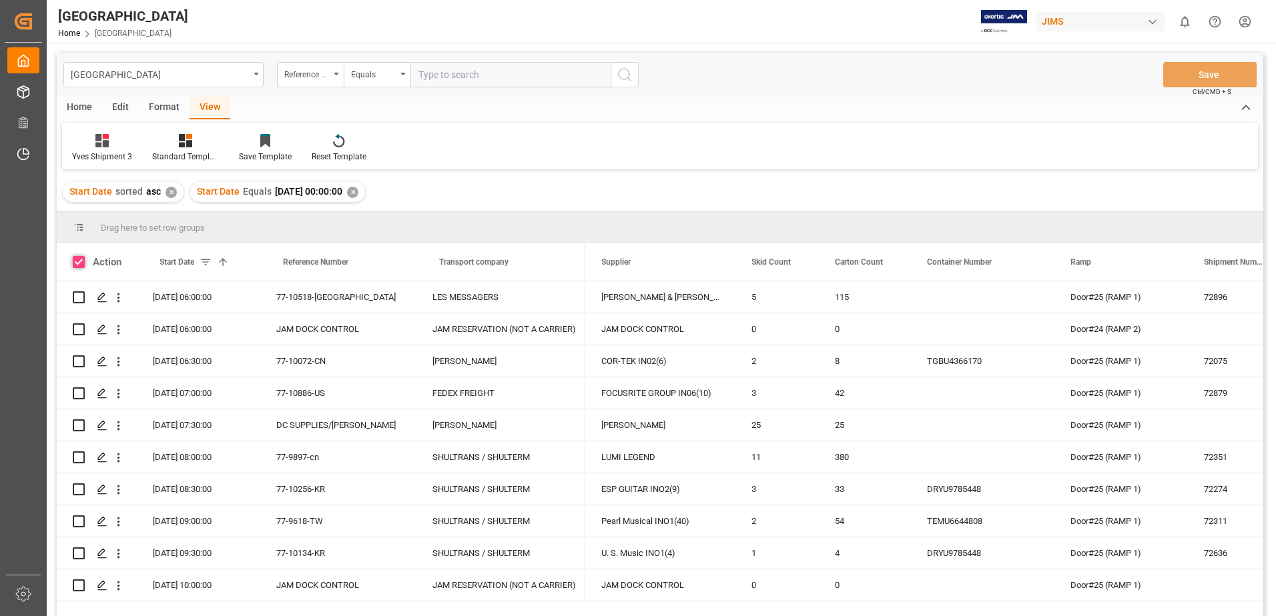
checkbox input "true"
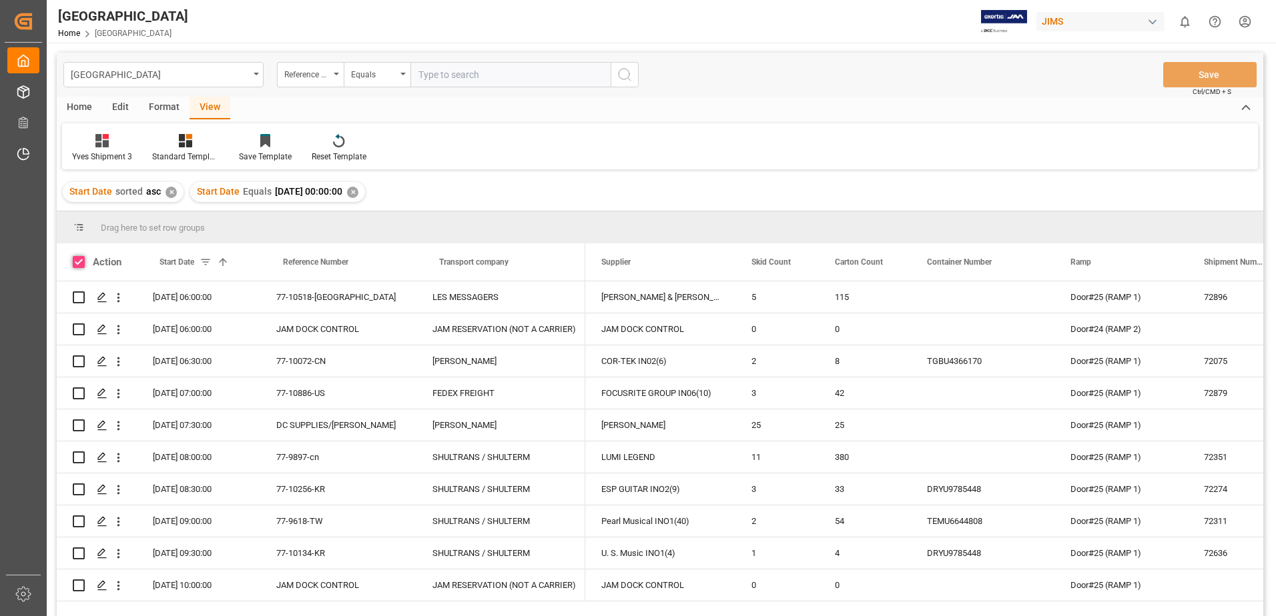
checkbox input "true"
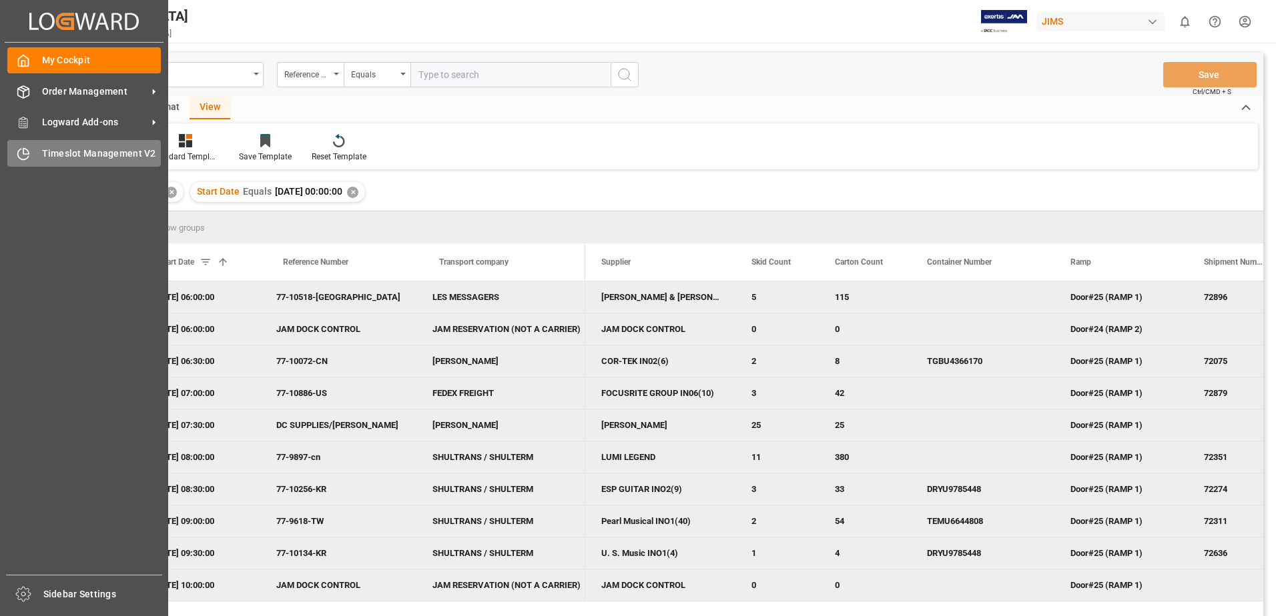
click at [50, 159] on span "Timeslot Management V2" at bounding box center [101, 154] width 119 height 14
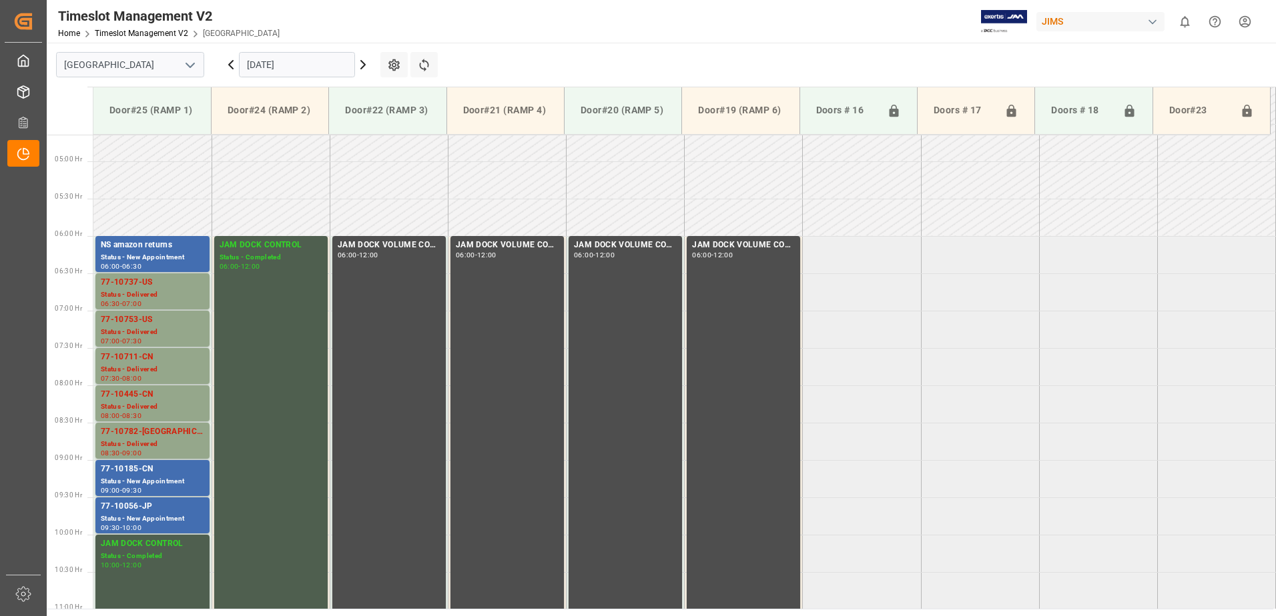
scroll to position [414, 0]
